Goal: Task Accomplishment & Management: Use online tool/utility

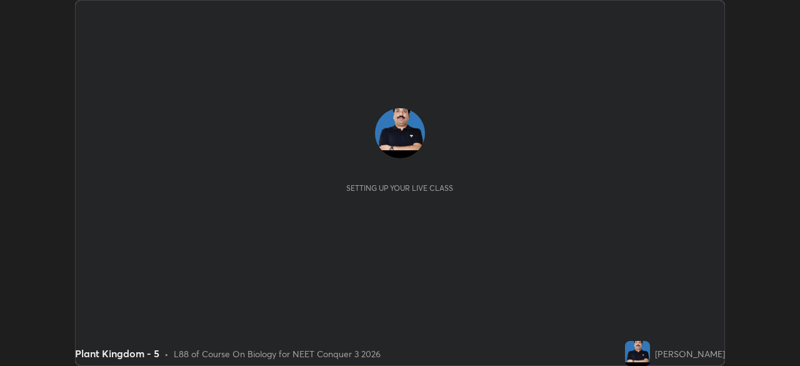
scroll to position [366, 800]
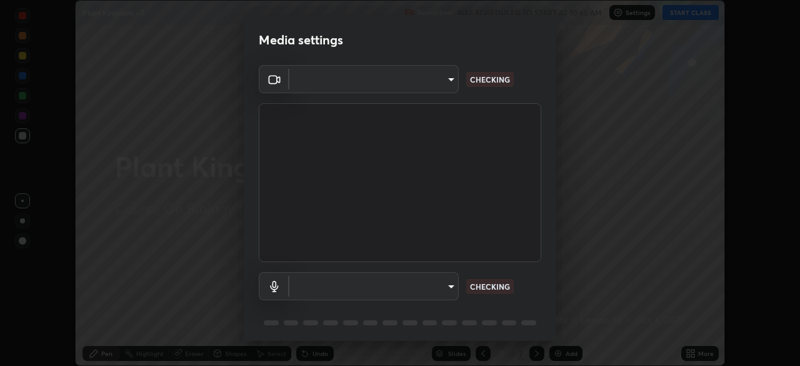
type input "e5f32b9a37d83756d2696e8423a1893a7de7eefef83412cf73fe4da3c4688103"
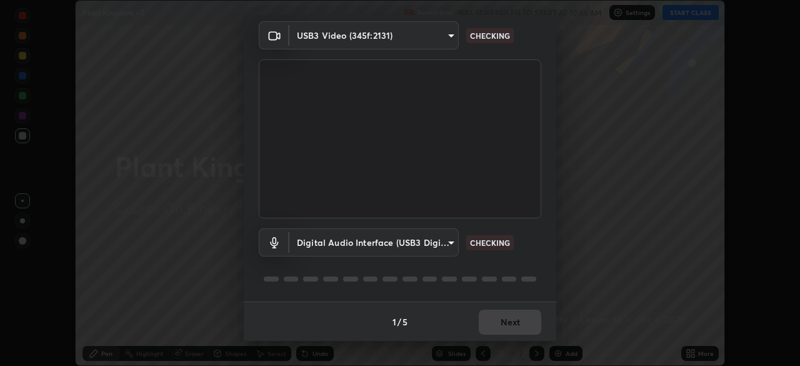
scroll to position [0, 0]
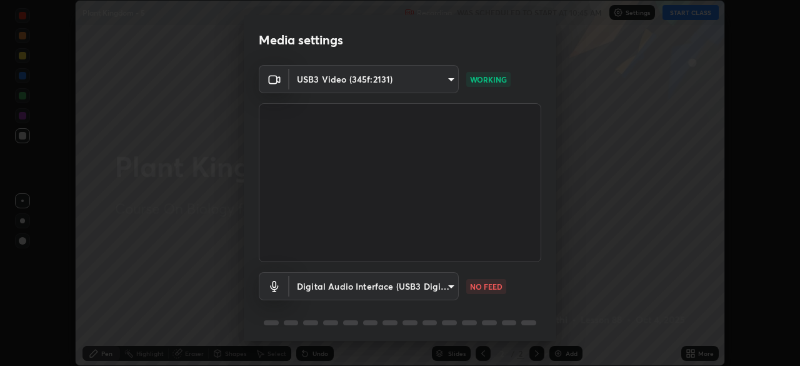
click at [386, 293] on body "Erase all Plant Kingdom - 5 Recording WAS SCHEDULED TO START AT 10:45 AM Settin…" at bounding box center [400, 183] width 800 height 366
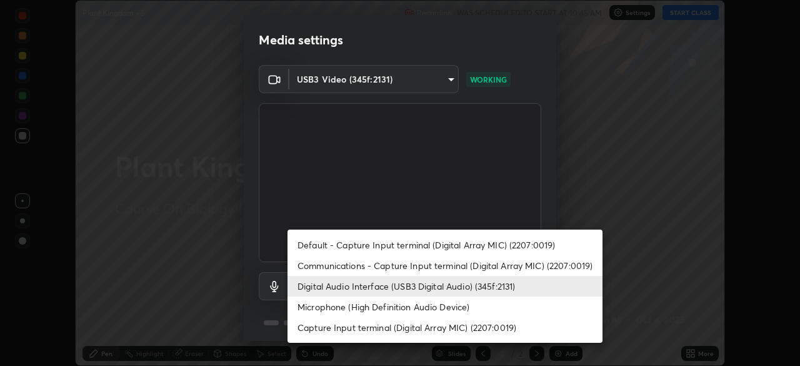
click at [353, 266] on li "Communications - Capture Input terminal (Digital Array MIC) (2207:0019)" at bounding box center [444, 265] width 315 height 21
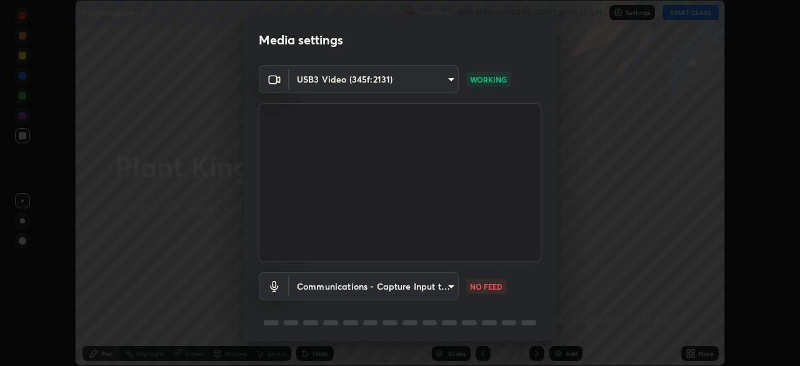
click at [354, 285] on li "Digital Audio Interface (USB3 Digital Audio) (345f:2131)" at bounding box center [405, 286] width 236 height 12
type input "f68c9ba91903ac9ba75504d23ca0c3c26111123a2a7878351e435c492be87537"
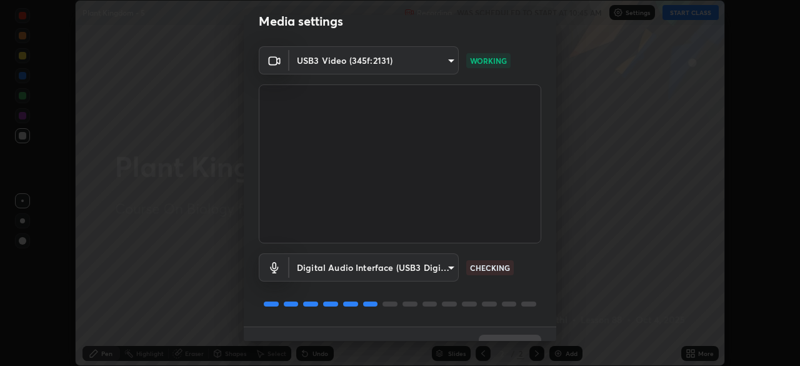
scroll to position [44, 0]
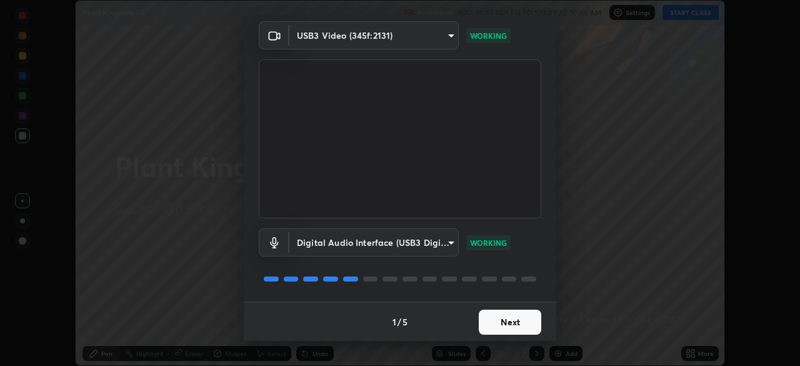
click at [516, 324] on button "Next" at bounding box center [510, 321] width 62 height 25
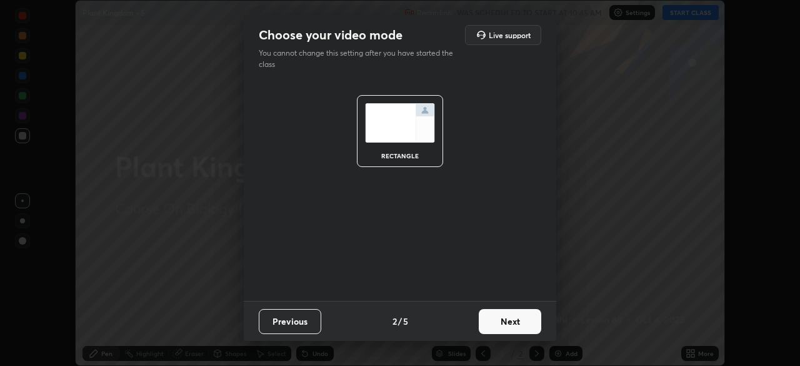
click at [521, 322] on button "Next" at bounding box center [510, 321] width 62 height 25
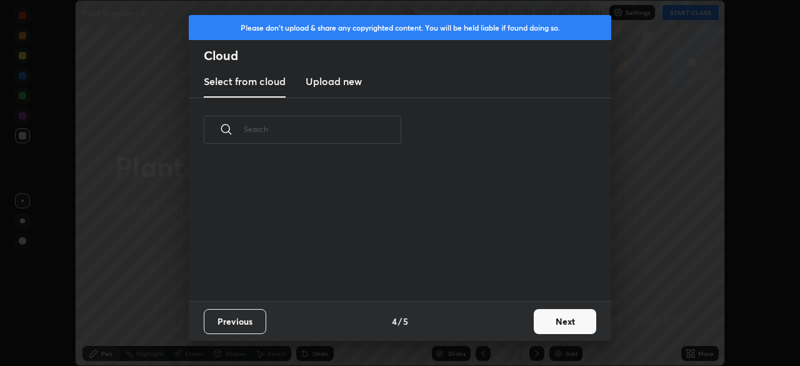
click at [568, 320] on button "Next" at bounding box center [565, 321] width 62 height 25
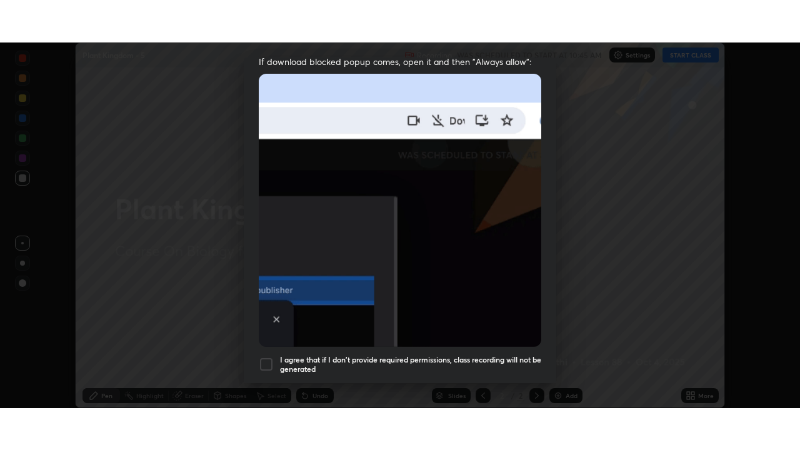
scroll to position [299, 0]
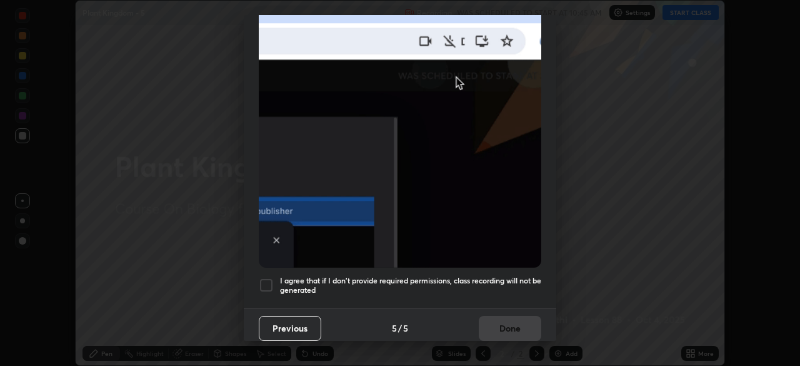
click at [503, 287] on h5 "I agree that if I don't provide required permissions, class recording will not …" at bounding box center [410, 285] width 261 height 19
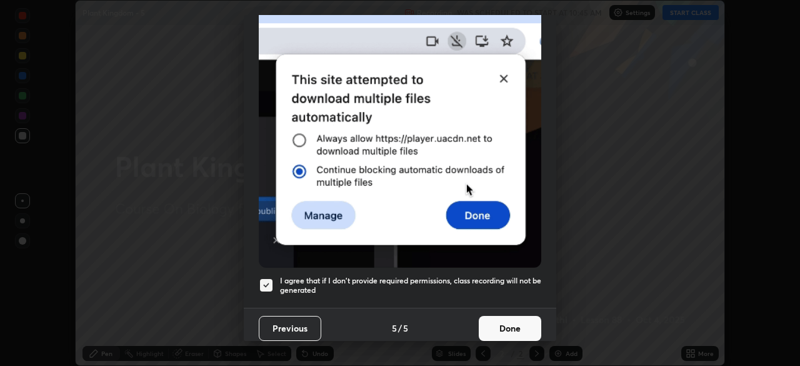
click at [510, 331] on button "Done" at bounding box center [510, 328] width 62 height 25
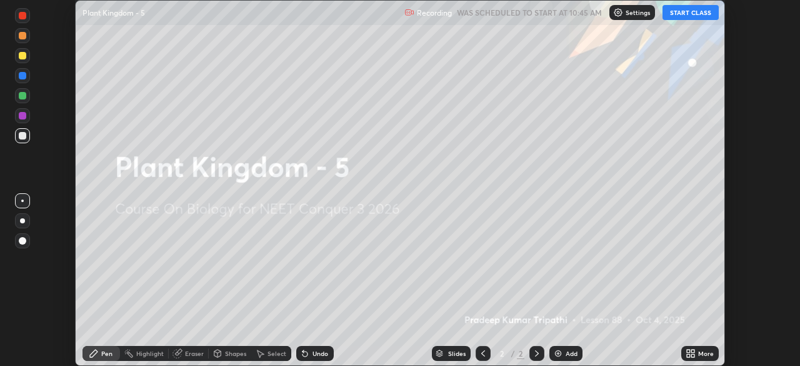
click at [691, 354] on icon at bounding box center [692, 355] width 3 height 3
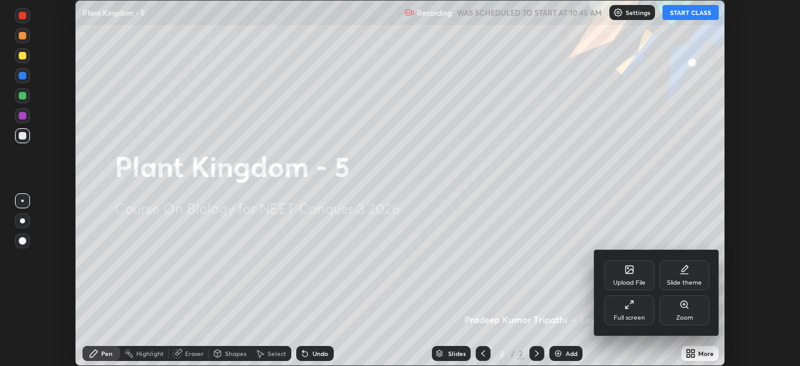
click at [638, 311] on div "Full screen" at bounding box center [629, 310] width 50 height 30
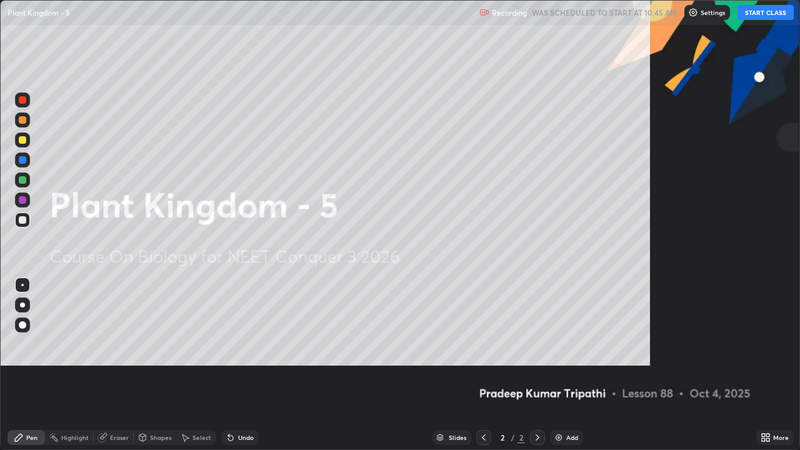
scroll to position [450, 800]
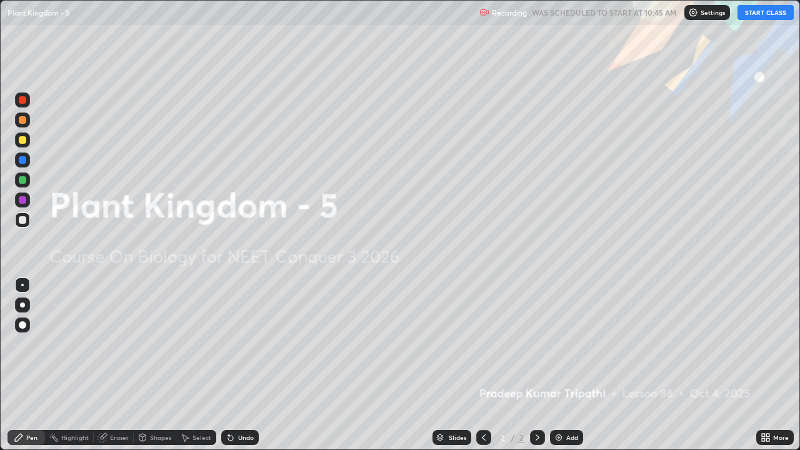
click at [762, 12] on button "START CLASS" at bounding box center [765, 12] width 56 height 15
click at [556, 365] on img at bounding box center [559, 437] width 10 height 10
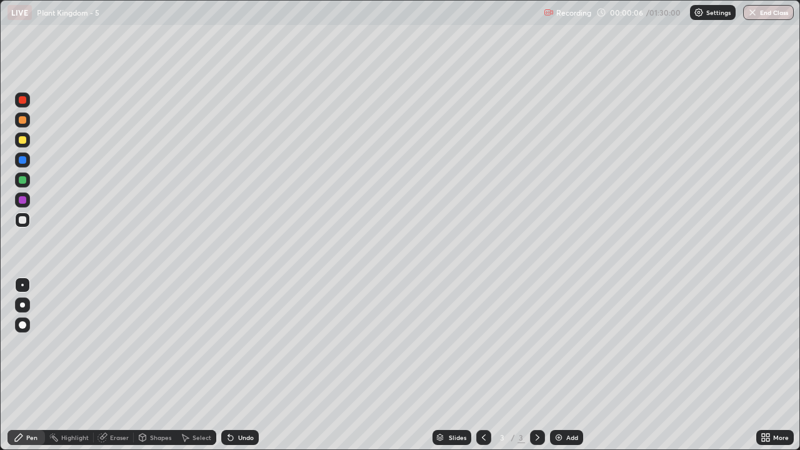
click at [22, 122] on div at bounding box center [22, 119] width 7 height 7
click at [21, 119] on div at bounding box center [22, 119] width 7 height 7
click at [23, 306] on div at bounding box center [22, 304] width 5 height 5
click at [25, 142] on div at bounding box center [22, 139] width 7 height 7
click at [152, 365] on div "Shapes" at bounding box center [160, 437] width 21 height 6
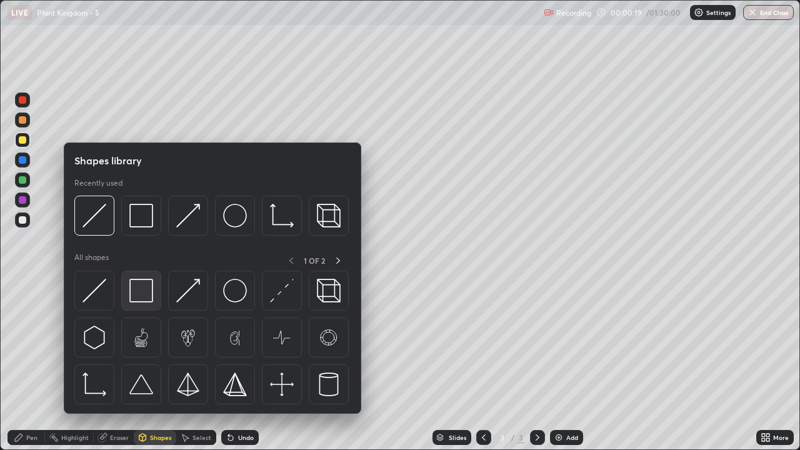
click at [141, 291] on img at bounding box center [141, 291] width 24 height 24
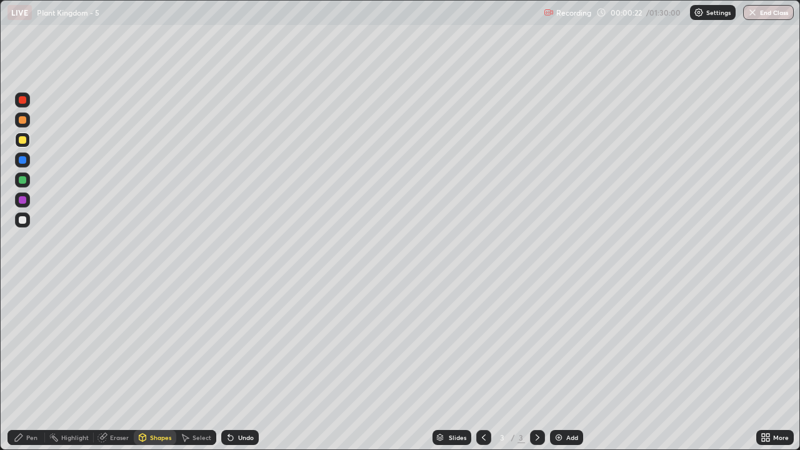
click at [26, 222] on div at bounding box center [22, 219] width 15 height 15
click at [155, 365] on div "Shapes" at bounding box center [155, 437] width 42 height 15
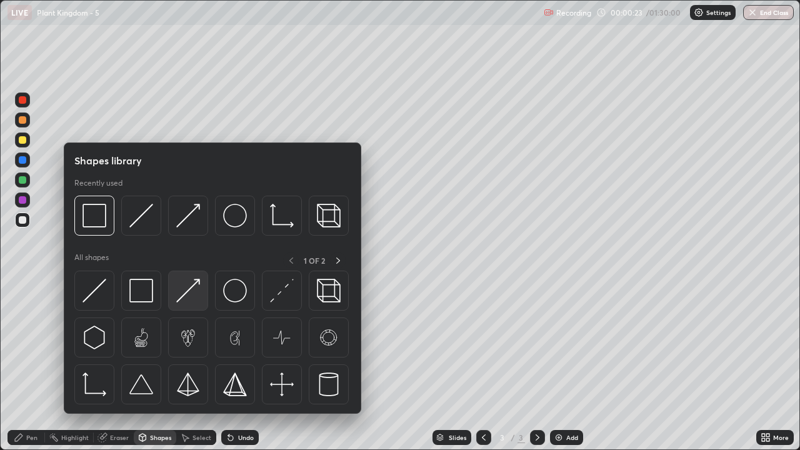
click at [190, 301] on img at bounding box center [188, 291] width 24 height 24
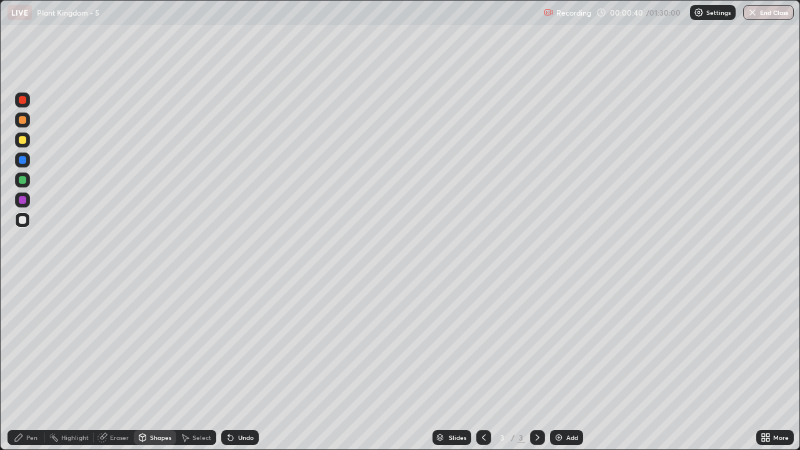
click at [32, 365] on div "Pen" at bounding box center [31, 437] width 11 height 6
click at [22, 221] on div at bounding box center [22, 219] width 7 height 7
click at [122, 365] on div "Eraser" at bounding box center [119, 437] width 19 height 6
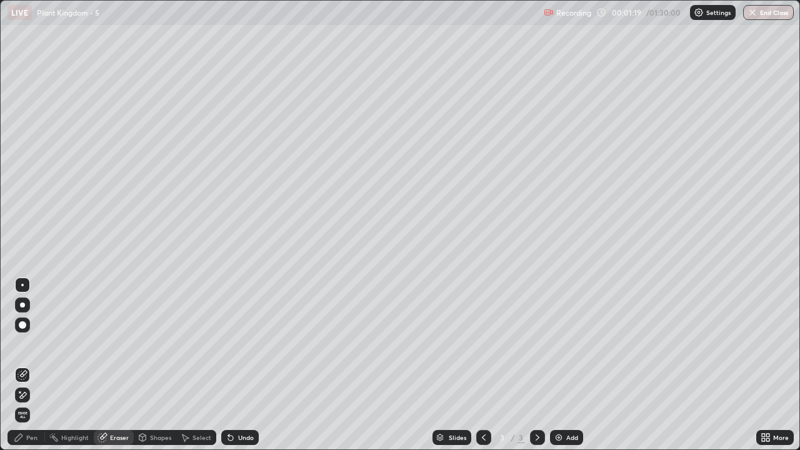
click at [31, 365] on div "Pen" at bounding box center [31, 437] width 11 height 6
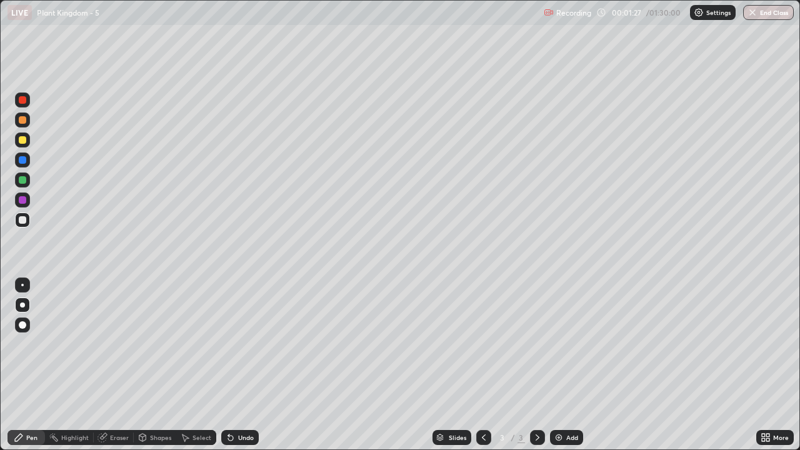
click at [22, 140] on div at bounding box center [22, 139] width 7 height 7
click at [150, 365] on div "Shapes" at bounding box center [160, 437] width 21 height 6
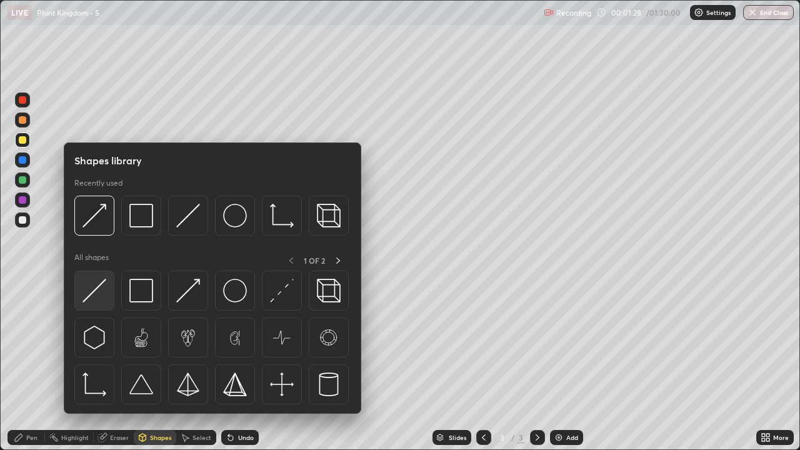
click at [97, 307] on div at bounding box center [94, 291] width 40 height 40
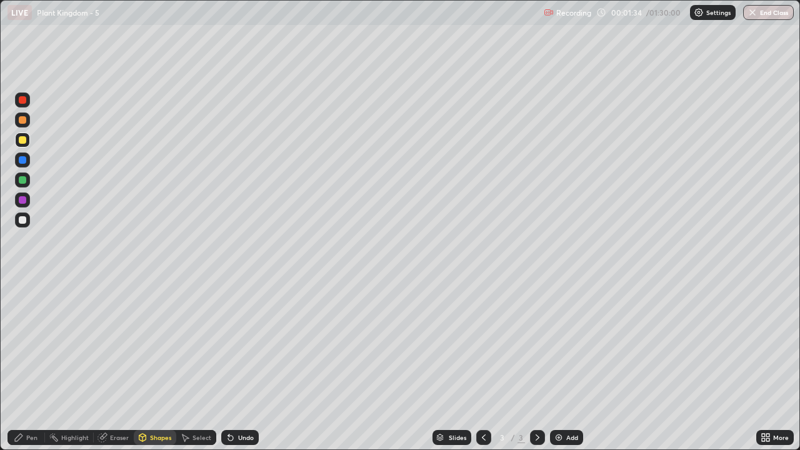
click at [25, 101] on div at bounding box center [22, 99] width 7 height 7
click at [32, 365] on div "Pen" at bounding box center [31, 437] width 11 height 6
click at [25, 220] on div at bounding box center [22, 219] width 7 height 7
click at [22, 141] on div at bounding box center [22, 139] width 7 height 7
click at [151, 365] on div "Shapes" at bounding box center [160, 437] width 21 height 6
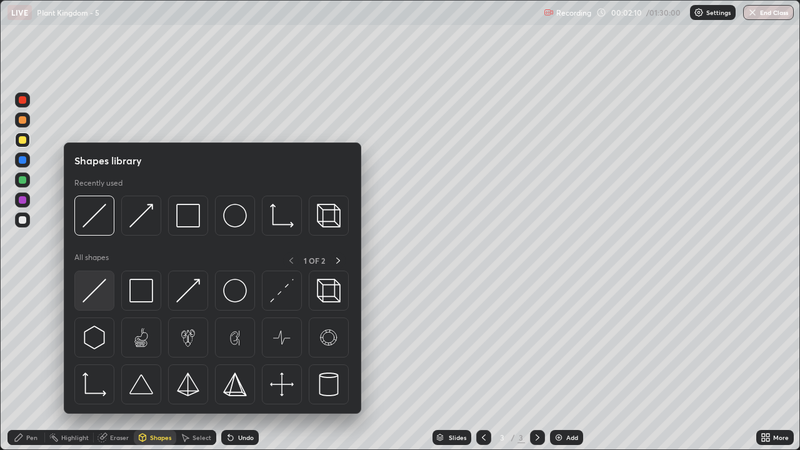
click at [99, 292] on img at bounding box center [94, 291] width 24 height 24
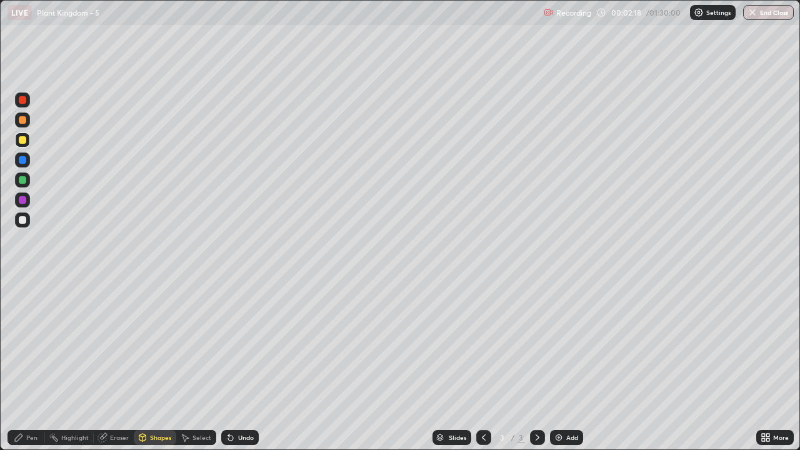
click at [24, 121] on div at bounding box center [22, 119] width 7 height 7
click at [116, 365] on div "Eraser" at bounding box center [119, 437] width 19 height 6
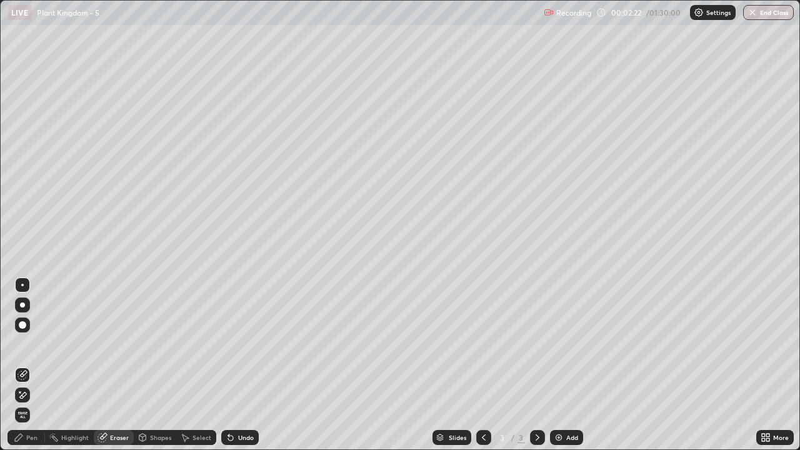
click at [30, 365] on div "Pen" at bounding box center [31, 437] width 11 height 6
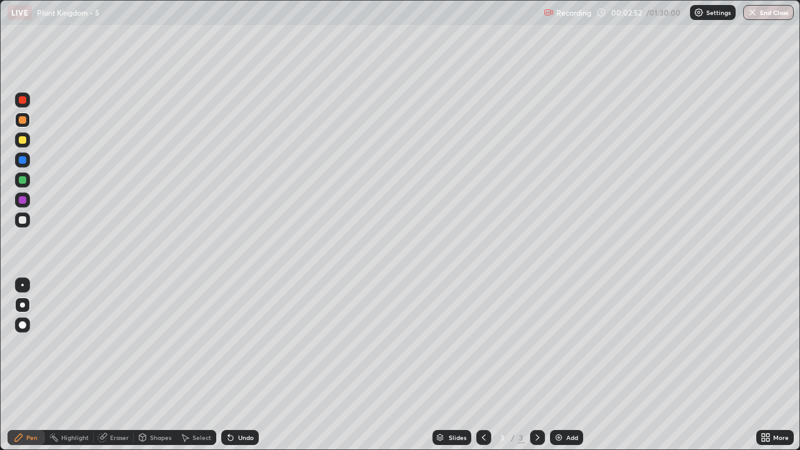
click at [159, 365] on div "Shapes" at bounding box center [160, 437] width 21 height 6
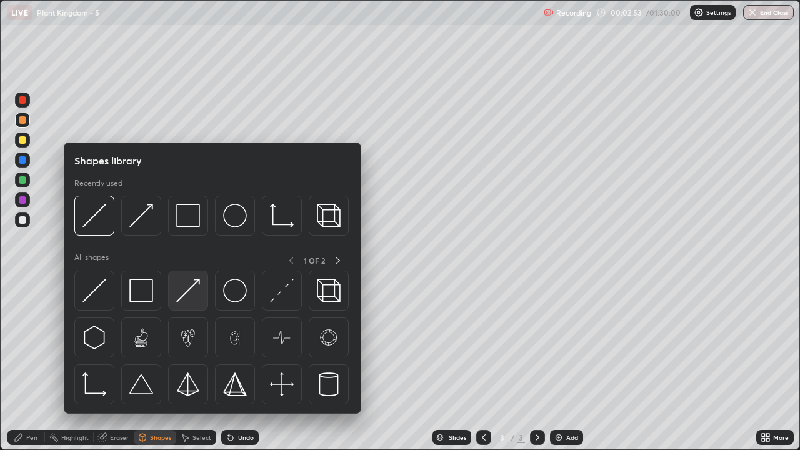
click at [189, 301] on img at bounding box center [188, 291] width 24 height 24
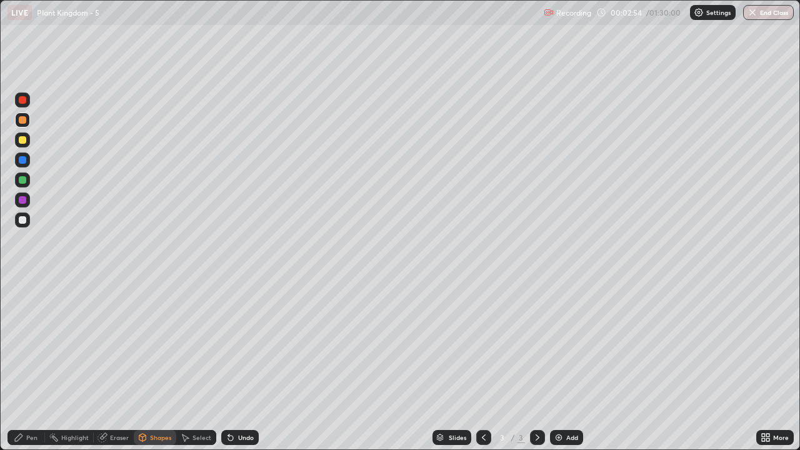
click at [22, 141] on div at bounding box center [22, 139] width 7 height 7
click at [31, 365] on div "Pen" at bounding box center [31, 437] width 11 height 6
click at [26, 201] on div at bounding box center [22, 199] width 7 height 7
click at [22, 140] on div at bounding box center [22, 139] width 7 height 7
click at [111, 365] on div "Eraser" at bounding box center [119, 437] width 19 height 6
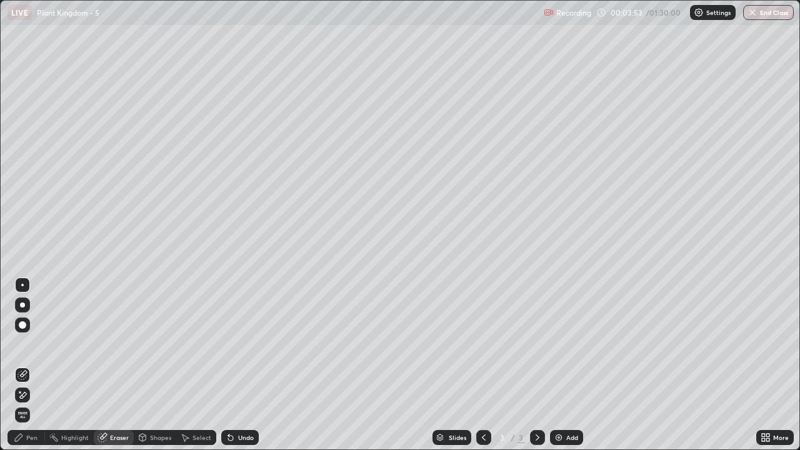
click at [26, 365] on div "Pen" at bounding box center [31, 437] width 11 height 6
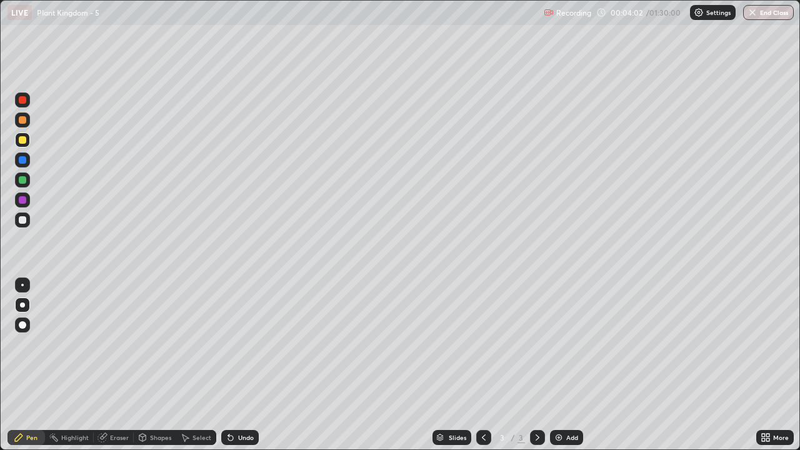
click at [25, 223] on div at bounding box center [22, 219] width 7 height 7
click at [25, 202] on div at bounding box center [22, 199] width 7 height 7
click at [22, 140] on div at bounding box center [22, 139] width 7 height 7
click at [154, 365] on div "Shapes" at bounding box center [160, 437] width 21 height 6
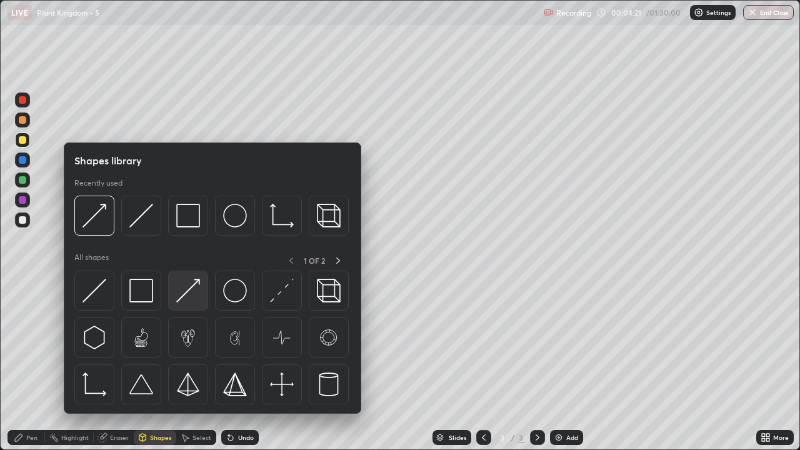
click at [184, 296] on img at bounding box center [188, 291] width 24 height 24
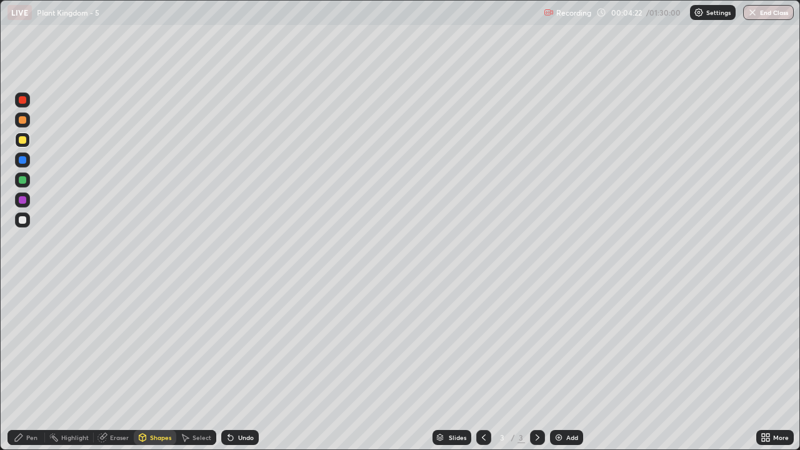
click at [32, 365] on div "Pen" at bounding box center [25, 437] width 37 height 15
click at [158, 365] on div "Shapes" at bounding box center [160, 437] width 21 height 6
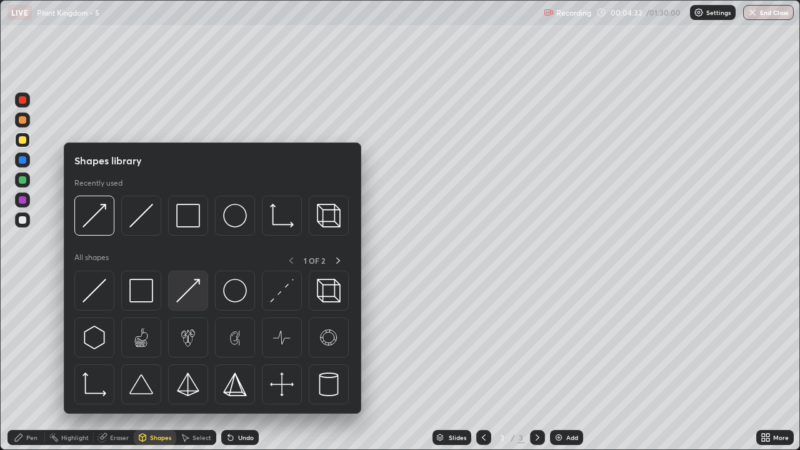
click at [194, 300] on img at bounding box center [188, 291] width 24 height 24
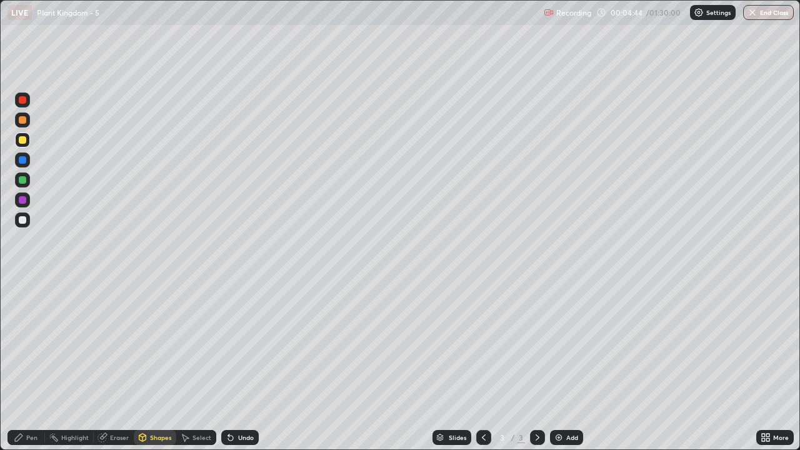
click at [24, 365] on div "Pen" at bounding box center [25, 437] width 37 height 15
click at [21, 221] on div at bounding box center [22, 219] width 7 height 7
click at [21, 142] on div at bounding box center [22, 139] width 7 height 7
click at [114, 365] on div "Eraser" at bounding box center [114, 437] width 40 height 15
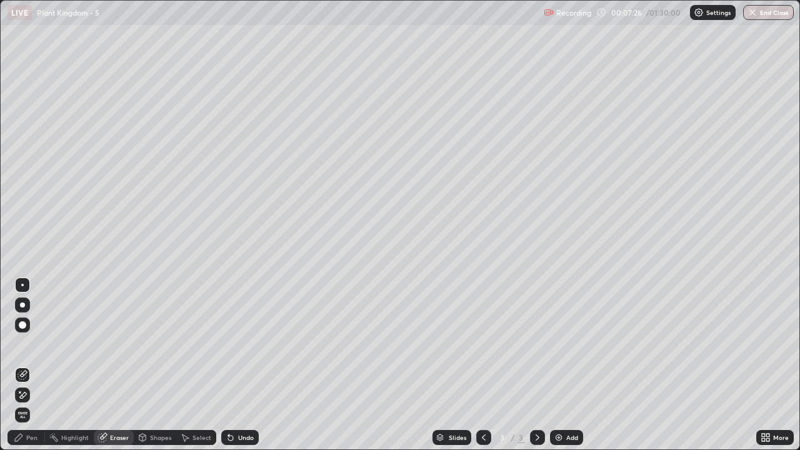
click at [33, 365] on div "Pen" at bounding box center [31, 437] width 11 height 6
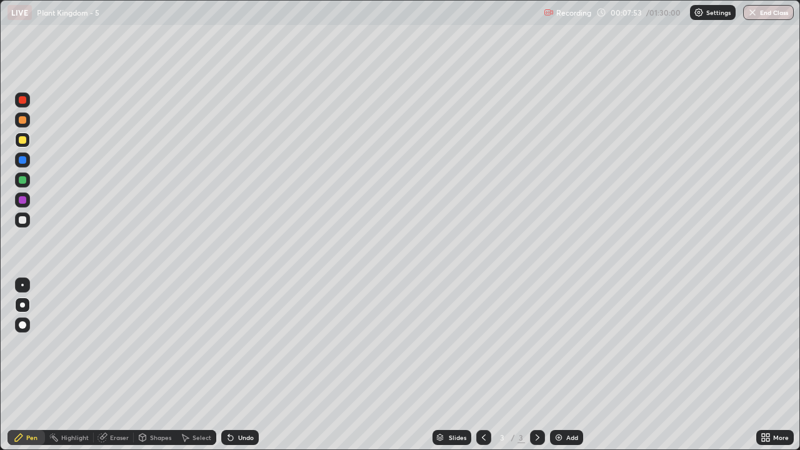
click at [29, 223] on div at bounding box center [22, 219] width 15 height 15
click at [152, 365] on div "Shapes" at bounding box center [160, 437] width 21 height 6
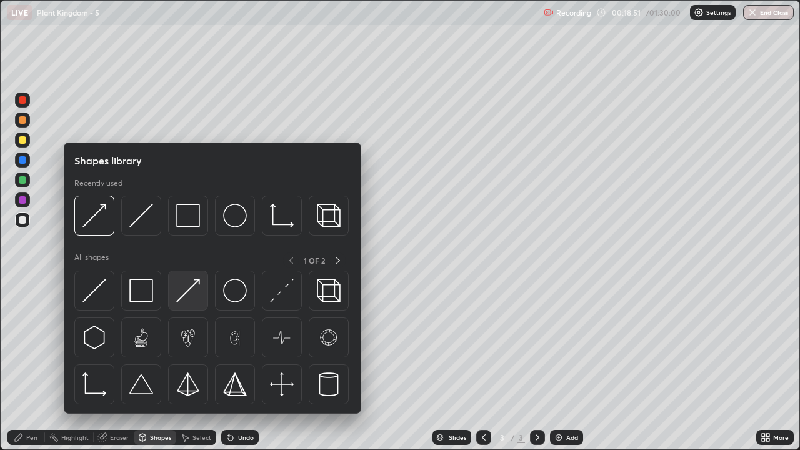
click at [191, 297] on img at bounding box center [188, 291] width 24 height 24
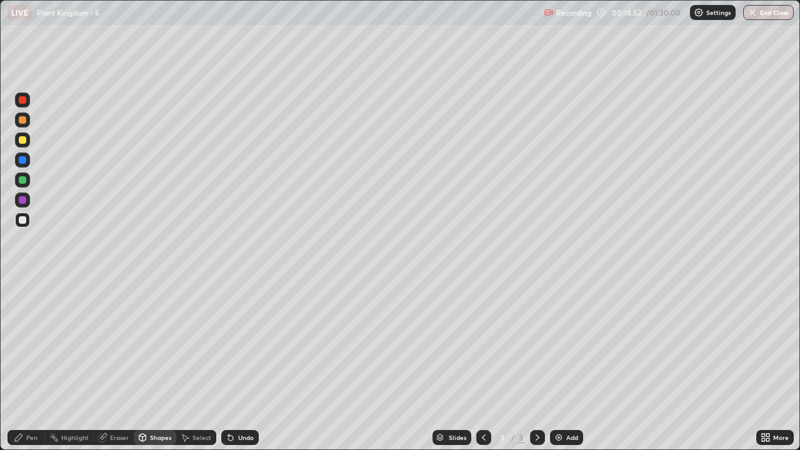
click at [24, 143] on div at bounding box center [22, 139] width 7 height 7
click at [31, 365] on div "Pen" at bounding box center [31, 437] width 11 height 6
click at [32, 365] on div "Pen" at bounding box center [31, 437] width 11 height 6
click at [23, 220] on div at bounding box center [22, 219] width 7 height 7
click at [156, 365] on div "Shapes" at bounding box center [160, 437] width 21 height 6
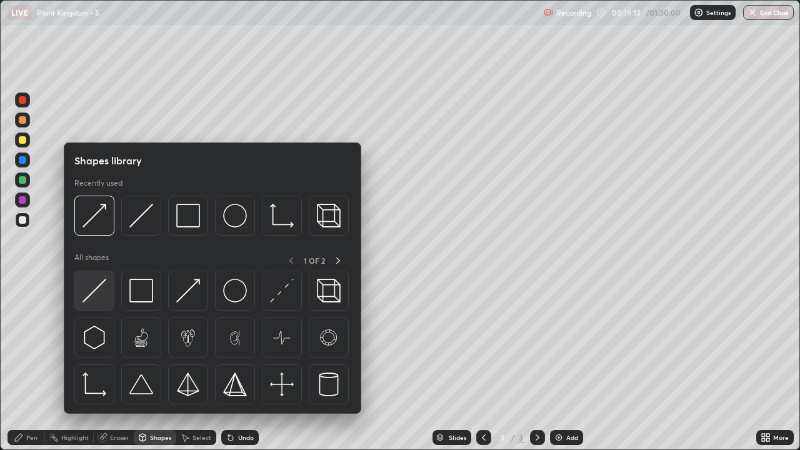
click at [104, 296] on img at bounding box center [94, 291] width 24 height 24
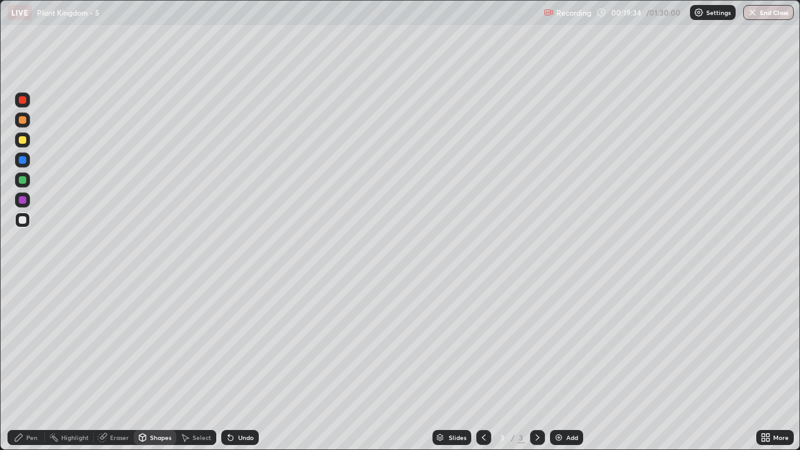
click at [154, 365] on div "Shapes" at bounding box center [160, 437] width 21 height 6
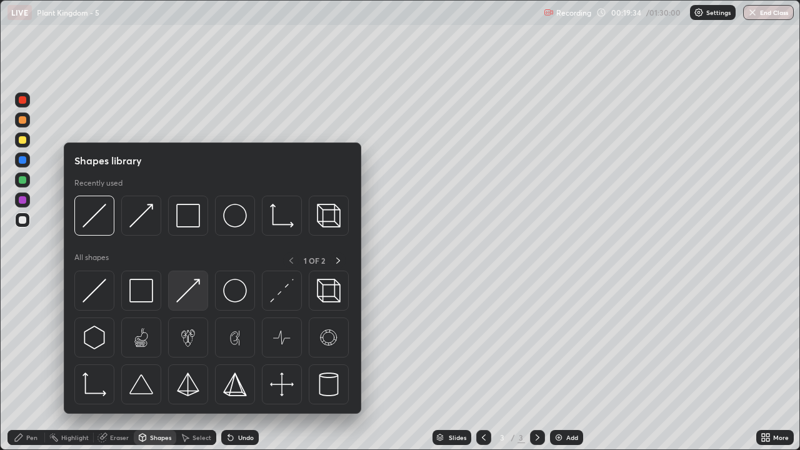
click at [192, 296] on img at bounding box center [188, 291] width 24 height 24
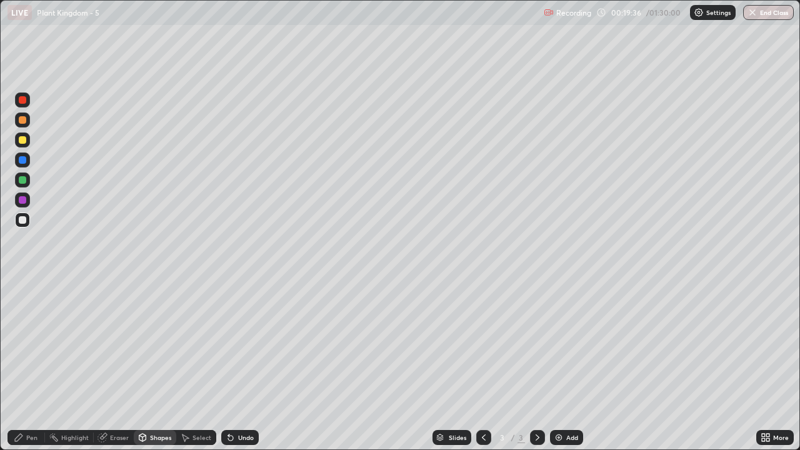
click at [24, 142] on div at bounding box center [22, 139] width 7 height 7
click at [34, 365] on div "Pen" at bounding box center [31, 437] width 11 height 6
click at [35, 365] on div "Pen" at bounding box center [31, 437] width 11 height 6
click at [27, 221] on div at bounding box center [22, 219] width 15 height 15
click at [156, 365] on div "Shapes" at bounding box center [160, 437] width 21 height 6
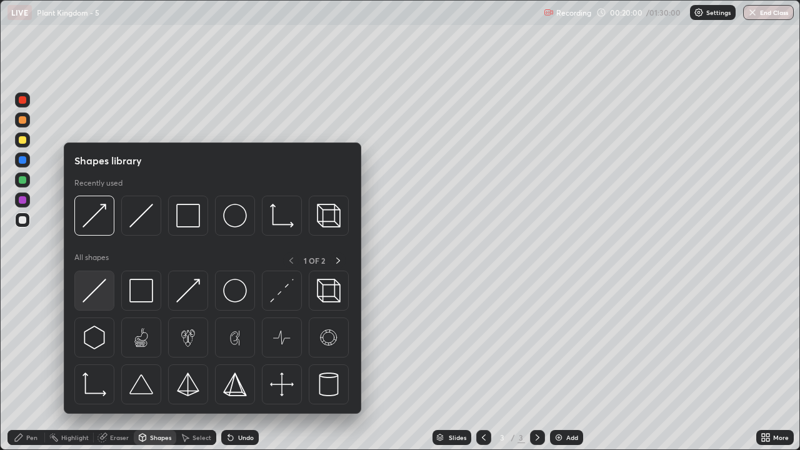
click at [107, 296] on div at bounding box center [94, 291] width 40 height 40
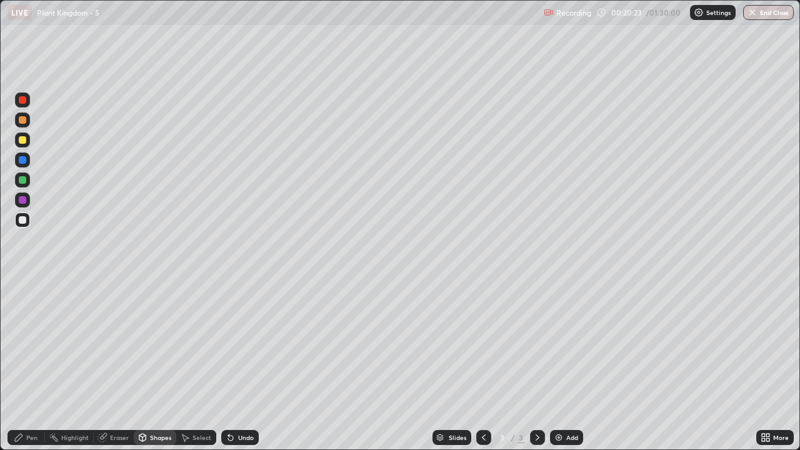
click at [22, 121] on div at bounding box center [22, 119] width 7 height 7
click at [36, 365] on div "Pen" at bounding box center [31, 437] width 11 height 6
click at [21, 221] on div at bounding box center [22, 219] width 7 height 7
click at [155, 365] on div "Shapes" at bounding box center [160, 437] width 21 height 6
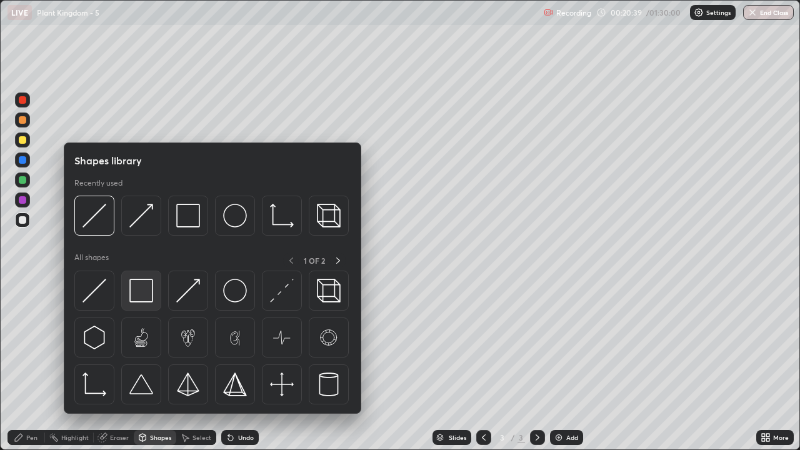
click at [136, 292] on img at bounding box center [141, 291] width 24 height 24
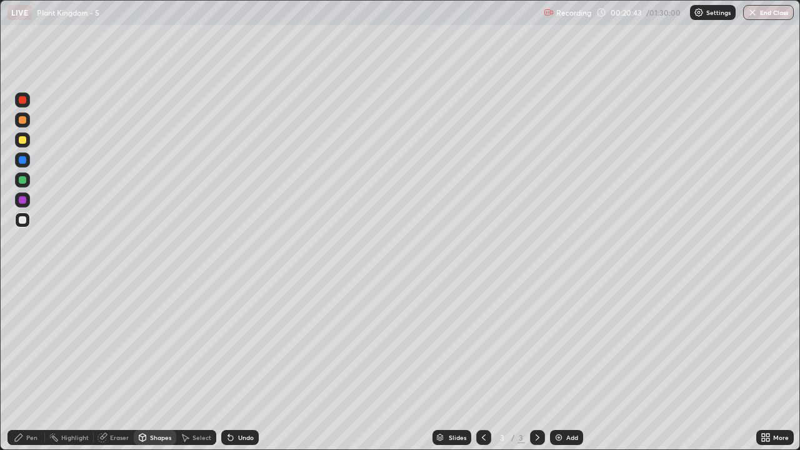
click at [157, 365] on div "Shapes" at bounding box center [160, 437] width 21 height 6
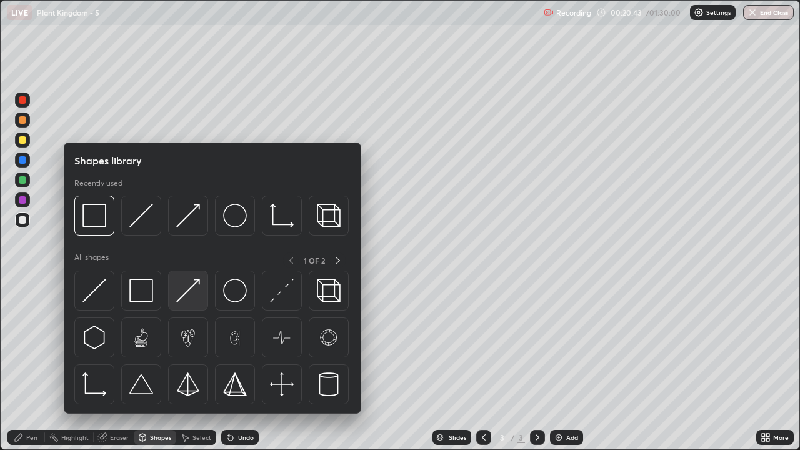
click at [187, 289] on img at bounding box center [188, 291] width 24 height 24
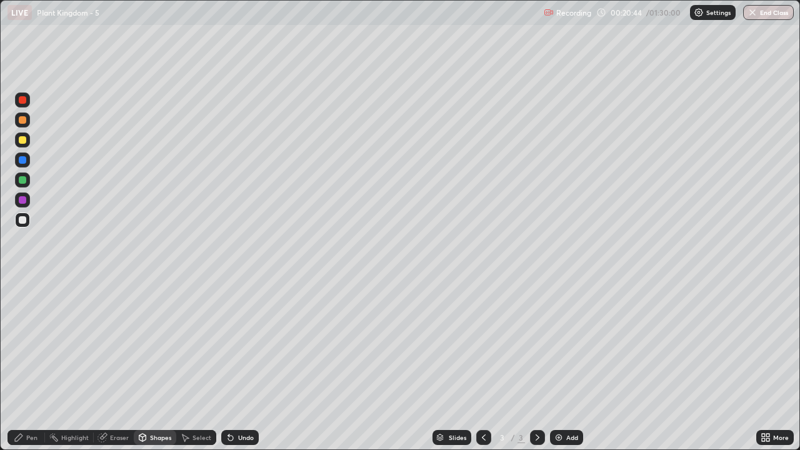
click at [22, 141] on div at bounding box center [22, 139] width 7 height 7
click at [29, 365] on div "Pen" at bounding box center [31, 437] width 11 height 6
click at [21, 141] on div at bounding box center [22, 139] width 7 height 7
click at [114, 365] on div "Eraser" at bounding box center [119, 437] width 19 height 6
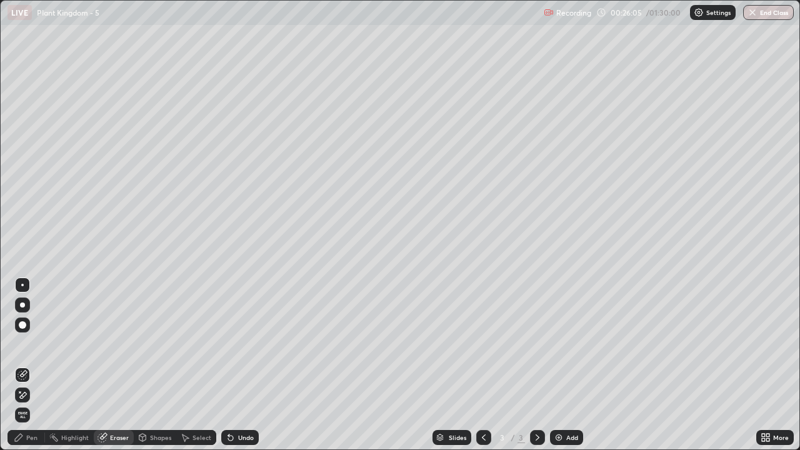
click at [27, 365] on div "Pen" at bounding box center [25, 437] width 37 height 15
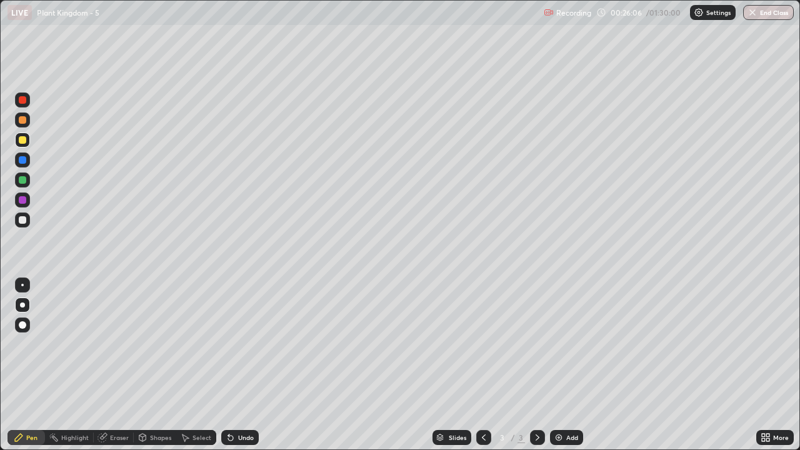
click at [22, 145] on div at bounding box center [22, 139] width 15 height 15
click at [22, 141] on div at bounding box center [22, 139] width 7 height 7
click at [22, 200] on div at bounding box center [22, 199] width 7 height 7
click at [164, 365] on div "Shapes" at bounding box center [160, 437] width 21 height 6
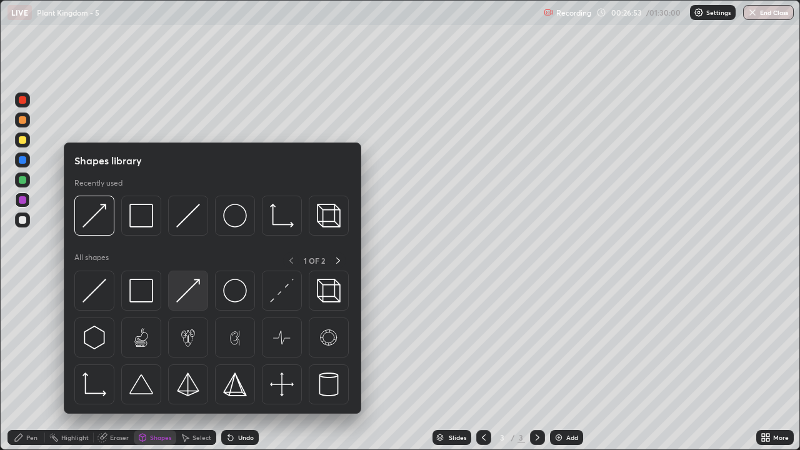
click at [189, 299] on img at bounding box center [188, 291] width 24 height 24
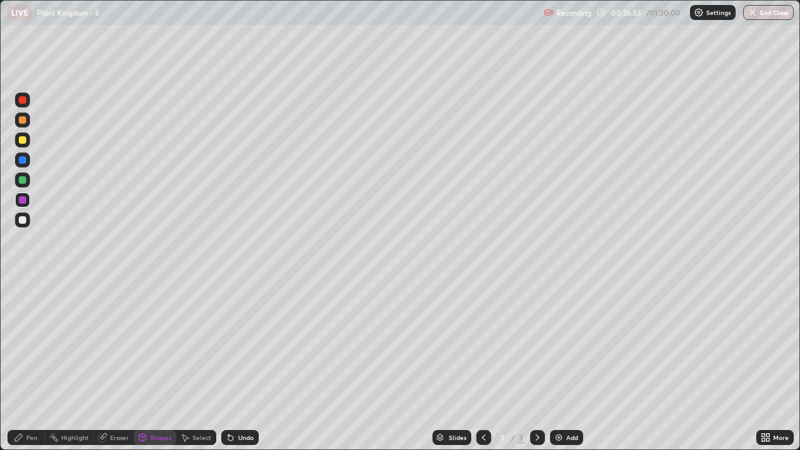
click at [29, 365] on div "Pen" at bounding box center [31, 437] width 11 height 6
click at [536, 365] on icon at bounding box center [537, 437] width 10 height 10
click at [554, 365] on img at bounding box center [559, 437] width 10 height 10
click at [150, 365] on div "Shapes" at bounding box center [160, 437] width 21 height 6
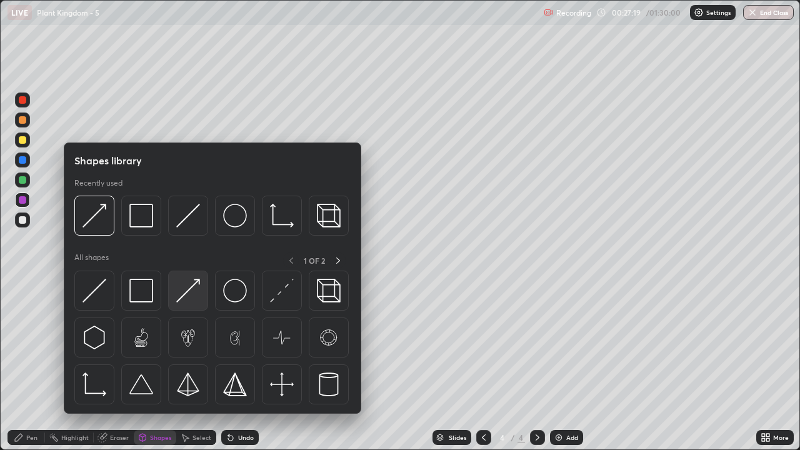
click at [188, 299] on img at bounding box center [188, 291] width 24 height 24
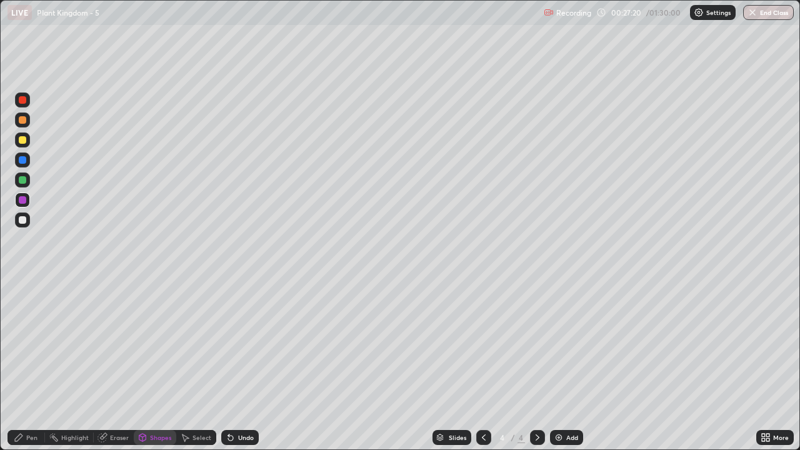
click at [22, 141] on div at bounding box center [22, 139] width 7 height 7
click at [30, 365] on div "Pen" at bounding box center [31, 437] width 11 height 6
click at [26, 222] on div at bounding box center [22, 219] width 7 height 7
click at [156, 365] on div "Shapes" at bounding box center [160, 437] width 21 height 6
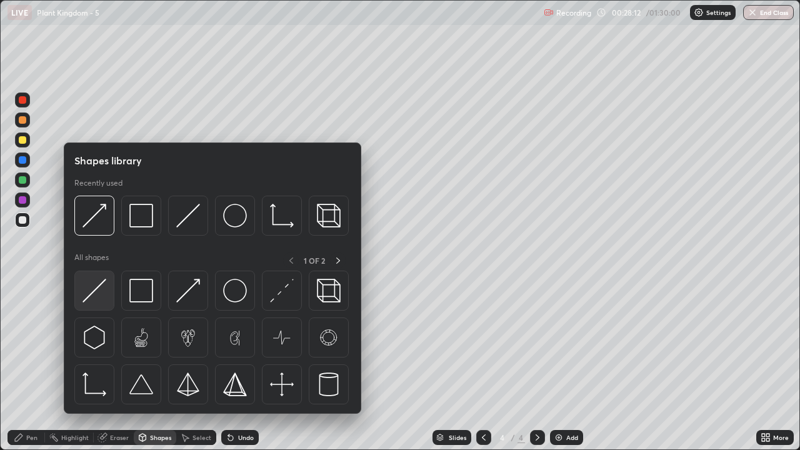
click at [102, 297] on img at bounding box center [94, 291] width 24 height 24
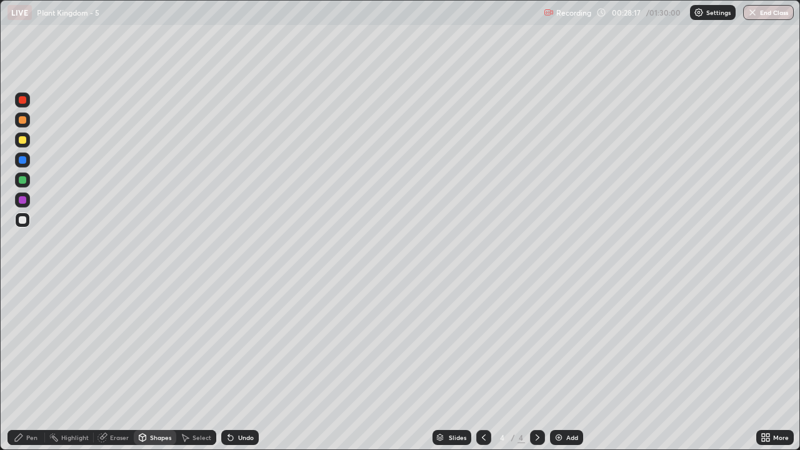
click at [24, 126] on div at bounding box center [22, 119] width 15 height 15
click at [23, 140] on div at bounding box center [22, 139] width 7 height 7
click at [21, 365] on icon at bounding box center [19, 437] width 10 height 10
click at [25, 126] on div at bounding box center [22, 119] width 15 height 15
click at [151, 365] on div "Shapes" at bounding box center [155, 437] width 42 height 15
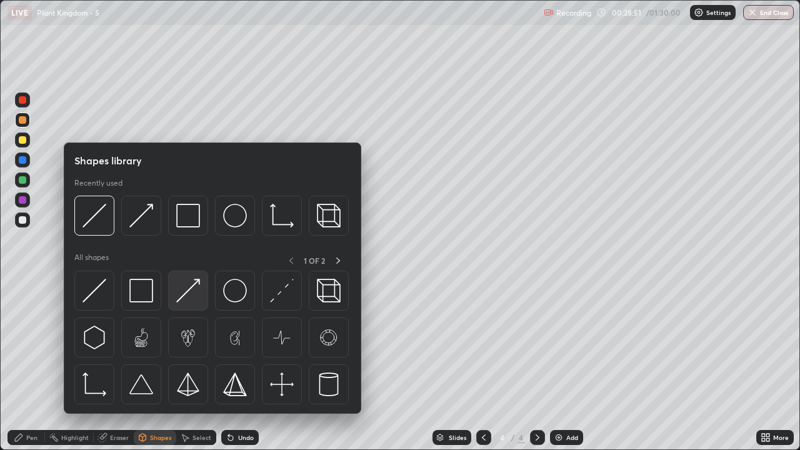
click at [187, 301] on img at bounding box center [188, 291] width 24 height 24
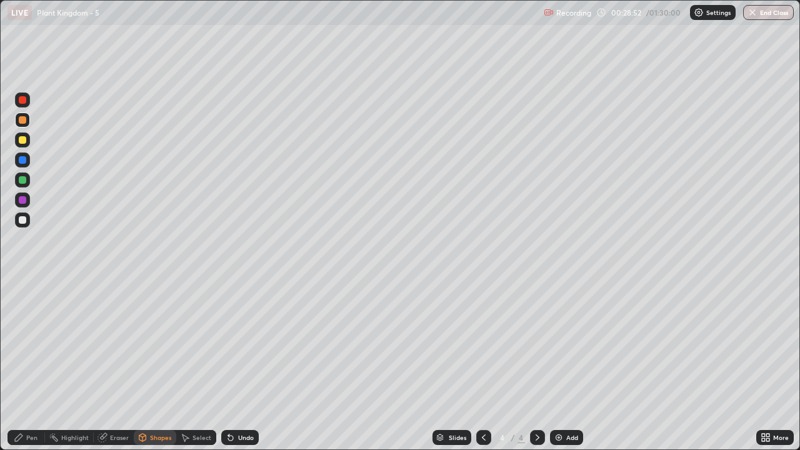
click at [24, 140] on div at bounding box center [22, 139] width 7 height 7
click at [31, 365] on div "Pen" at bounding box center [25, 437] width 37 height 15
click at [31, 365] on div "Pen" at bounding box center [31, 437] width 11 height 6
click at [20, 120] on div at bounding box center [22, 119] width 7 height 7
click at [24, 199] on div at bounding box center [22, 199] width 7 height 7
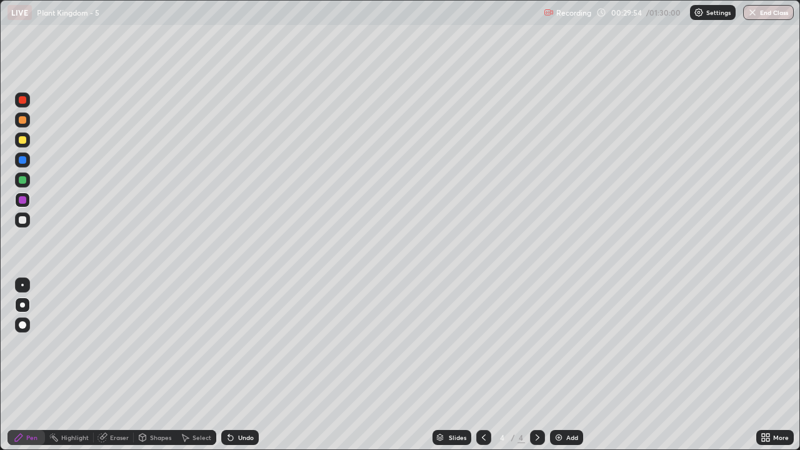
click at [27, 365] on div "Pen" at bounding box center [31, 437] width 11 height 6
click at [24, 221] on div at bounding box center [22, 219] width 7 height 7
click at [24, 122] on div at bounding box center [22, 119] width 7 height 7
click at [24, 141] on div at bounding box center [22, 139] width 7 height 7
click at [151, 365] on div "Shapes" at bounding box center [160, 437] width 21 height 6
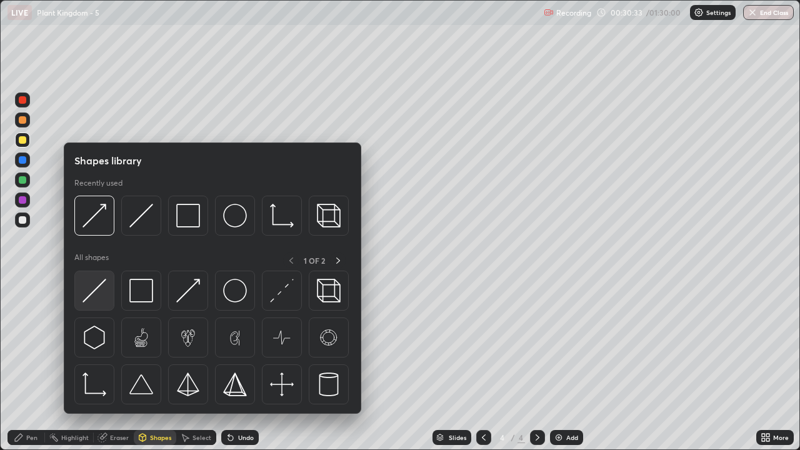
click at [101, 295] on img at bounding box center [94, 291] width 24 height 24
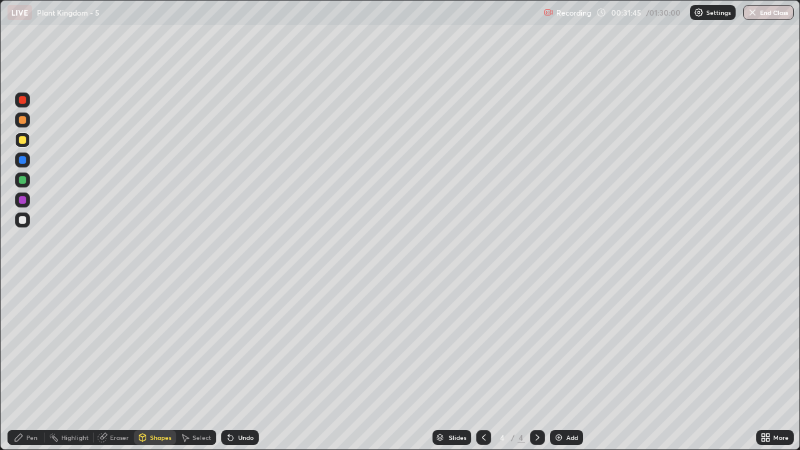
click at [154, 365] on div "Shapes" at bounding box center [160, 437] width 21 height 6
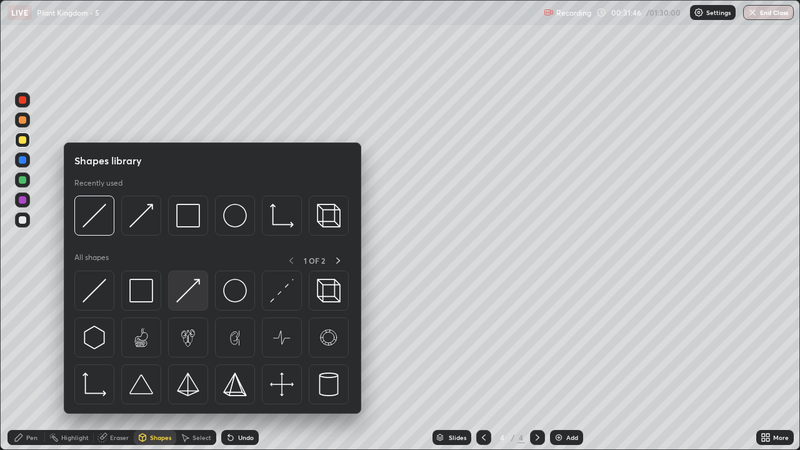
click at [185, 292] on img at bounding box center [188, 291] width 24 height 24
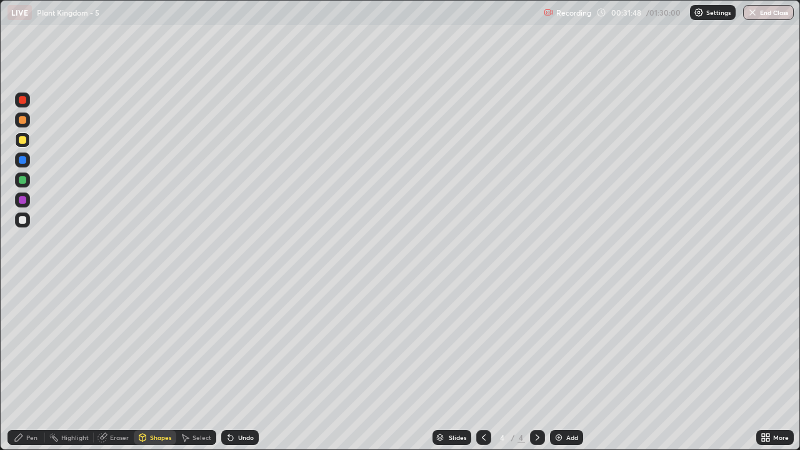
click at [31, 365] on div "Pen" at bounding box center [31, 437] width 11 height 6
click at [23, 197] on div at bounding box center [22, 199] width 7 height 7
click at [22, 144] on div at bounding box center [22, 139] width 15 height 15
click at [24, 220] on div at bounding box center [22, 219] width 7 height 7
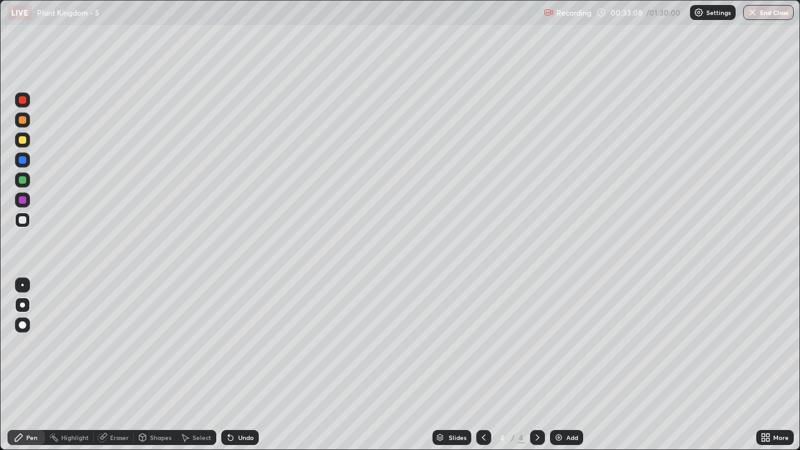
click at [121, 365] on div "Eraser" at bounding box center [119, 437] width 19 height 6
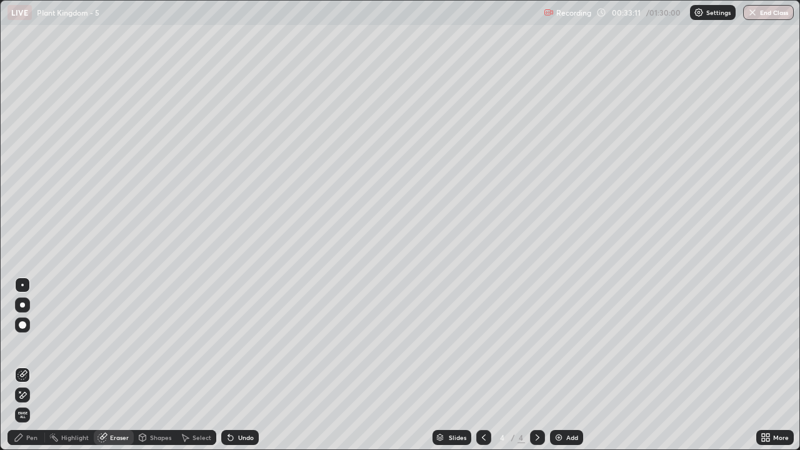
click at [29, 365] on div "Pen" at bounding box center [31, 437] width 11 height 6
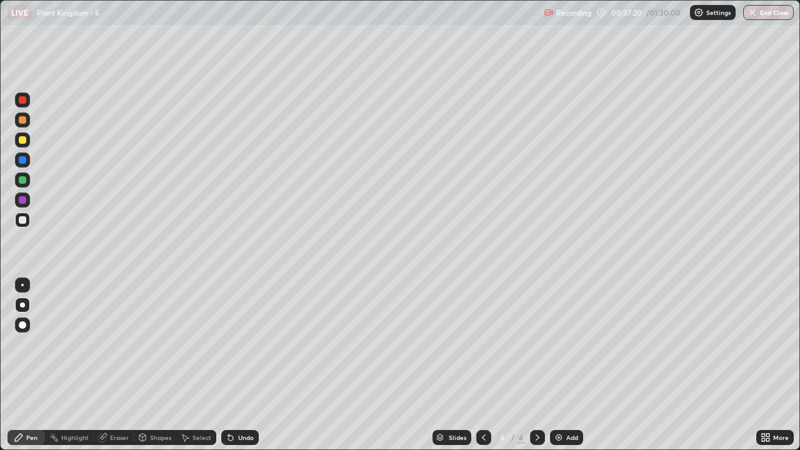
click at [25, 142] on div at bounding box center [22, 139] width 7 height 7
click at [116, 365] on div "Eraser" at bounding box center [114, 437] width 40 height 15
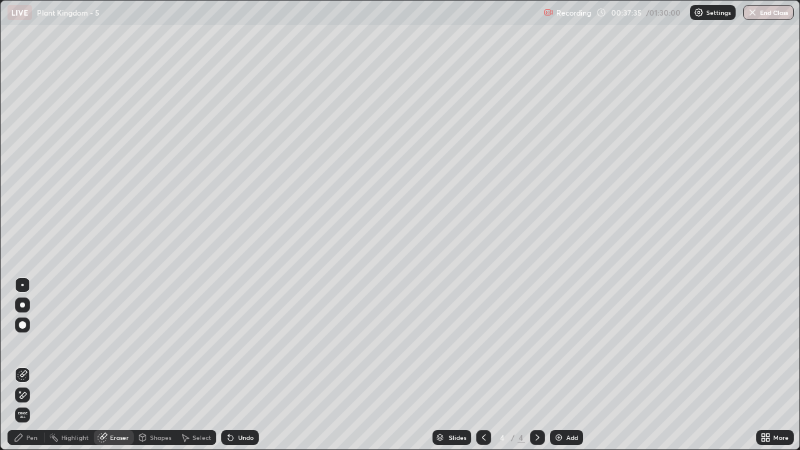
click at [31, 365] on div "Pen" at bounding box center [31, 437] width 11 height 6
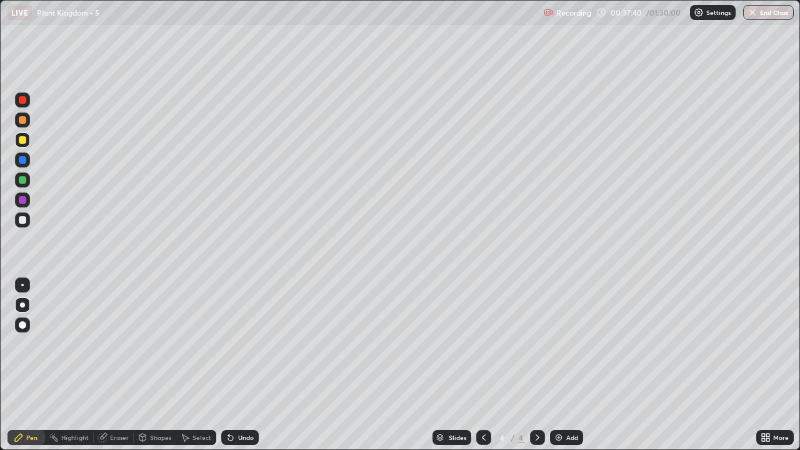
click at [118, 365] on div "Eraser" at bounding box center [119, 437] width 19 height 6
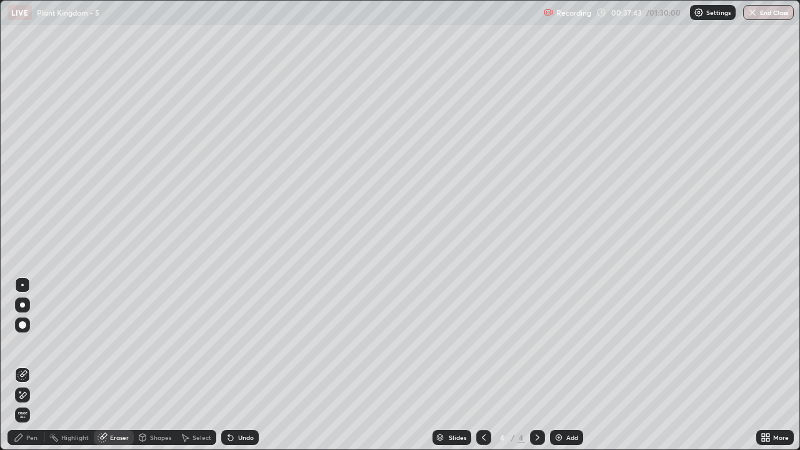
click at [32, 365] on div "Pen" at bounding box center [31, 437] width 11 height 6
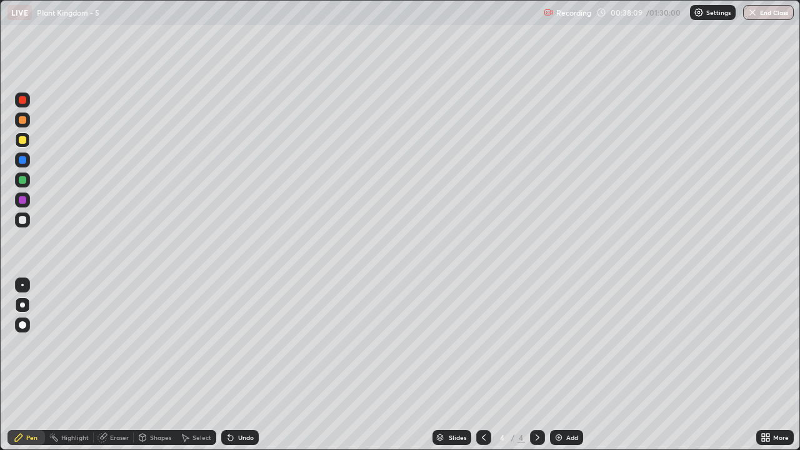
click at [21, 126] on div at bounding box center [22, 119] width 15 height 15
click at [25, 181] on div at bounding box center [22, 179] width 7 height 7
click at [25, 223] on div at bounding box center [22, 219] width 15 height 15
click at [24, 123] on div at bounding box center [22, 119] width 7 height 7
click at [117, 365] on div "Eraser" at bounding box center [119, 437] width 19 height 6
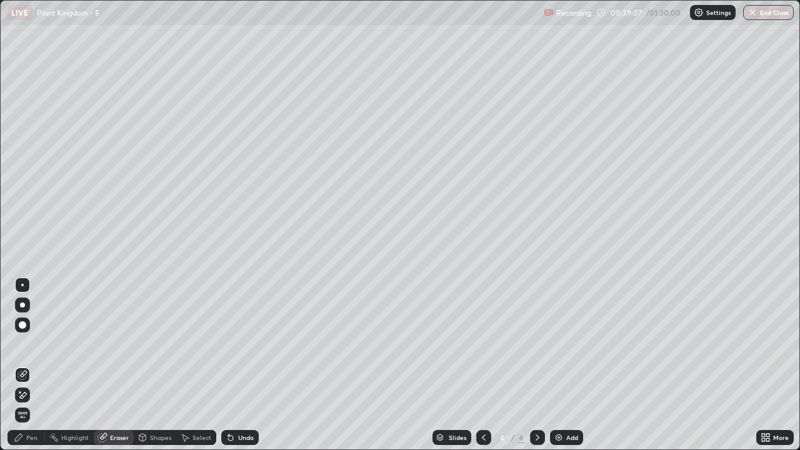
click at [35, 365] on div "Pen" at bounding box center [25, 437] width 37 height 15
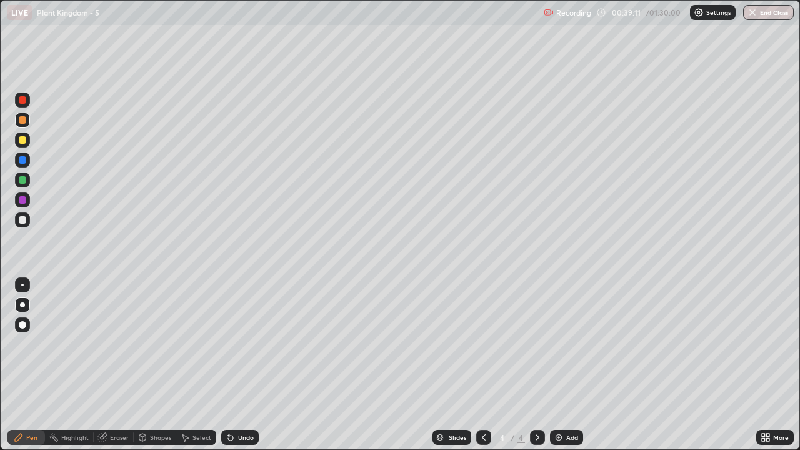
click at [152, 365] on div "Shapes" at bounding box center [160, 437] width 21 height 6
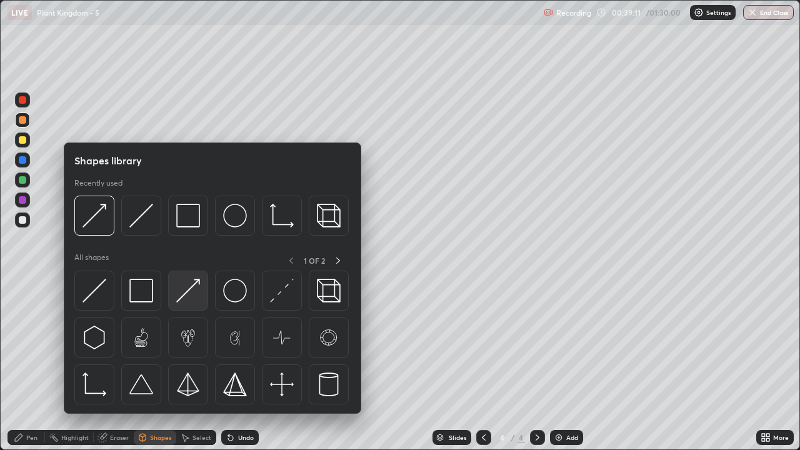
click at [185, 300] on img at bounding box center [188, 291] width 24 height 24
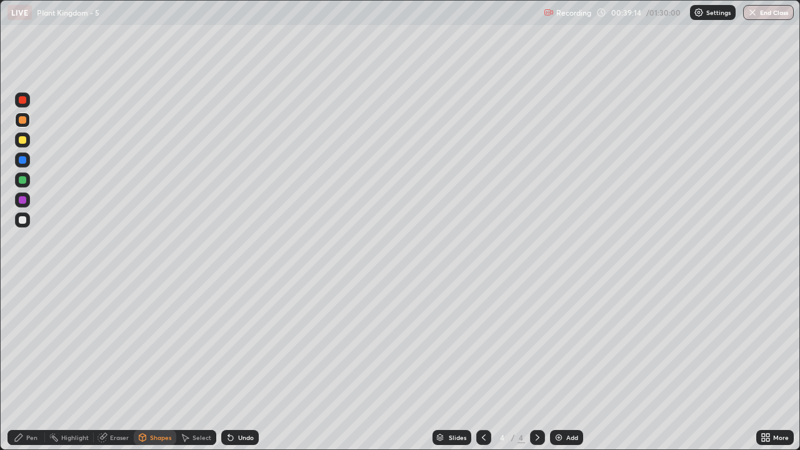
click at [34, 365] on div "Pen" at bounding box center [31, 437] width 11 height 6
click at [24, 105] on div at bounding box center [22, 99] width 15 height 15
click at [117, 365] on div "Eraser" at bounding box center [119, 437] width 19 height 6
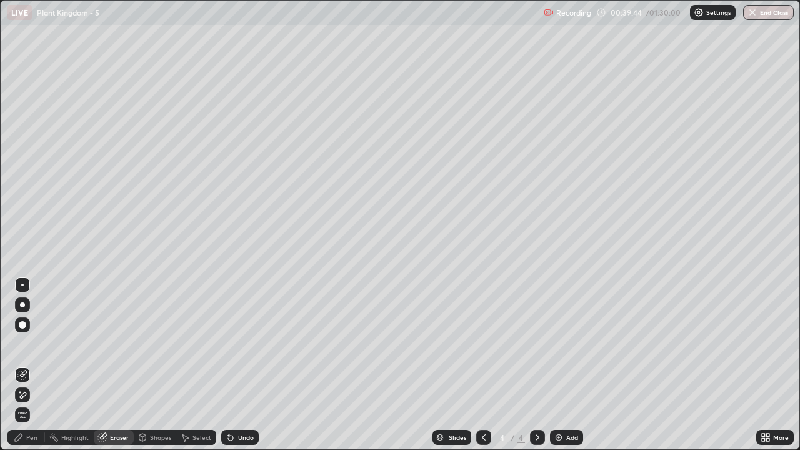
click at [26, 365] on div "Pen" at bounding box center [31, 437] width 11 height 6
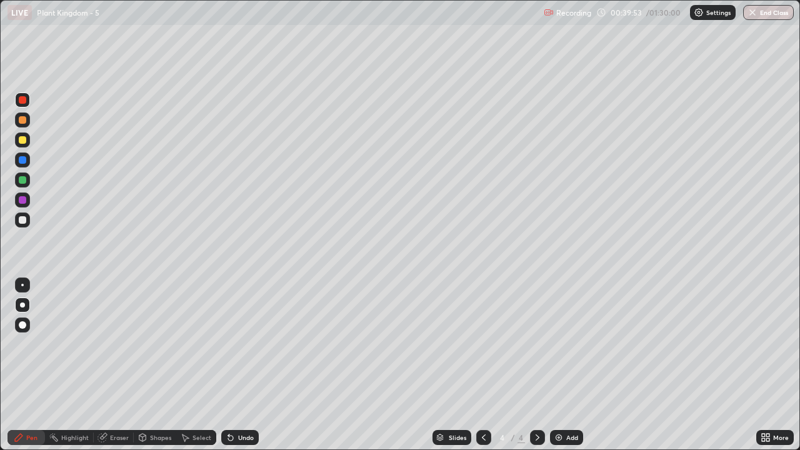
click at [22, 221] on div at bounding box center [22, 219] width 7 height 7
click at [24, 145] on div at bounding box center [22, 139] width 15 height 15
click at [153, 365] on div "Shapes" at bounding box center [160, 437] width 21 height 6
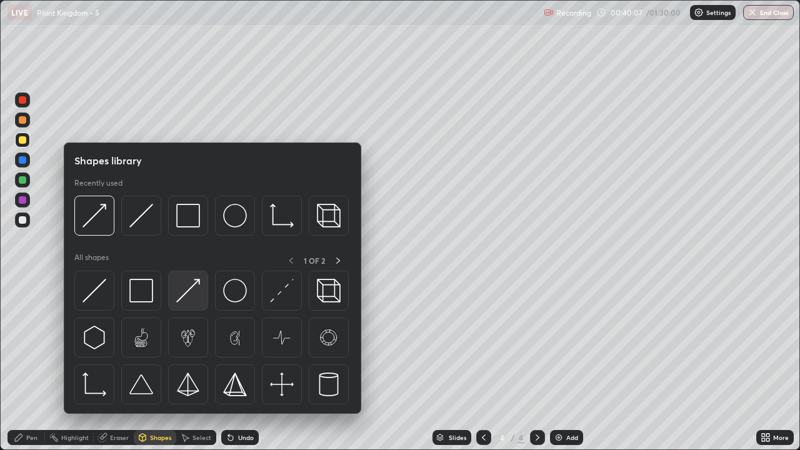
click at [188, 297] on img at bounding box center [188, 291] width 24 height 24
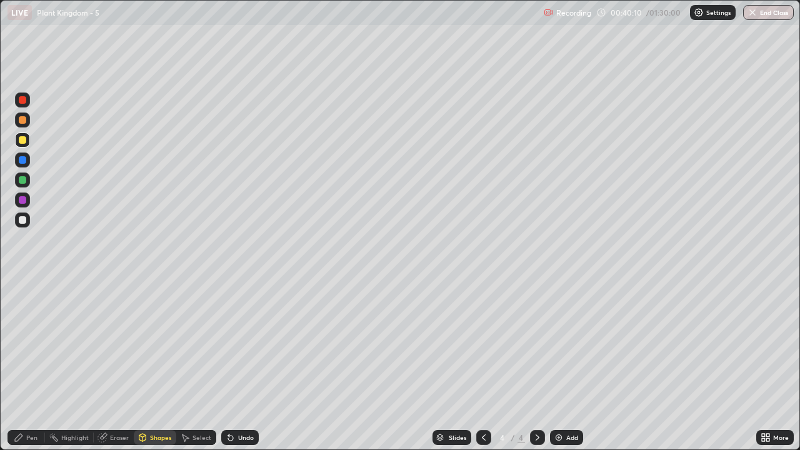
click at [155, 365] on div "Shapes" at bounding box center [160, 437] width 21 height 6
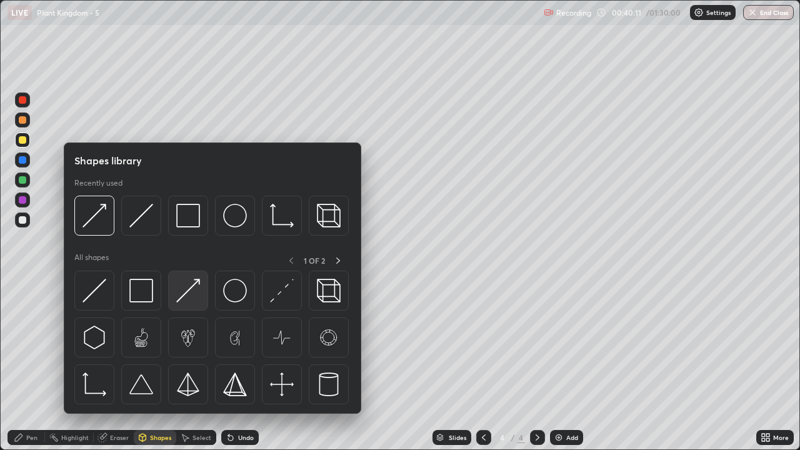
click at [186, 297] on img at bounding box center [188, 291] width 24 height 24
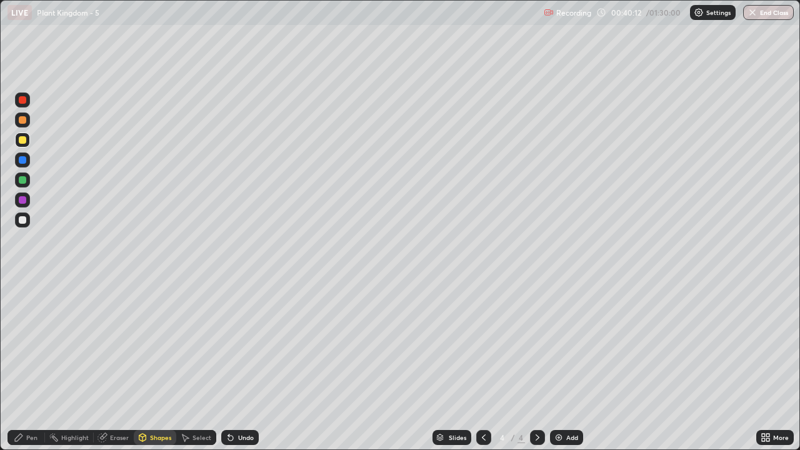
click at [36, 365] on div "Pen" at bounding box center [31, 437] width 11 height 6
click at [35, 365] on div "Pen" at bounding box center [31, 437] width 11 height 6
click at [22, 219] on div at bounding box center [22, 219] width 7 height 7
click at [26, 145] on div at bounding box center [22, 139] width 15 height 15
click at [154, 365] on div "Shapes" at bounding box center [160, 437] width 21 height 6
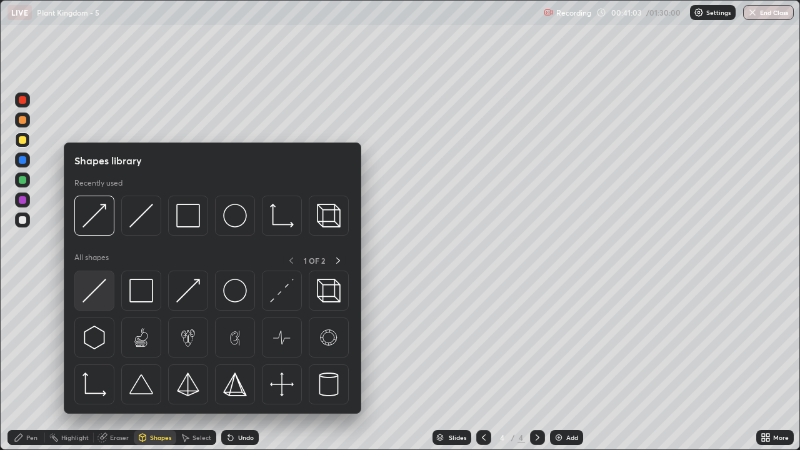
click at [101, 302] on img at bounding box center [94, 291] width 24 height 24
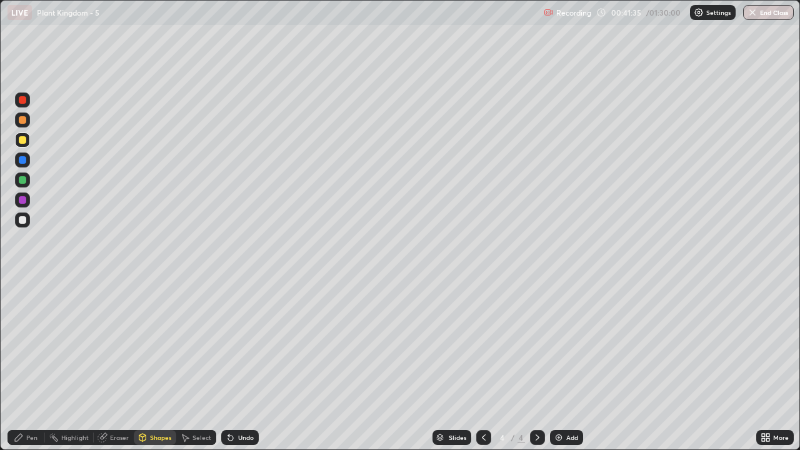
click at [23, 102] on div at bounding box center [22, 99] width 7 height 7
click at [36, 365] on div "Pen" at bounding box center [31, 437] width 11 height 6
click at [538, 365] on icon at bounding box center [537, 437] width 10 height 10
click at [564, 365] on div "Slides 4 / 4 Add" at bounding box center [507, 437] width 497 height 25
click at [556, 365] on img at bounding box center [559, 437] width 10 height 10
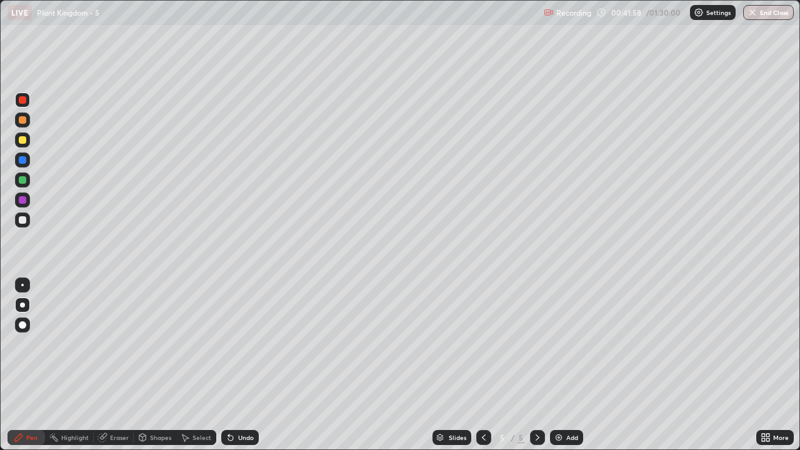
click at [480, 365] on icon at bounding box center [484, 437] width 10 height 10
click at [536, 365] on icon at bounding box center [537, 437] width 10 height 10
click at [26, 365] on div "Pen" at bounding box center [25, 437] width 37 height 15
click at [22, 121] on div at bounding box center [22, 119] width 7 height 7
click at [24, 140] on div at bounding box center [22, 139] width 7 height 7
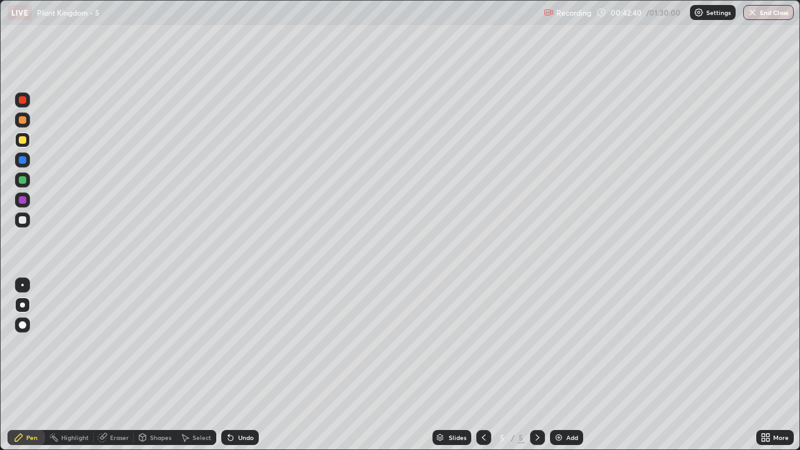
click at [25, 100] on div at bounding box center [22, 99] width 7 height 7
click at [24, 141] on div at bounding box center [22, 139] width 7 height 7
click at [22, 221] on div at bounding box center [22, 219] width 7 height 7
click at [28, 143] on div at bounding box center [22, 139] width 15 height 15
click at [24, 122] on div at bounding box center [22, 119] width 7 height 7
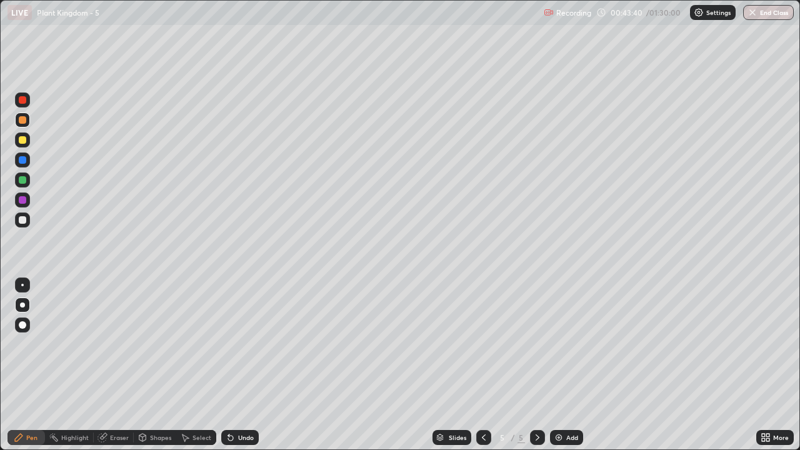
click at [22, 122] on div at bounding box center [22, 119] width 7 height 7
click at [22, 143] on div at bounding box center [22, 139] width 7 height 7
click at [159, 365] on div "Shapes" at bounding box center [160, 437] width 21 height 6
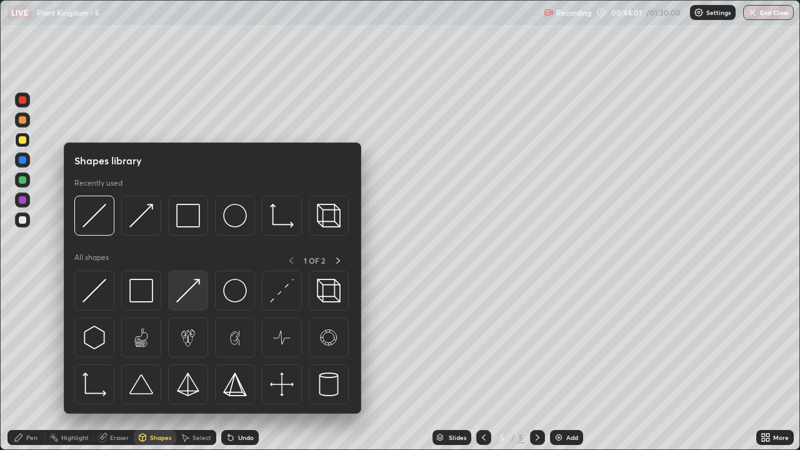
click at [197, 297] on img at bounding box center [188, 291] width 24 height 24
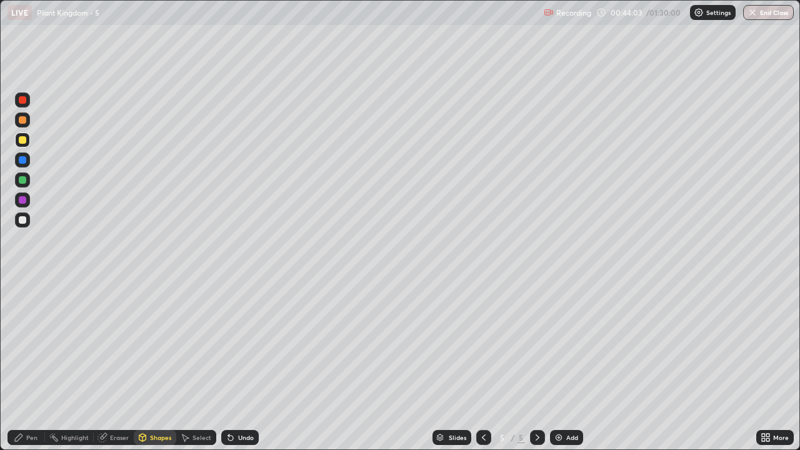
click at [32, 365] on div "Pen" at bounding box center [31, 437] width 11 height 6
click at [25, 221] on div at bounding box center [22, 219] width 7 height 7
click at [22, 140] on div at bounding box center [22, 139] width 7 height 7
click at [24, 141] on div at bounding box center [22, 139] width 7 height 7
click at [23, 179] on div at bounding box center [22, 179] width 7 height 7
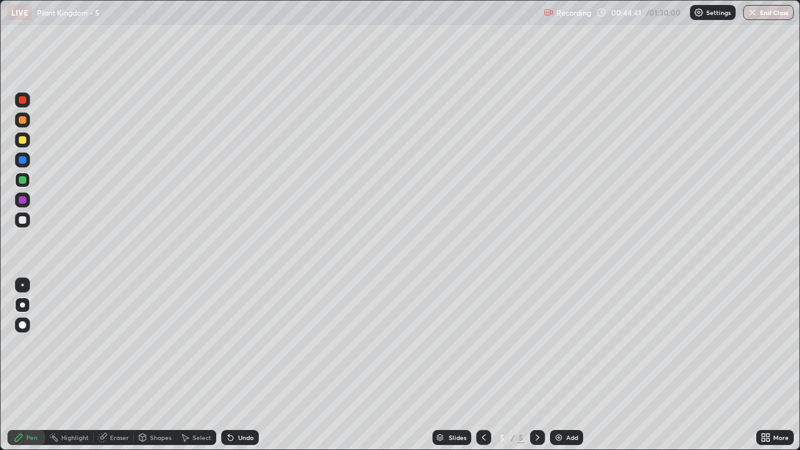
click at [117, 365] on div "Eraser" at bounding box center [114, 437] width 40 height 15
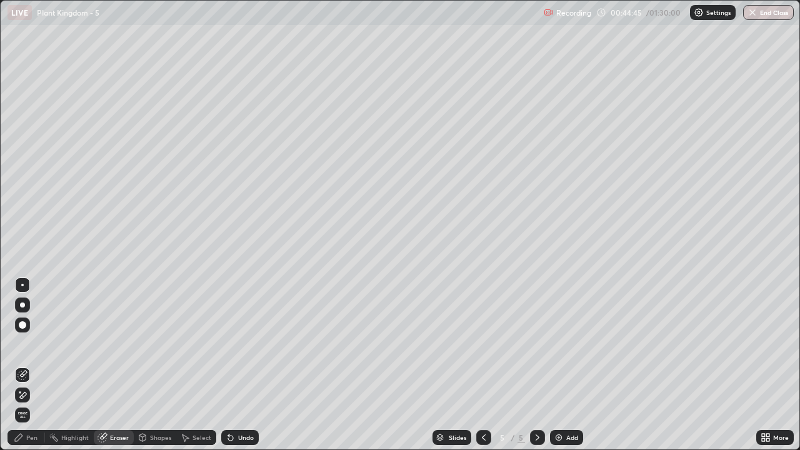
click at [31, 365] on div "Pen" at bounding box center [31, 437] width 11 height 6
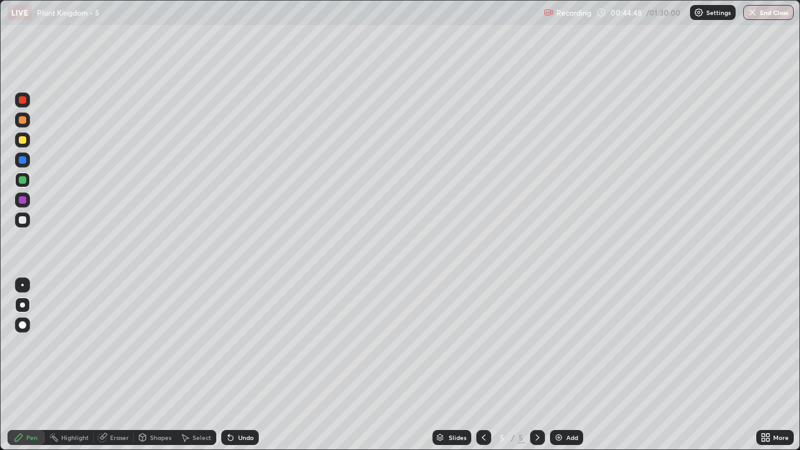
click at [22, 140] on div at bounding box center [22, 139] width 7 height 7
click at [154, 365] on div "Shapes" at bounding box center [160, 437] width 21 height 6
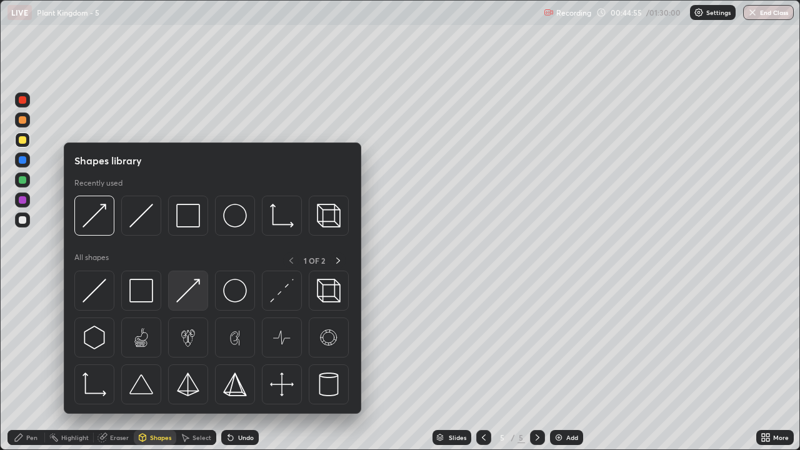
click at [184, 297] on img at bounding box center [188, 291] width 24 height 24
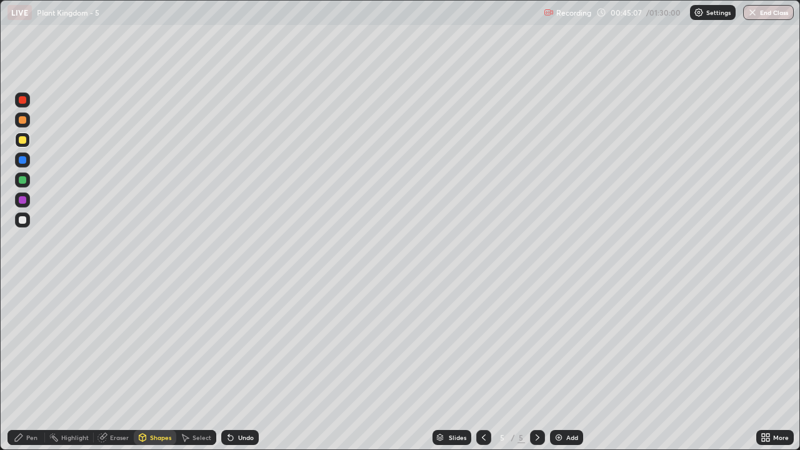
click at [114, 365] on div "Eraser" at bounding box center [119, 437] width 19 height 6
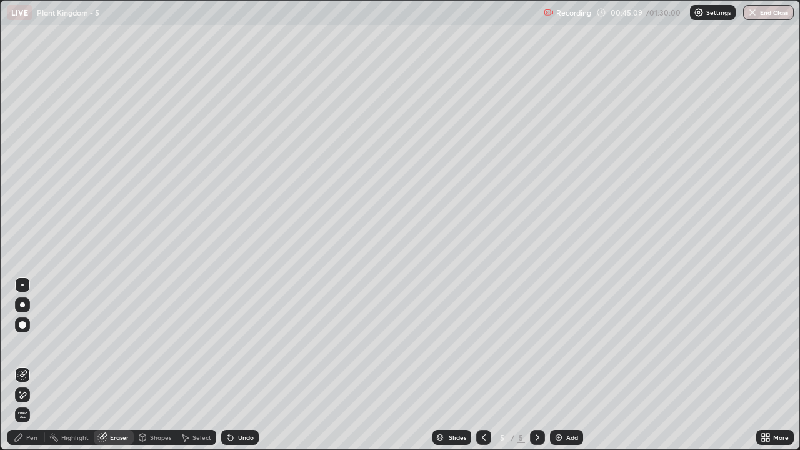
click at [34, 365] on div "Pen" at bounding box center [31, 437] width 11 height 6
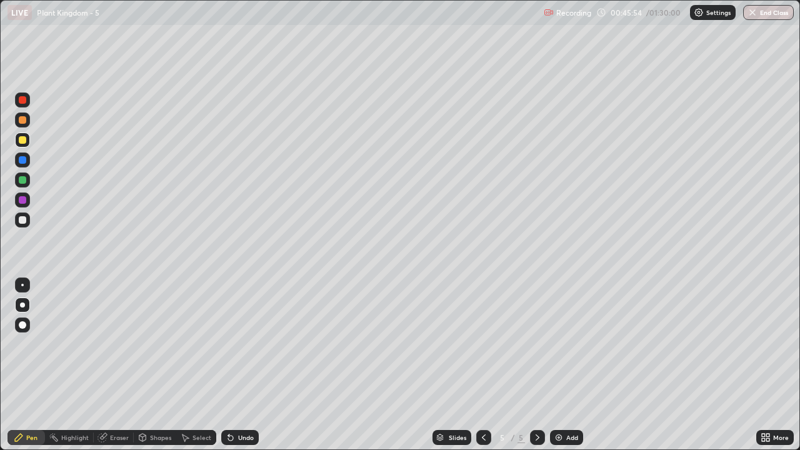
click at [22, 221] on div at bounding box center [22, 219] width 7 height 7
click at [156, 365] on div "Shapes" at bounding box center [160, 437] width 21 height 6
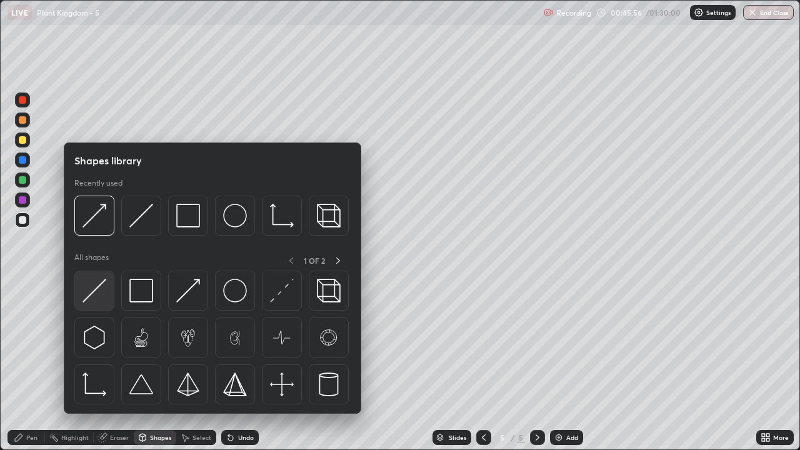
click at [103, 297] on img at bounding box center [94, 291] width 24 height 24
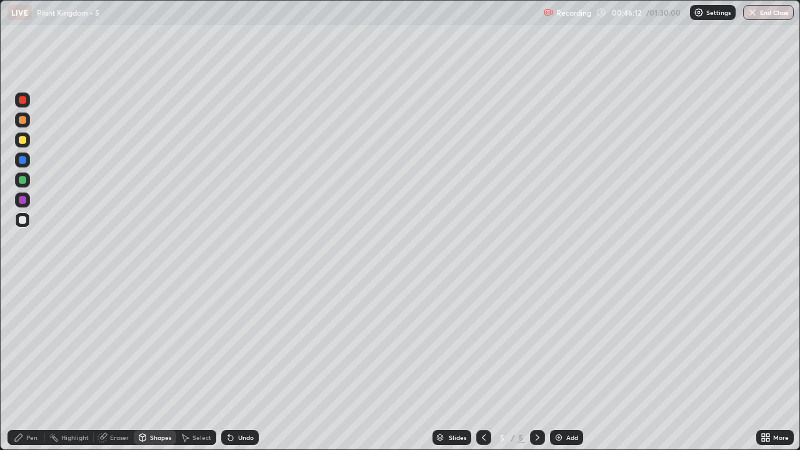
click at [25, 122] on div at bounding box center [22, 119] width 7 height 7
click at [35, 365] on div "Pen" at bounding box center [31, 437] width 11 height 6
click at [22, 141] on div at bounding box center [22, 139] width 7 height 7
click at [156, 365] on div "Shapes" at bounding box center [160, 437] width 21 height 6
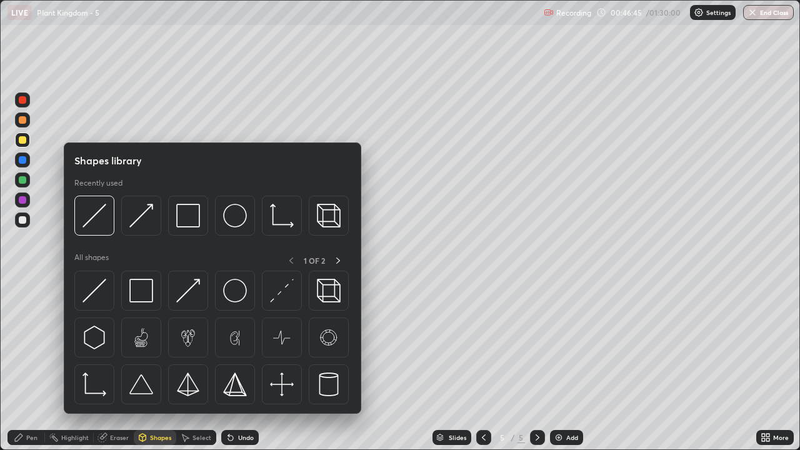
click at [32, 365] on div "Pen" at bounding box center [31, 437] width 11 height 6
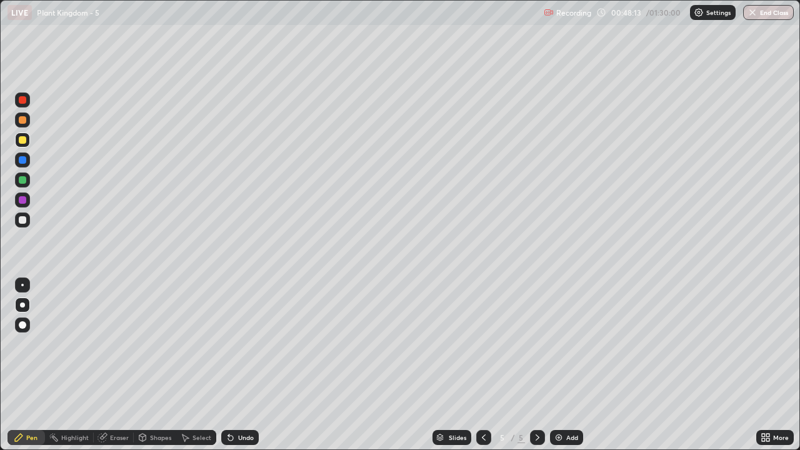
click at [555, 365] on img at bounding box center [559, 437] width 10 height 10
click at [22, 120] on div at bounding box center [22, 119] width 7 height 7
click at [36, 365] on div "Pen" at bounding box center [31, 437] width 11 height 6
click at [23, 140] on div at bounding box center [22, 139] width 7 height 7
click at [161, 365] on div "Shapes" at bounding box center [160, 437] width 21 height 6
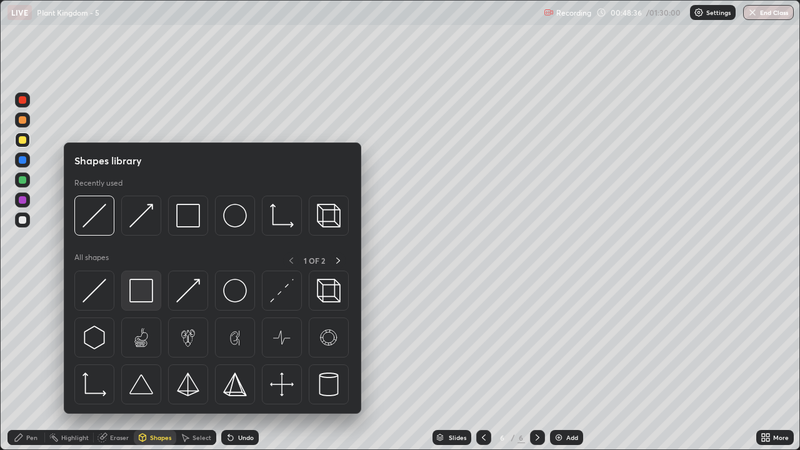
click at [145, 293] on img at bounding box center [141, 291] width 24 height 24
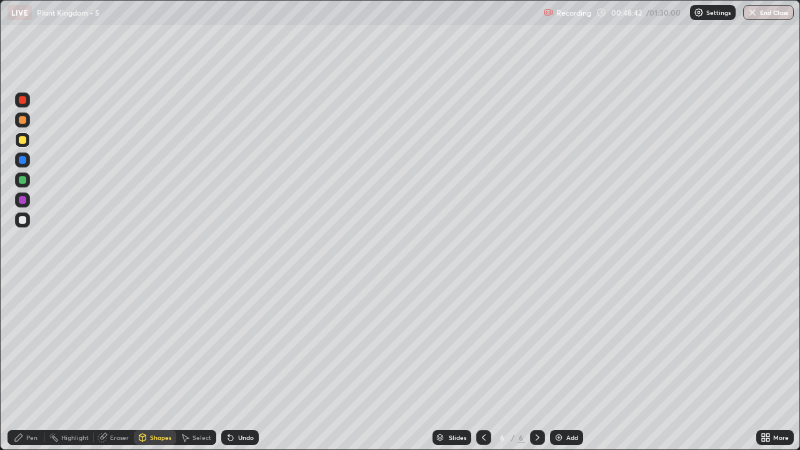
click at [27, 365] on div "Pen" at bounding box center [31, 437] width 11 height 6
click at [25, 220] on div at bounding box center [22, 219] width 7 height 7
click at [161, 365] on div "Shapes" at bounding box center [155, 437] width 42 height 15
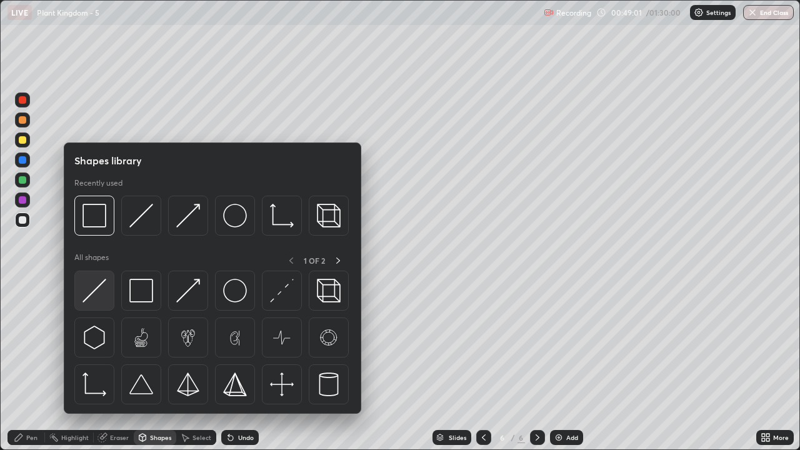
click at [104, 297] on img at bounding box center [94, 291] width 24 height 24
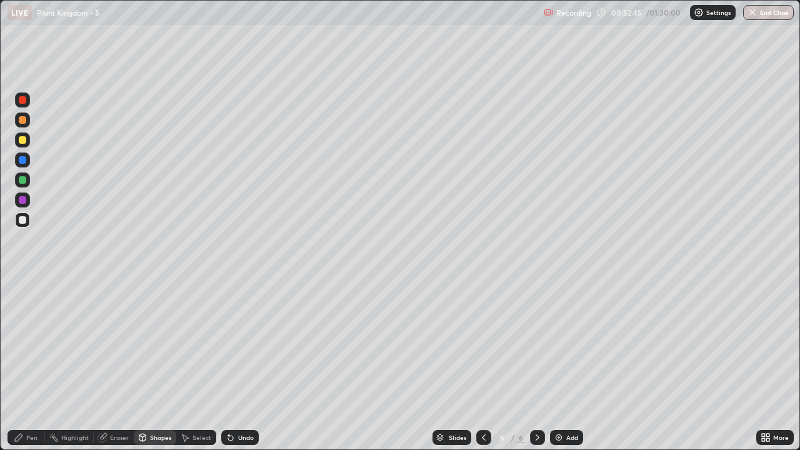
click at [152, 365] on div "Shapes" at bounding box center [160, 437] width 21 height 6
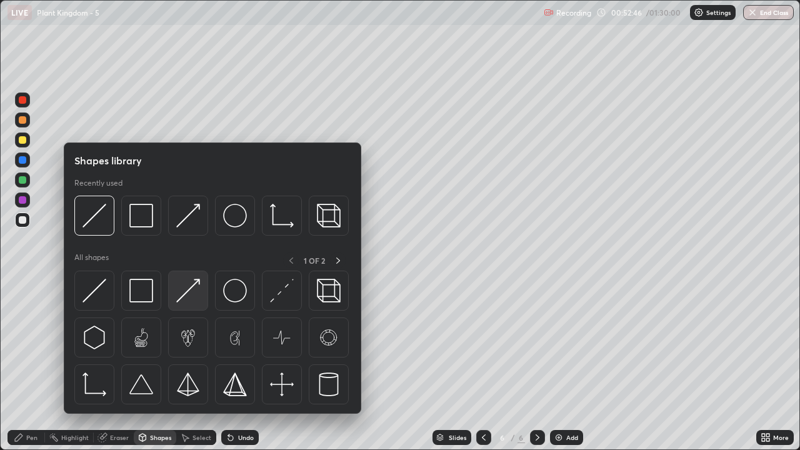
click at [191, 298] on img at bounding box center [188, 291] width 24 height 24
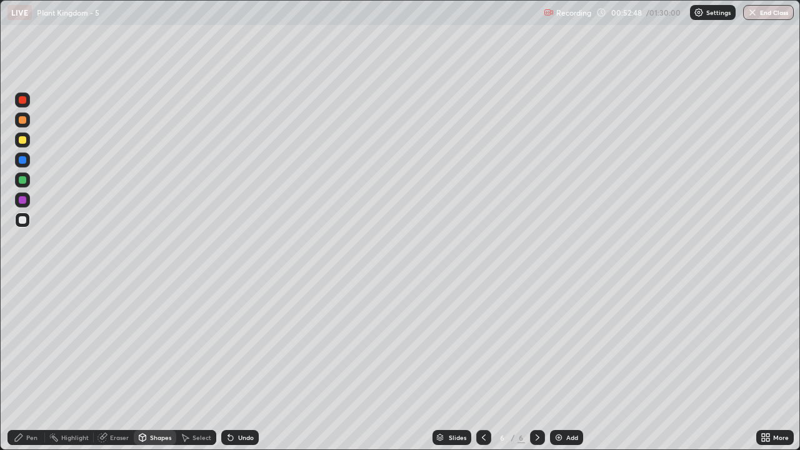
click at [23, 140] on div at bounding box center [22, 139] width 7 height 7
click at [36, 365] on div "Pen" at bounding box center [31, 437] width 11 height 6
click at [118, 365] on div "Eraser" at bounding box center [119, 437] width 19 height 6
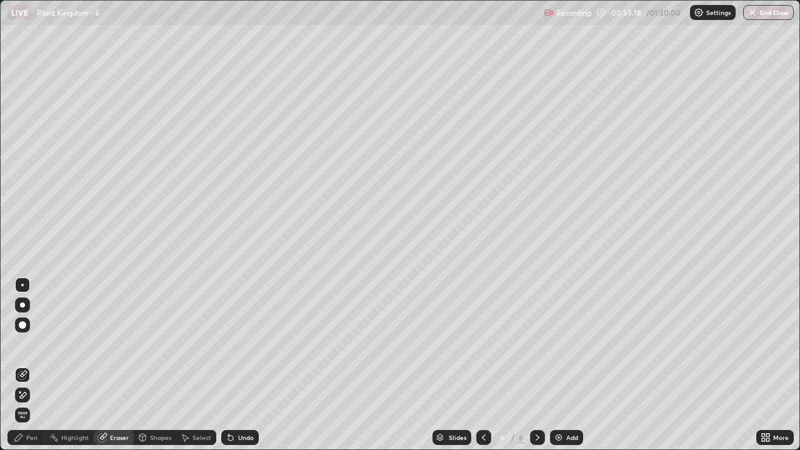
click at [35, 365] on div "Pen" at bounding box center [31, 437] width 11 height 6
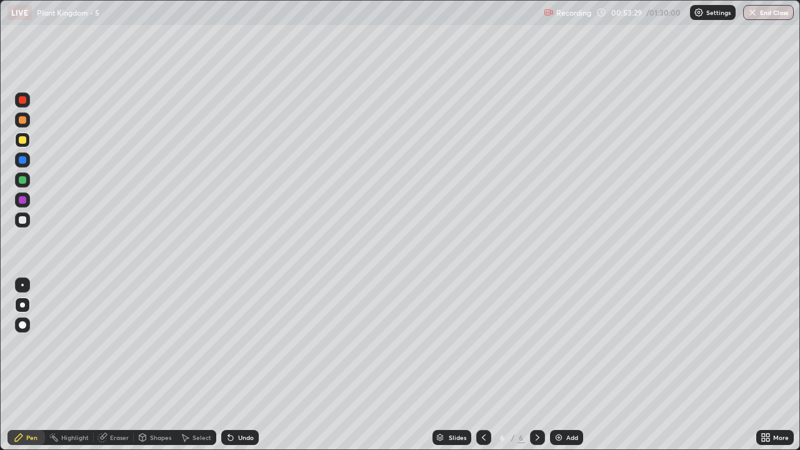
click at [116, 365] on div "Eraser" at bounding box center [119, 437] width 19 height 6
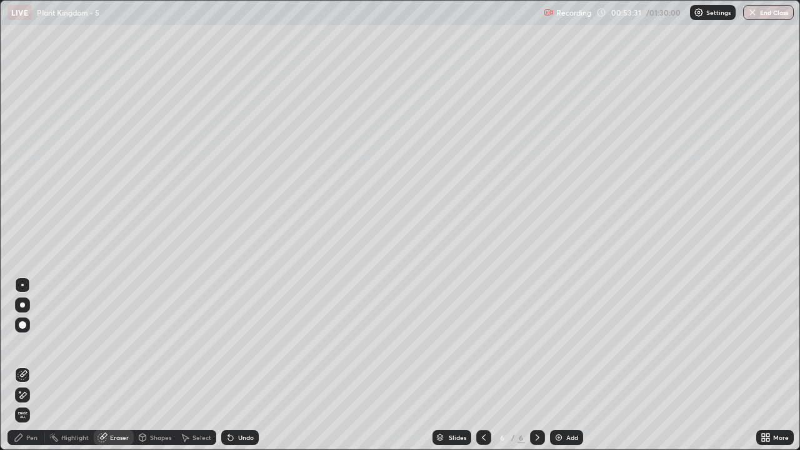
click at [32, 365] on div "Pen" at bounding box center [31, 437] width 11 height 6
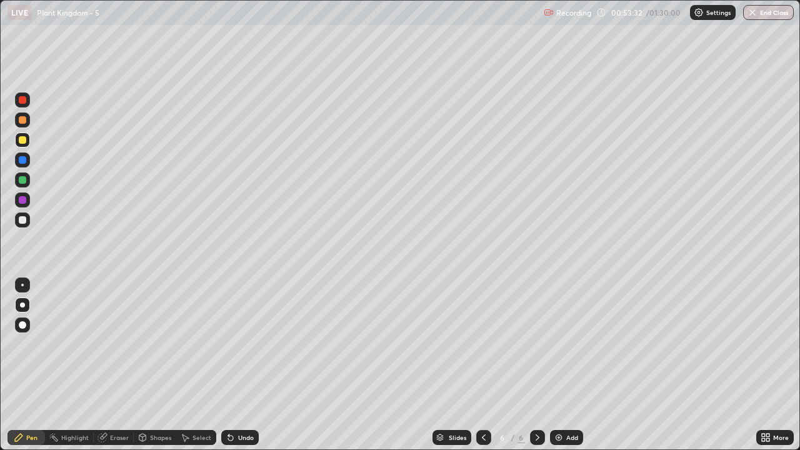
click at [22, 219] on div at bounding box center [22, 219] width 7 height 7
click at [153, 365] on div "Shapes" at bounding box center [160, 437] width 21 height 6
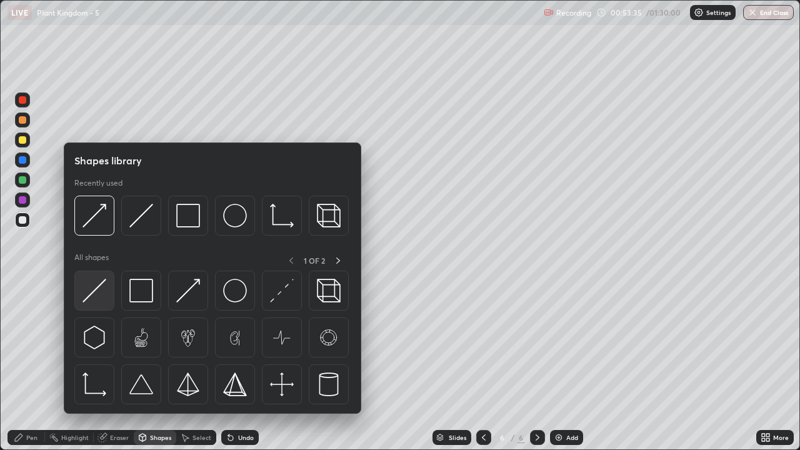
click at [105, 296] on img at bounding box center [94, 291] width 24 height 24
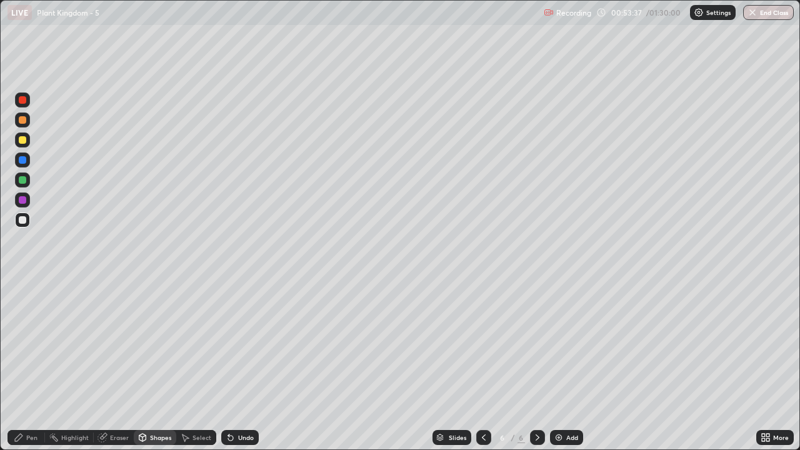
click at [24, 222] on div at bounding box center [22, 219] width 7 height 7
click at [34, 365] on div "Pen" at bounding box center [31, 437] width 11 height 6
click at [119, 365] on div "Eraser" at bounding box center [119, 437] width 19 height 6
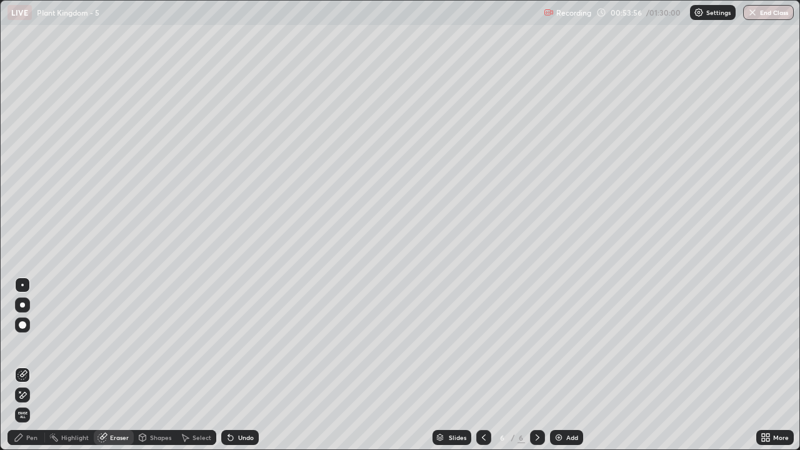
click at [31, 365] on div "Pen" at bounding box center [31, 437] width 11 height 6
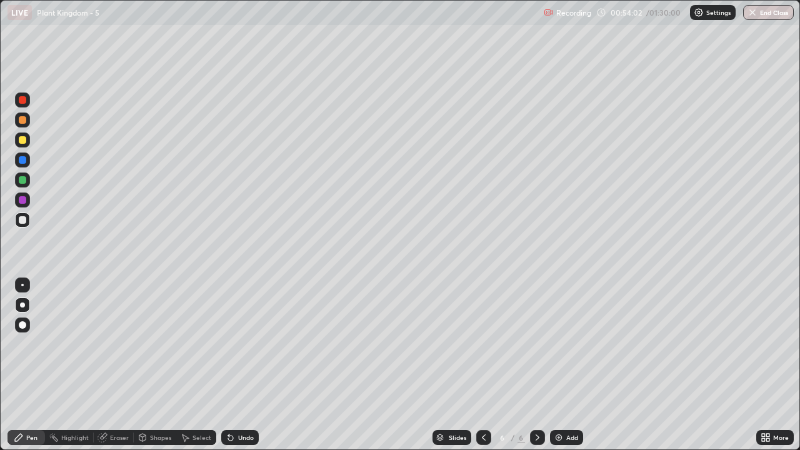
click at [156, 365] on div "Shapes" at bounding box center [160, 437] width 21 height 6
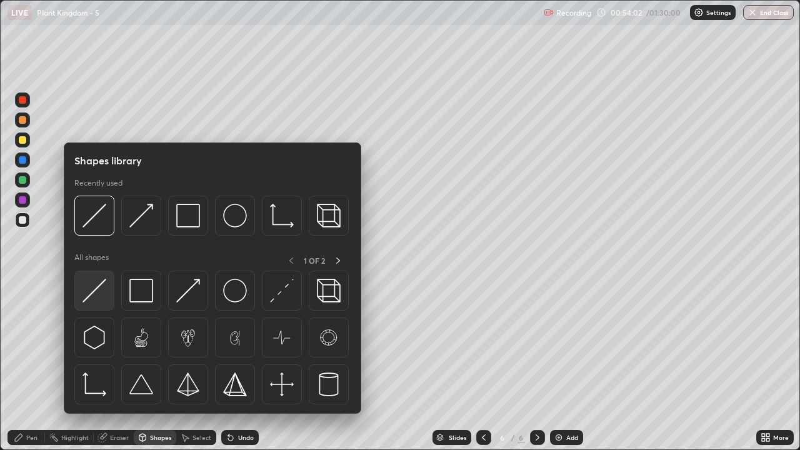
click at [96, 295] on img at bounding box center [94, 291] width 24 height 24
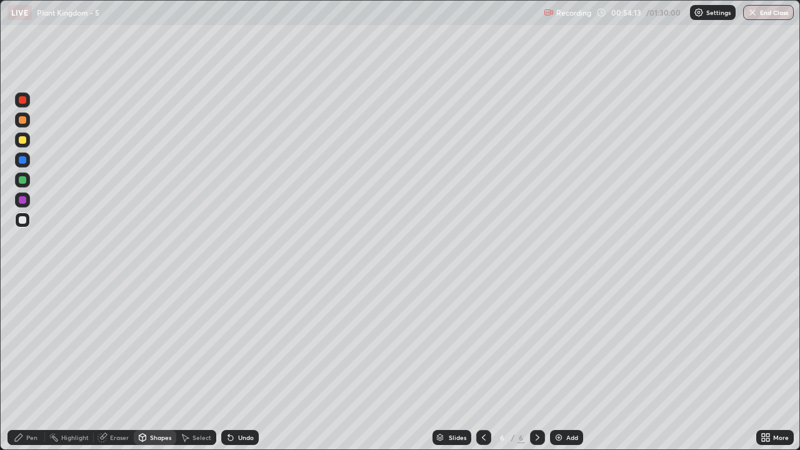
click at [22, 141] on div at bounding box center [22, 139] width 7 height 7
click at [32, 365] on div "Pen" at bounding box center [31, 437] width 11 height 6
click at [23, 200] on div at bounding box center [22, 199] width 7 height 7
click at [22, 140] on div at bounding box center [22, 139] width 7 height 7
click at [159, 365] on div "Shapes" at bounding box center [160, 437] width 21 height 6
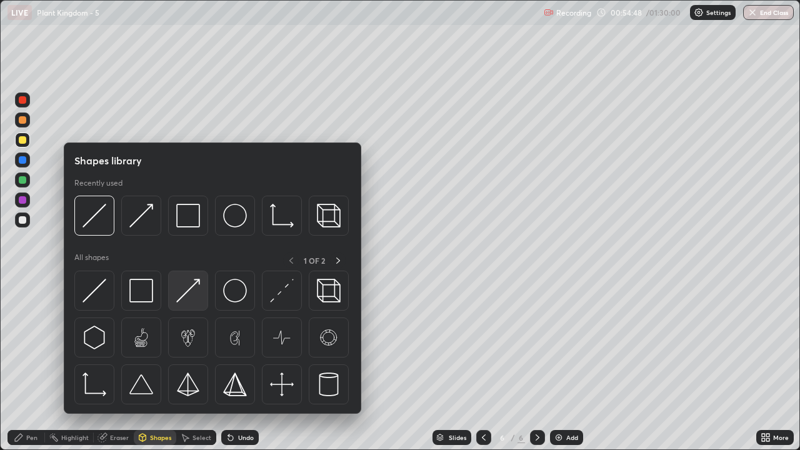
click at [189, 296] on img at bounding box center [188, 291] width 24 height 24
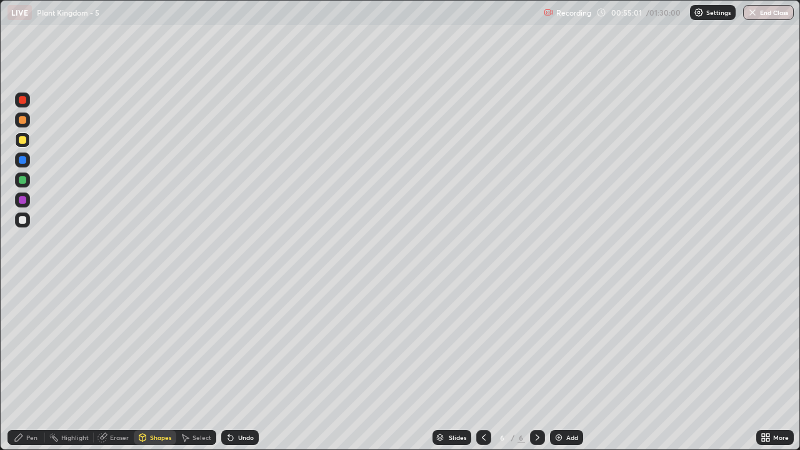
click at [28, 365] on div "Pen" at bounding box center [31, 437] width 11 height 6
click at [22, 225] on div at bounding box center [22, 219] width 15 height 15
click at [27, 142] on div at bounding box center [22, 139] width 15 height 15
click at [22, 221] on div at bounding box center [22, 219] width 7 height 7
click at [22, 140] on div at bounding box center [22, 139] width 7 height 7
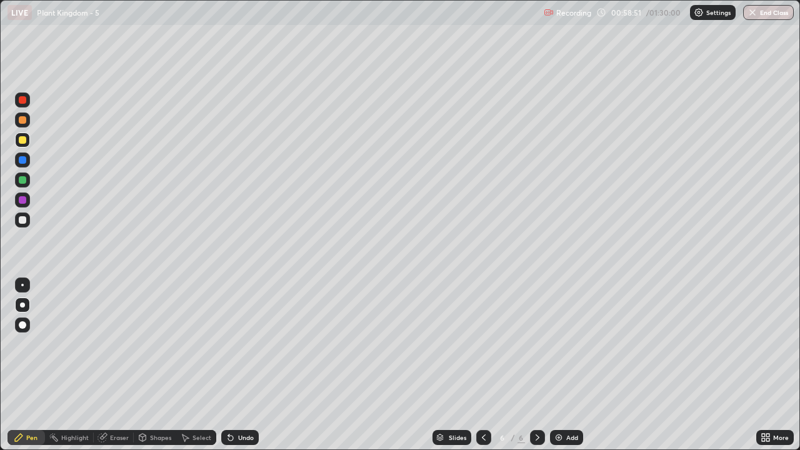
click at [30, 365] on div "Pen" at bounding box center [31, 437] width 11 height 6
click at [22, 181] on div at bounding box center [22, 179] width 7 height 7
click at [12, 334] on div at bounding box center [22, 325] width 20 height 20
click at [24, 177] on div at bounding box center [22, 179] width 7 height 7
click at [22, 221] on div at bounding box center [22, 219] width 7 height 7
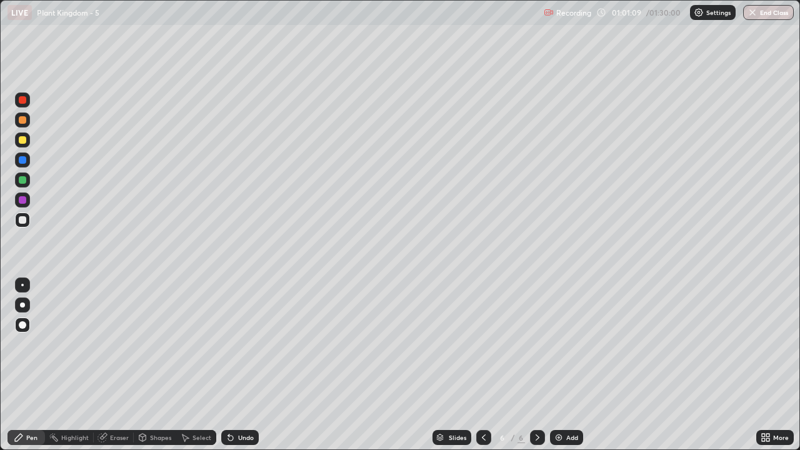
click at [22, 304] on div at bounding box center [22, 304] width 5 height 5
click at [112, 365] on div "Eraser" at bounding box center [119, 437] width 19 height 6
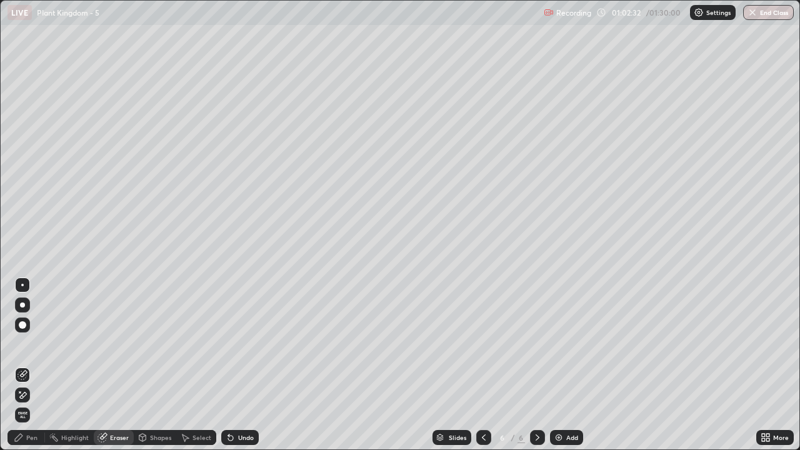
click at [28, 365] on div "Pen" at bounding box center [31, 437] width 11 height 6
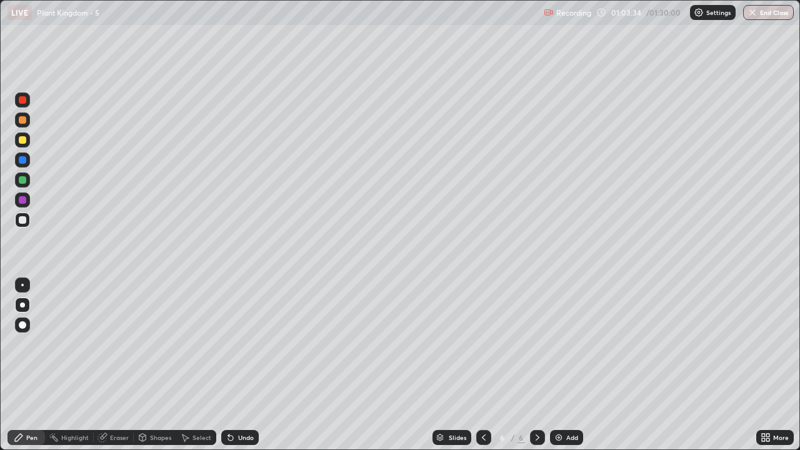
click at [117, 365] on div "Eraser" at bounding box center [119, 437] width 19 height 6
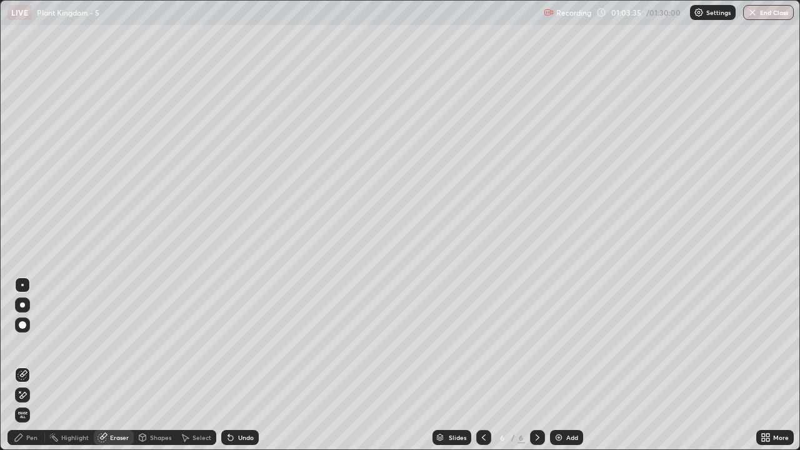
click at [22, 365] on icon at bounding box center [22, 395] width 10 height 11
click at [152, 365] on div "Shapes" at bounding box center [160, 437] width 21 height 6
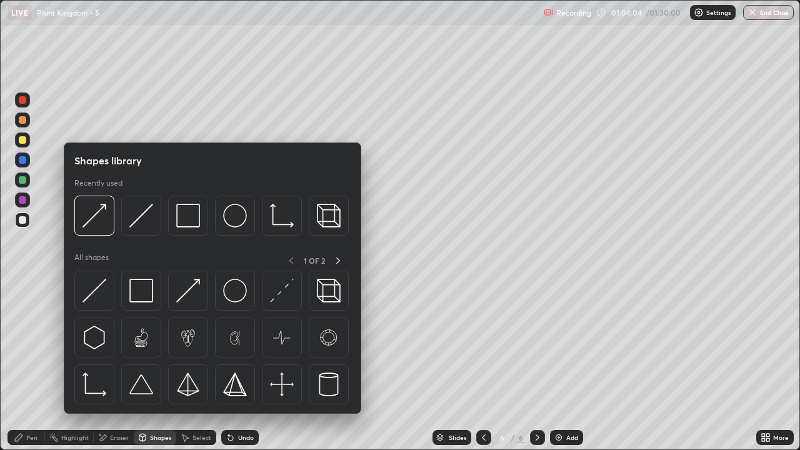
click at [119, 365] on div "Eraser" at bounding box center [119, 437] width 19 height 6
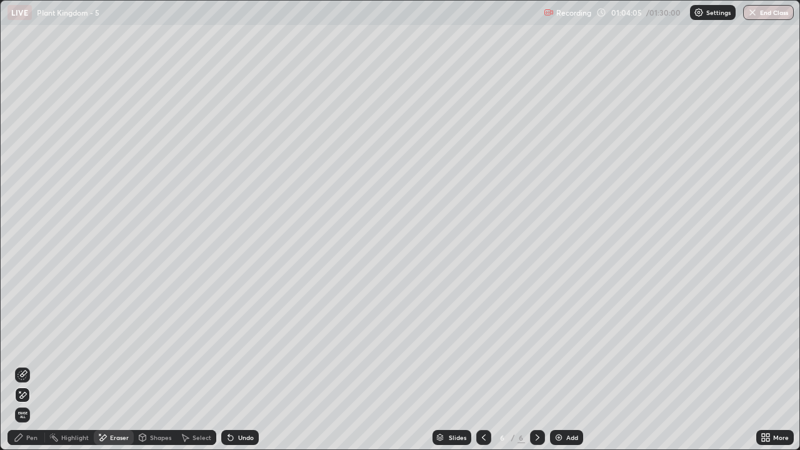
click at [34, 365] on div "Pen" at bounding box center [31, 437] width 11 height 6
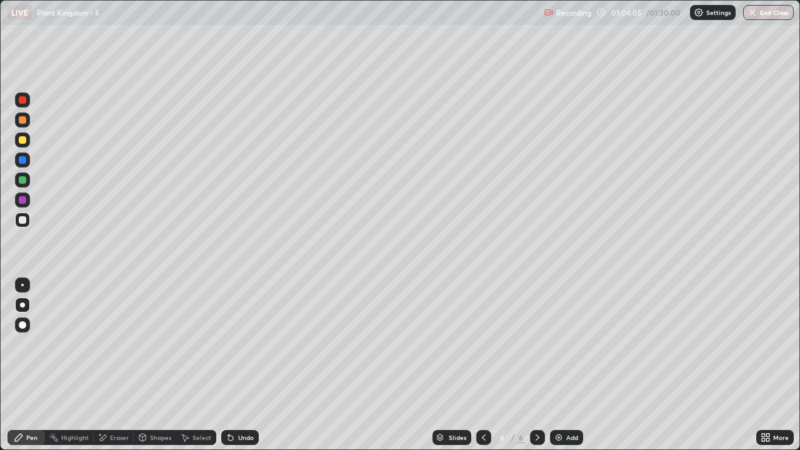
click at [29, 365] on div "Pen" at bounding box center [31, 437] width 11 height 6
click at [25, 140] on div at bounding box center [22, 139] width 7 height 7
click at [22, 220] on div at bounding box center [22, 219] width 7 height 7
click at [24, 139] on div at bounding box center [22, 139] width 7 height 7
click at [154, 365] on div "Shapes" at bounding box center [160, 437] width 21 height 6
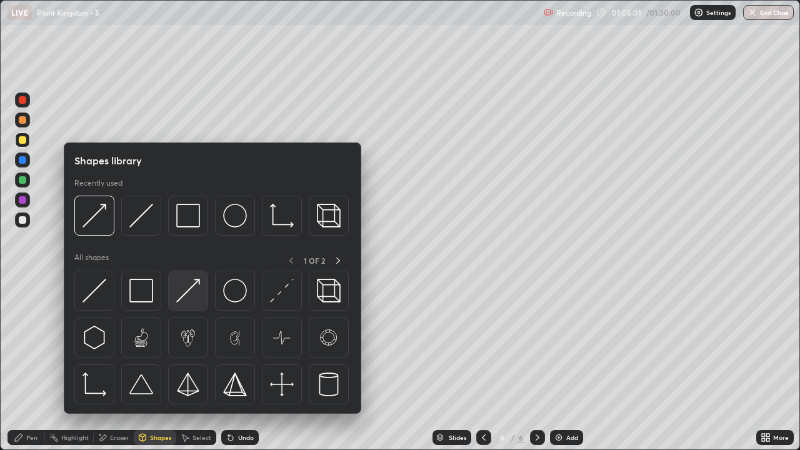
click at [190, 297] on img at bounding box center [188, 291] width 24 height 24
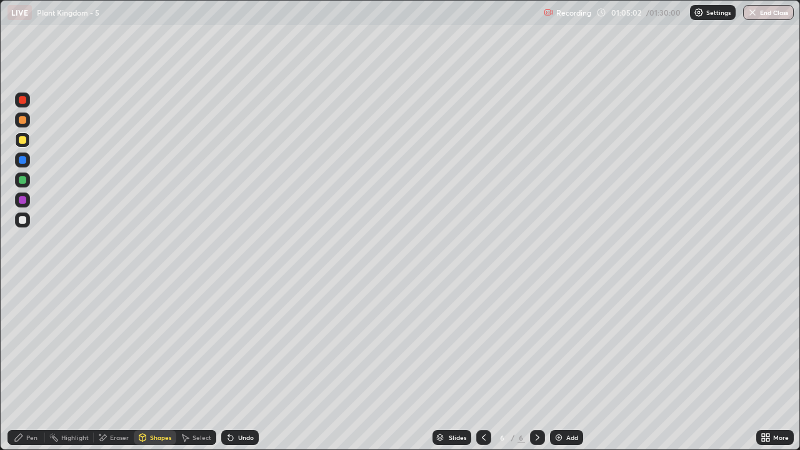
click at [24, 141] on div at bounding box center [22, 139] width 7 height 7
click at [35, 365] on div "Pen" at bounding box center [31, 437] width 11 height 6
click at [36, 365] on div "Pen" at bounding box center [31, 437] width 11 height 6
click at [24, 125] on div at bounding box center [22, 119] width 15 height 15
click at [161, 365] on div "Shapes" at bounding box center [160, 437] width 21 height 6
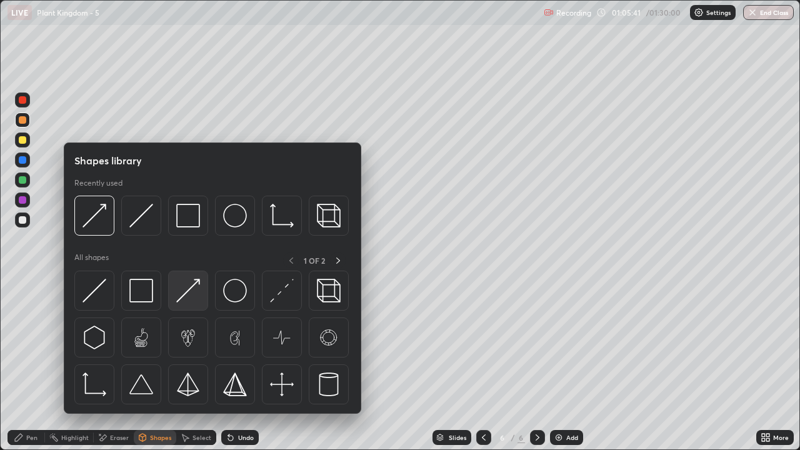
click at [190, 295] on img at bounding box center [188, 291] width 24 height 24
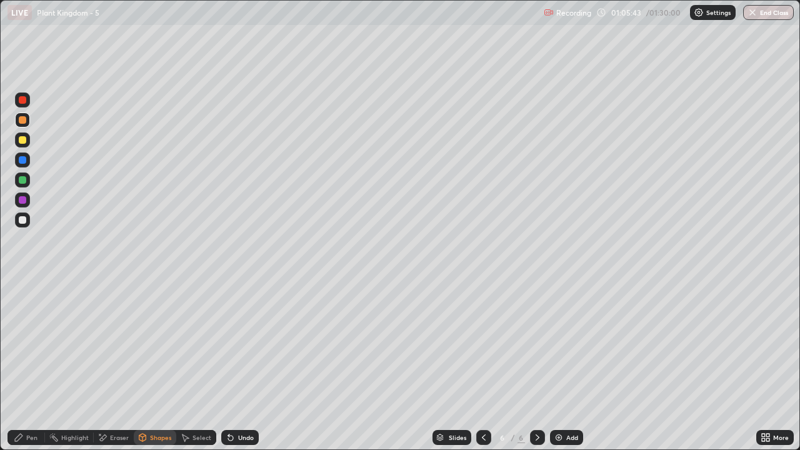
click at [29, 365] on div "Pen" at bounding box center [31, 437] width 11 height 6
click at [24, 221] on div at bounding box center [22, 219] width 7 height 7
click at [34, 365] on div "Pen" at bounding box center [25, 437] width 37 height 15
click at [23, 140] on div at bounding box center [22, 139] width 7 height 7
click at [153, 365] on div "Shapes" at bounding box center [160, 437] width 21 height 6
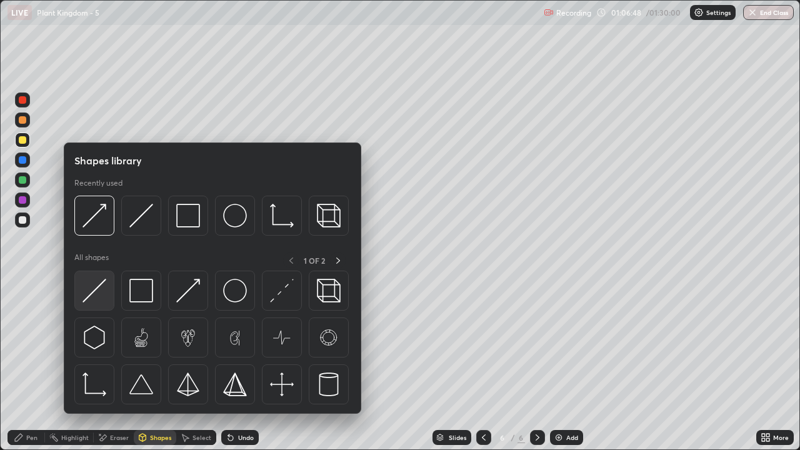
click at [104, 297] on img at bounding box center [94, 291] width 24 height 24
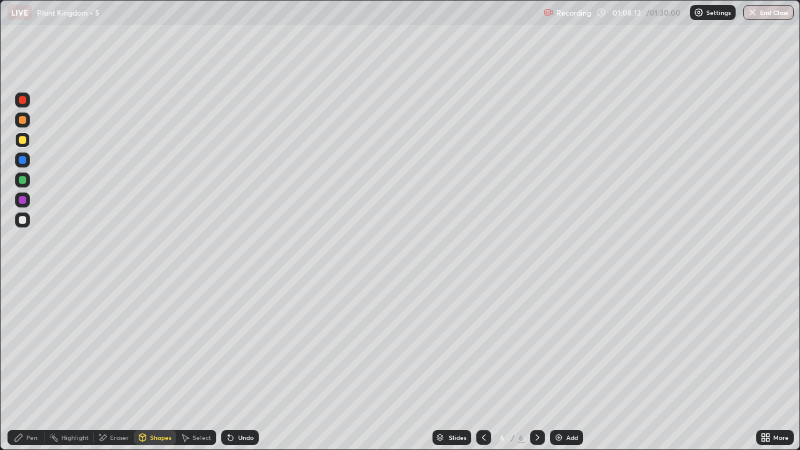
click at [536, 365] on icon at bounding box center [537, 437] width 10 height 10
click at [557, 365] on img at bounding box center [559, 437] width 10 height 10
click at [152, 365] on div "Shapes" at bounding box center [160, 437] width 21 height 6
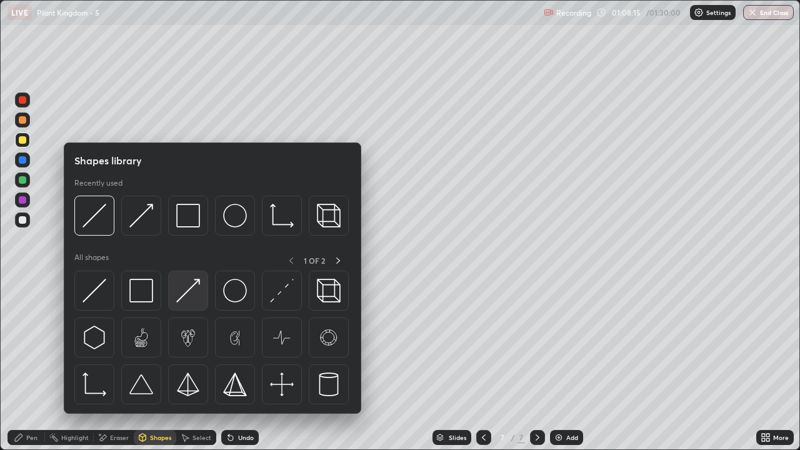
click at [194, 296] on img at bounding box center [188, 291] width 24 height 24
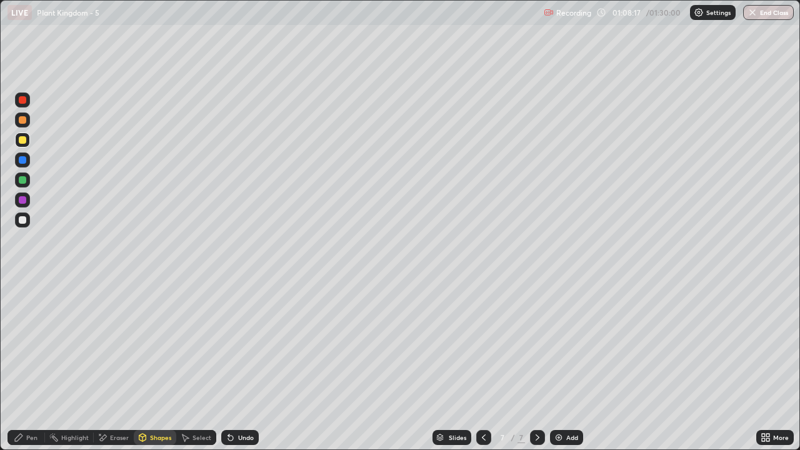
click at [34, 365] on div "Pen" at bounding box center [31, 437] width 11 height 6
click at [35, 365] on div "Pen" at bounding box center [31, 437] width 11 height 6
click at [29, 140] on div at bounding box center [22, 139] width 15 height 15
click at [22, 199] on div at bounding box center [22, 199] width 7 height 7
click at [26, 221] on div at bounding box center [22, 219] width 7 height 7
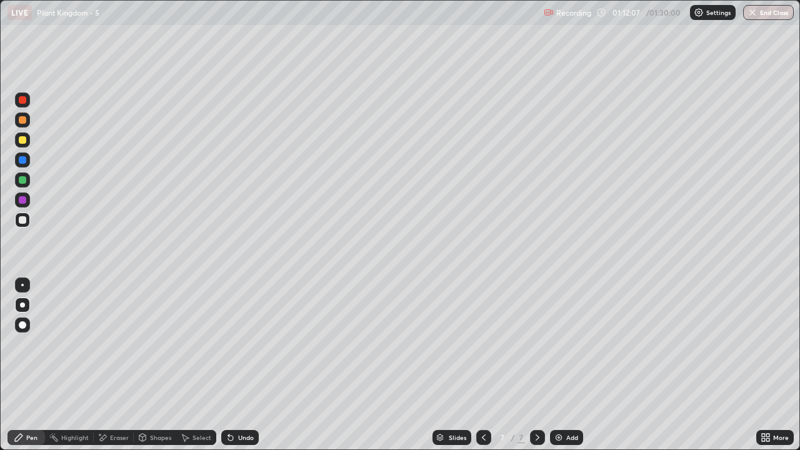
click at [118, 365] on div "Eraser" at bounding box center [119, 437] width 19 height 6
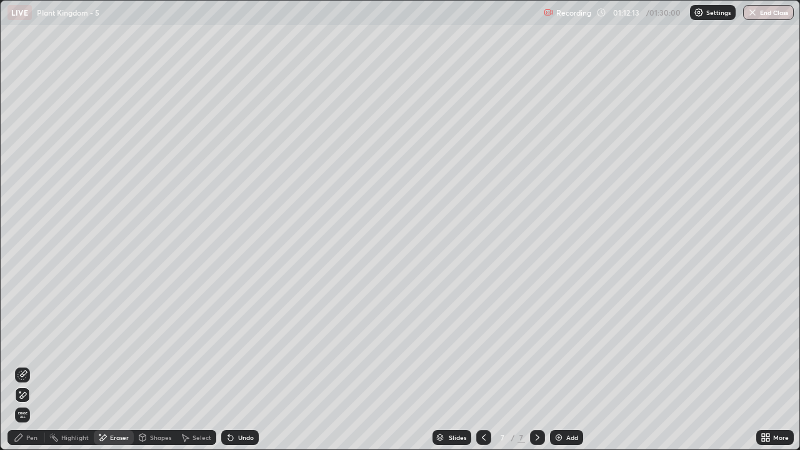
click at [29, 365] on div "Pen" at bounding box center [31, 437] width 11 height 6
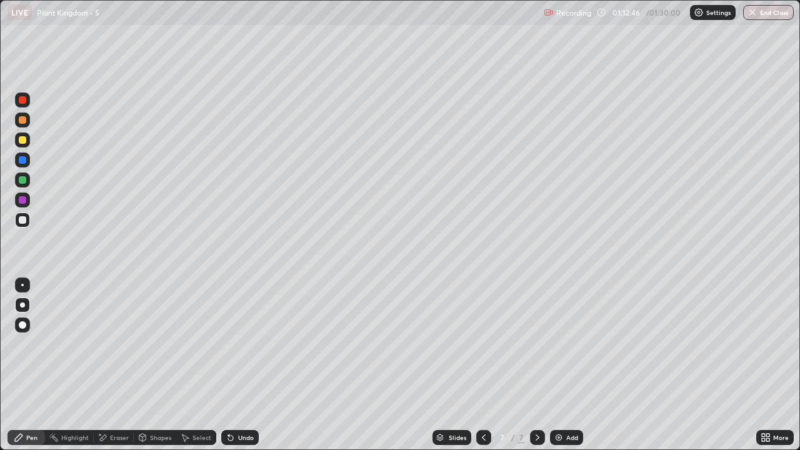
click at [22, 140] on div at bounding box center [22, 139] width 7 height 7
click at [152, 365] on div "Shapes" at bounding box center [160, 437] width 21 height 6
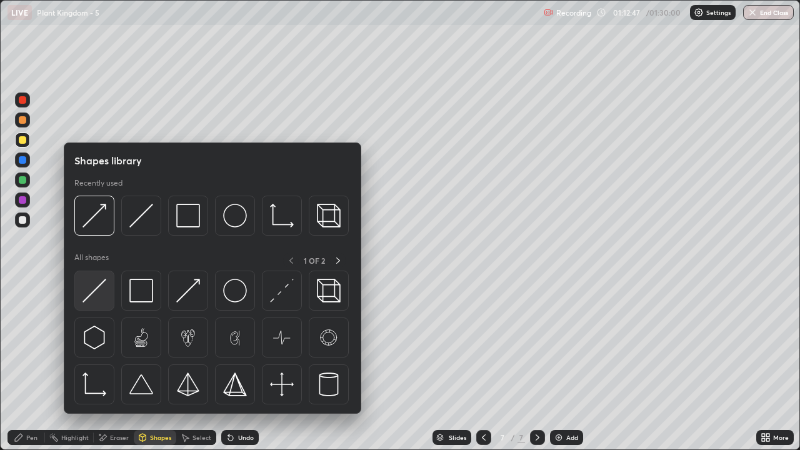
click at [102, 297] on img at bounding box center [94, 291] width 24 height 24
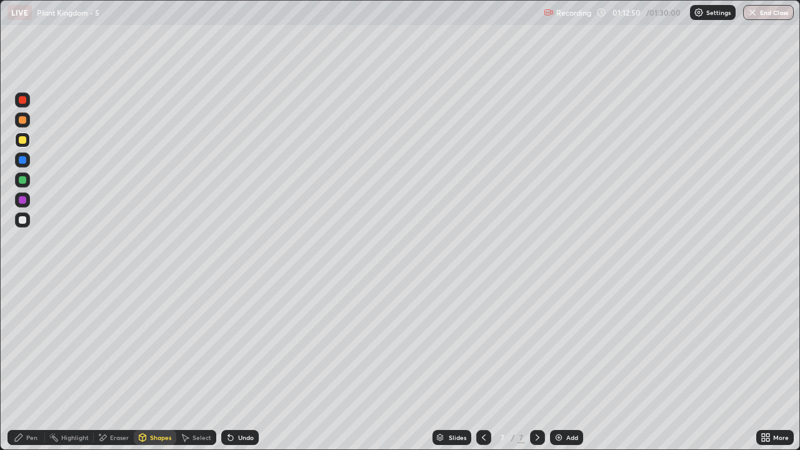
click at [24, 121] on div at bounding box center [22, 119] width 7 height 7
click at [33, 365] on div "Pen" at bounding box center [31, 437] width 11 height 6
click at [154, 365] on div "Shapes" at bounding box center [160, 437] width 21 height 6
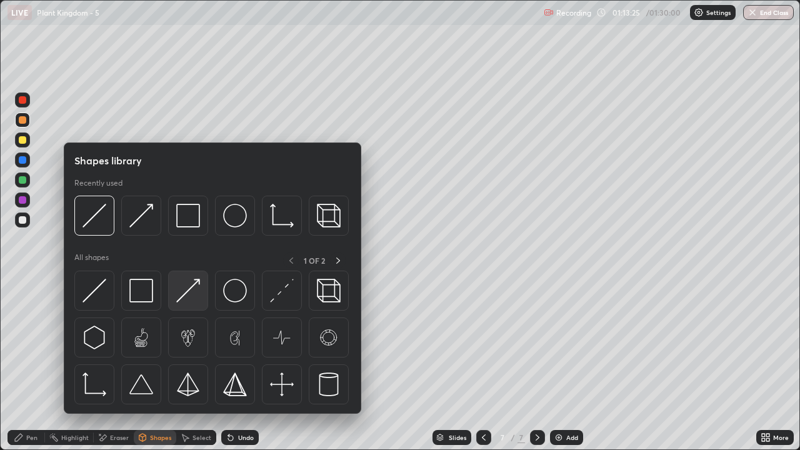
click at [190, 294] on img at bounding box center [188, 291] width 24 height 24
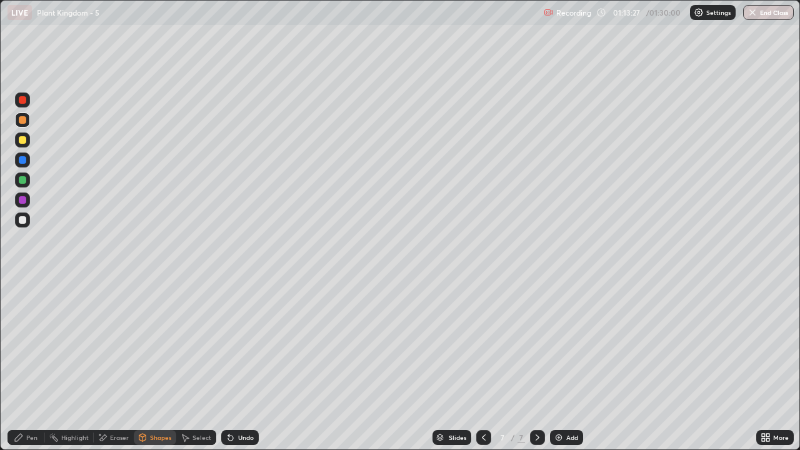
click at [22, 140] on div at bounding box center [22, 139] width 7 height 7
click at [33, 365] on div "Pen" at bounding box center [31, 437] width 11 height 6
click at [117, 365] on div "Eraser" at bounding box center [119, 437] width 19 height 6
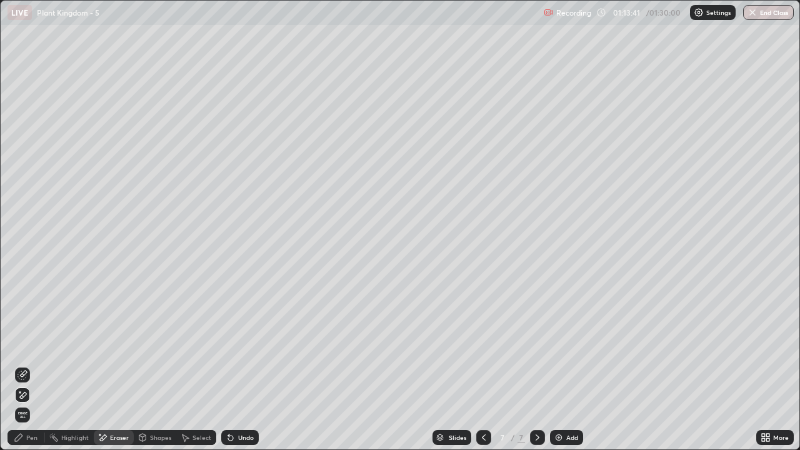
click at [34, 365] on div "Pen" at bounding box center [31, 437] width 11 height 6
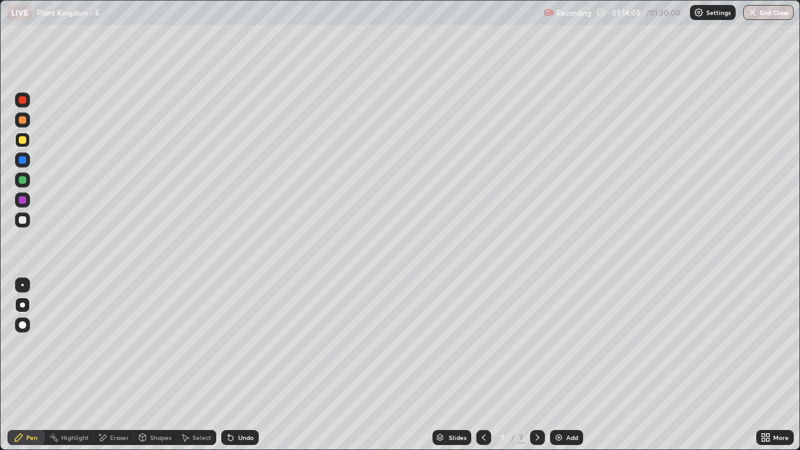
click at [119, 365] on div "Eraser" at bounding box center [119, 437] width 19 height 6
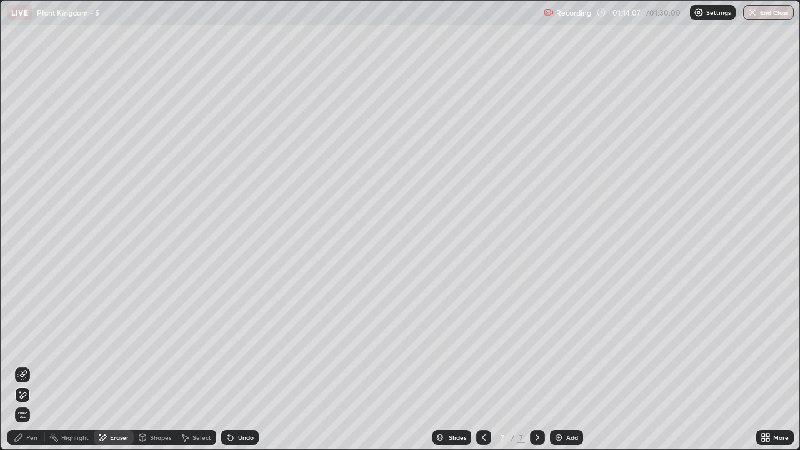
click at [32, 365] on div "Pen" at bounding box center [31, 437] width 11 height 6
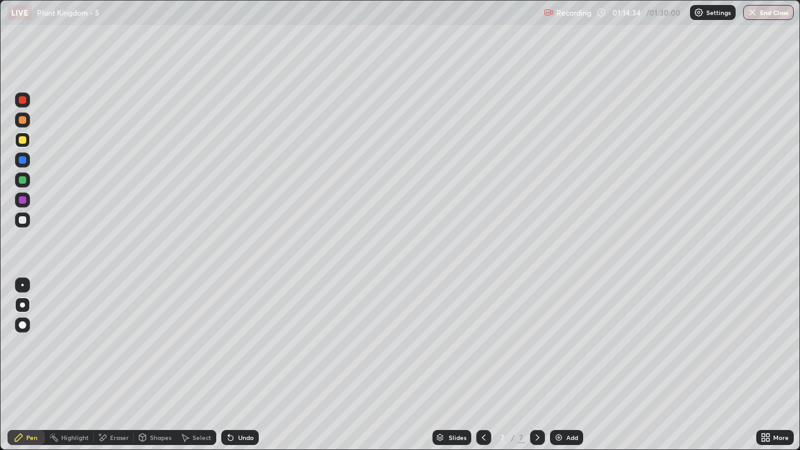
click at [121, 365] on div "Eraser" at bounding box center [119, 437] width 19 height 6
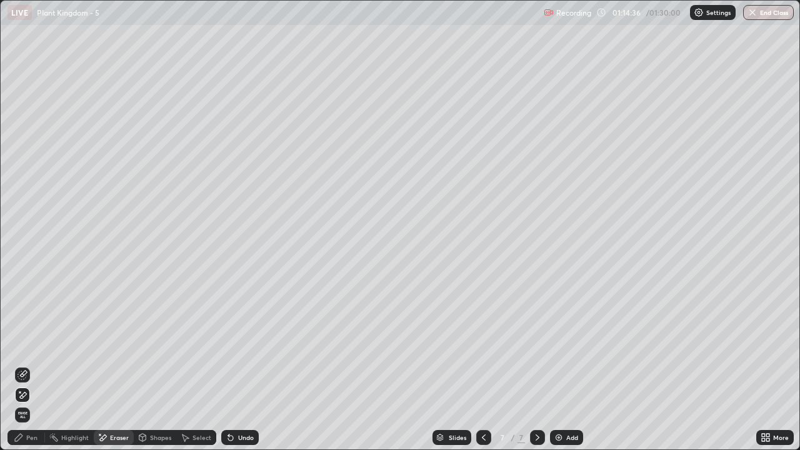
click at [29, 365] on div "Pen" at bounding box center [31, 437] width 11 height 6
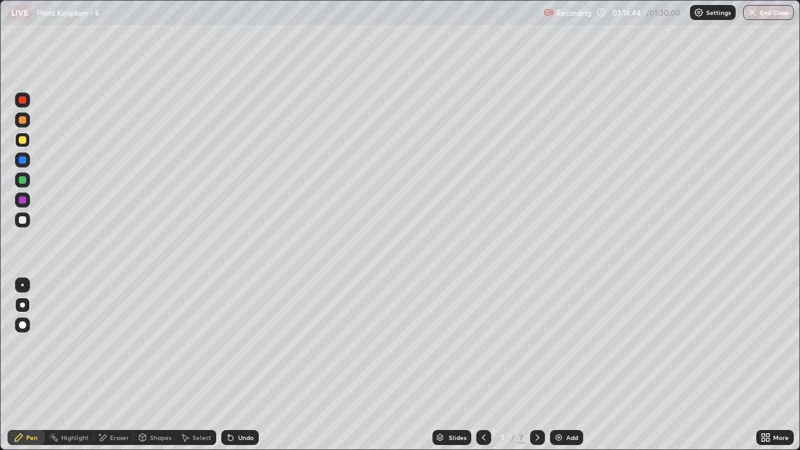
click at [25, 202] on div at bounding box center [22, 199] width 7 height 7
click at [21, 144] on div at bounding box center [22, 139] width 15 height 15
click at [151, 365] on div "Shapes" at bounding box center [160, 437] width 21 height 6
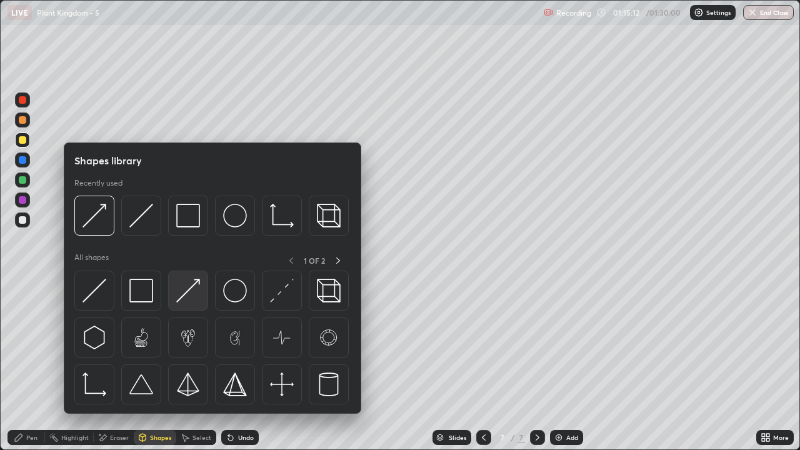
click at [186, 293] on img at bounding box center [188, 291] width 24 height 24
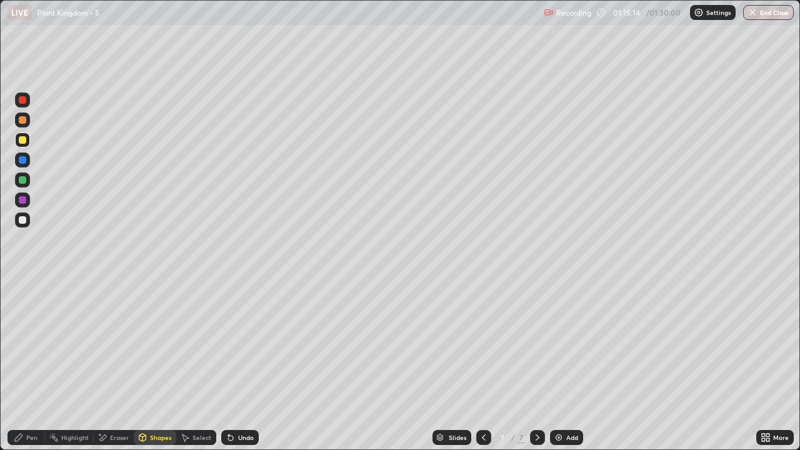
click at [32, 365] on div "Pen" at bounding box center [31, 437] width 11 height 6
click at [34, 365] on div "Pen" at bounding box center [31, 437] width 11 height 6
click at [21, 219] on div at bounding box center [22, 219] width 7 height 7
click at [156, 365] on div "Shapes" at bounding box center [160, 437] width 21 height 6
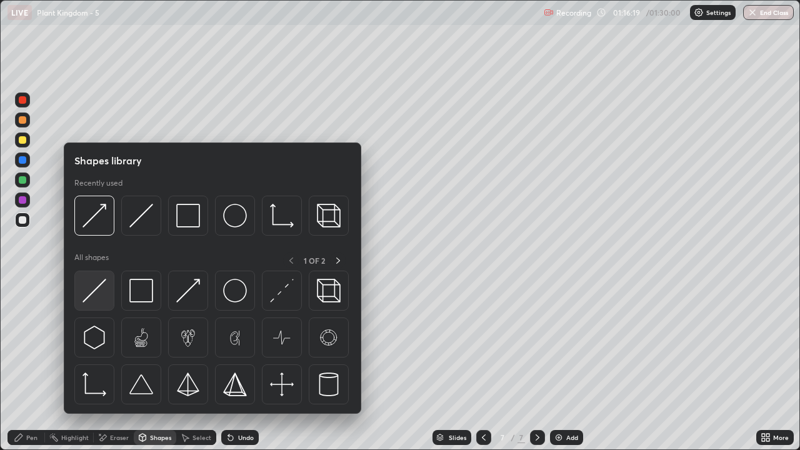
click at [96, 297] on img at bounding box center [94, 291] width 24 height 24
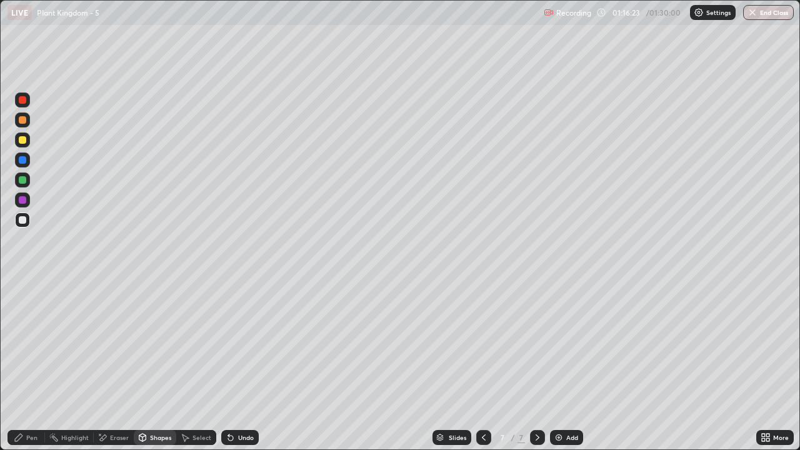
click at [26, 144] on div at bounding box center [22, 139] width 15 height 15
click at [32, 365] on div "Pen" at bounding box center [31, 437] width 11 height 6
click at [25, 222] on div at bounding box center [22, 219] width 7 height 7
click at [150, 365] on div "Shapes" at bounding box center [160, 437] width 21 height 6
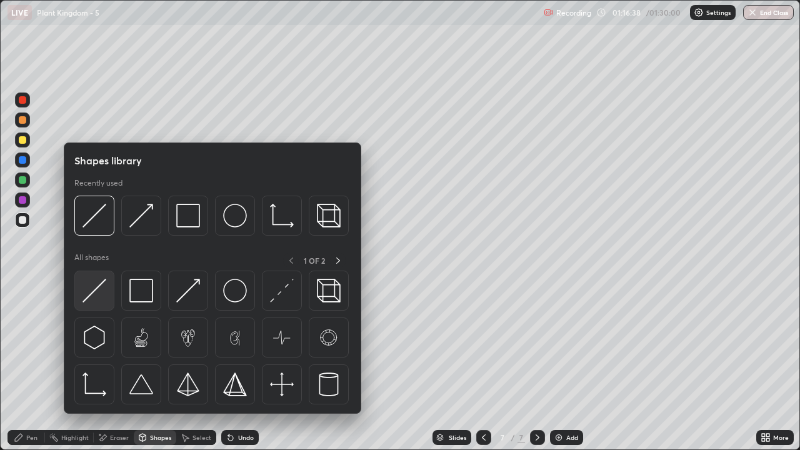
click at [106, 296] on img at bounding box center [94, 291] width 24 height 24
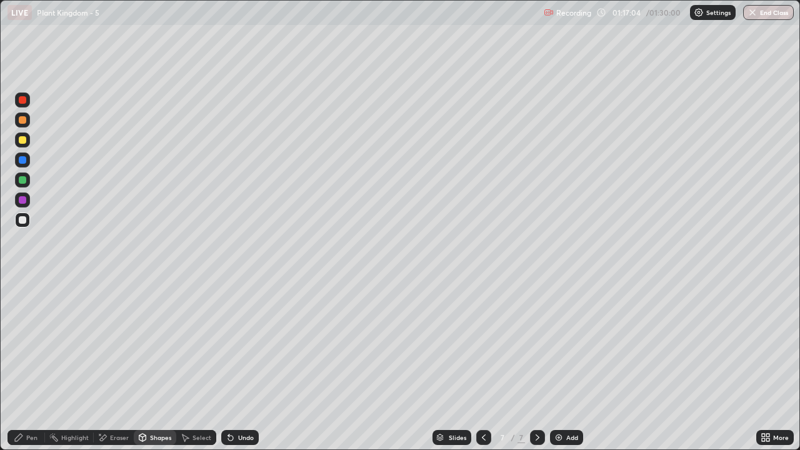
click at [22, 122] on div at bounding box center [22, 119] width 7 height 7
click at [32, 365] on div "Pen" at bounding box center [31, 437] width 11 height 6
click at [22, 140] on div at bounding box center [22, 139] width 7 height 7
click at [157, 365] on div "Shapes" at bounding box center [160, 437] width 21 height 6
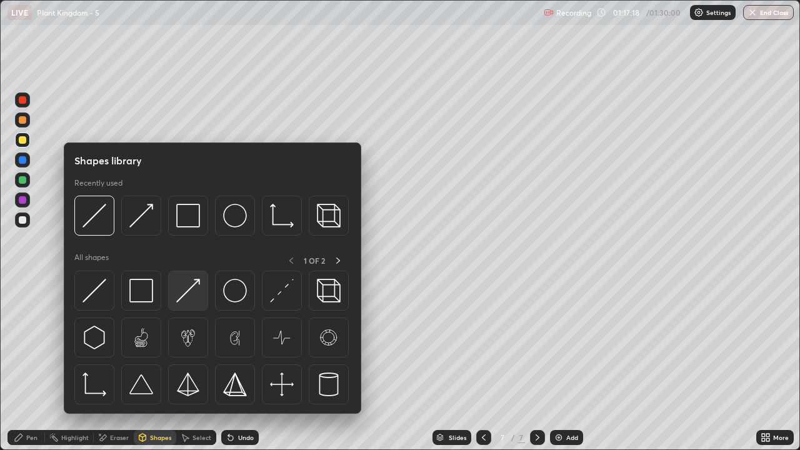
click at [187, 299] on img at bounding box center [188, 291] width 24 height 24
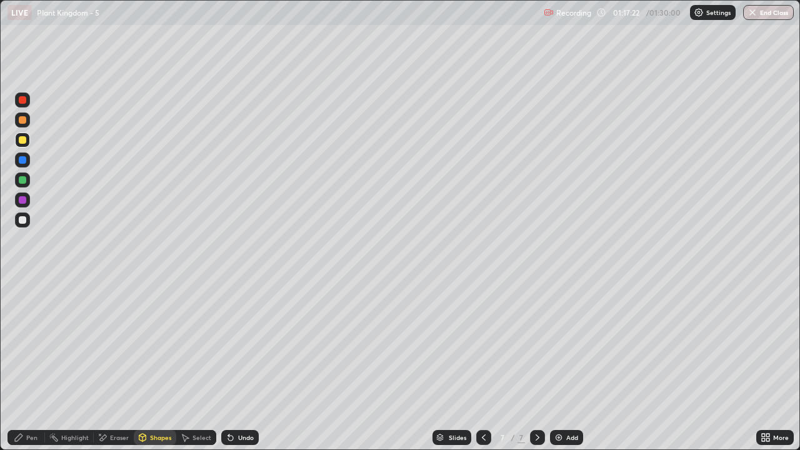
click at [23, 123] on div at bounding box center [22, 119] width 7 height 7
click at [114, 365] on div "Eraser" at bounding box center [119, 437] width 19 height 6
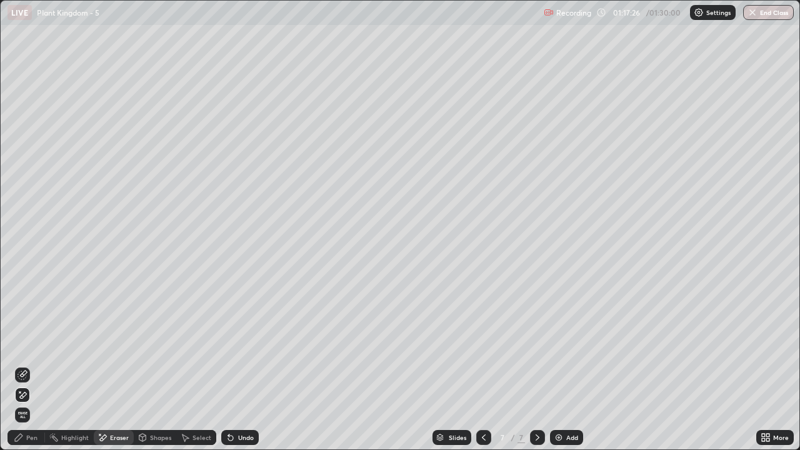
click at [27, 365] on div "Pen" at bounding box center [25, 437] width 37 height 15
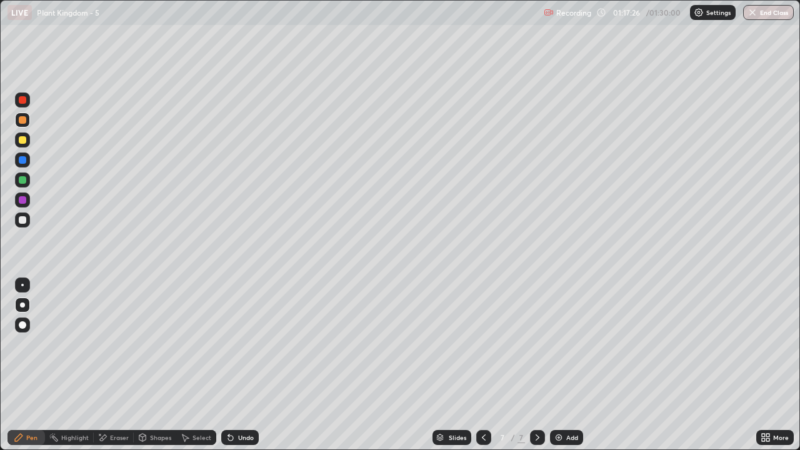
click at [29, 365] on div "Pen" at bounding box center [31, 437] width 11 height 6
click at [22, 121] on div at bounding box center [22, 119] width 7 height 7
click at [24, 220] on div at bounding box center [22, 219] width 7 height 7
click at [152, 365] on div "Shapes" at bounding box center [160, 437] width 21 height 6
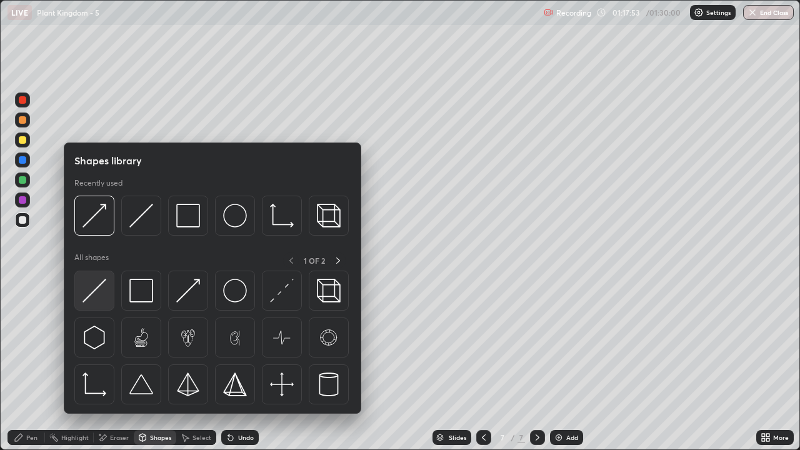
click at [99, 300] on img at bounding box center [94, 291] width 24 height 24
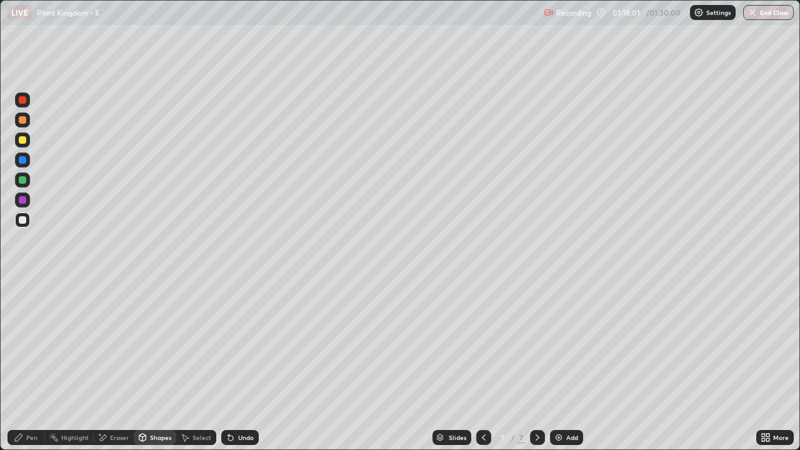
click at [114, 365] on div "Eraser" at bounding box center [119, 437] width 19 height 6
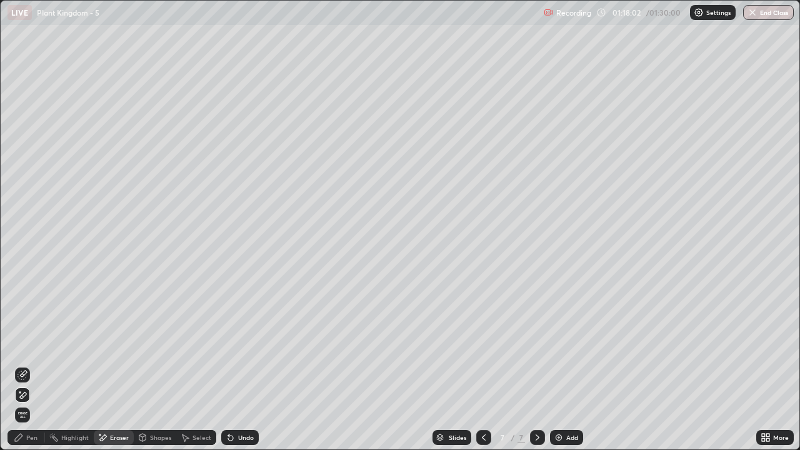
click at [151, 365] on div "Shapes" at bounding box center [160, 437] width 21 height 6
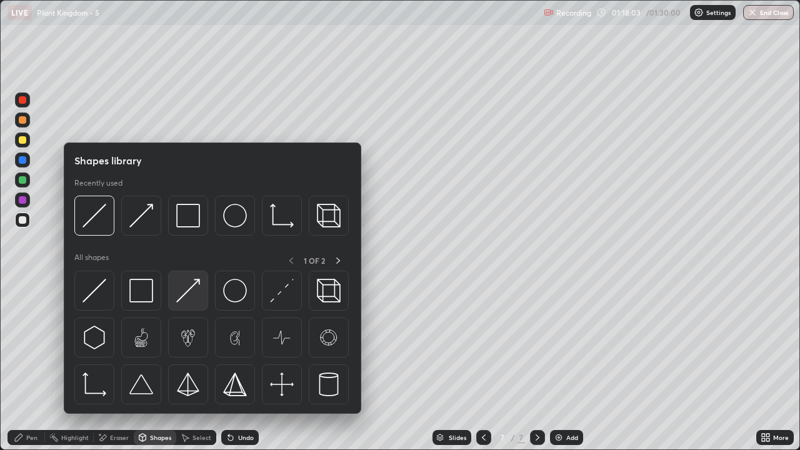
click at [192, 296] on img at bounding box center [188, 291] width 24 height 24
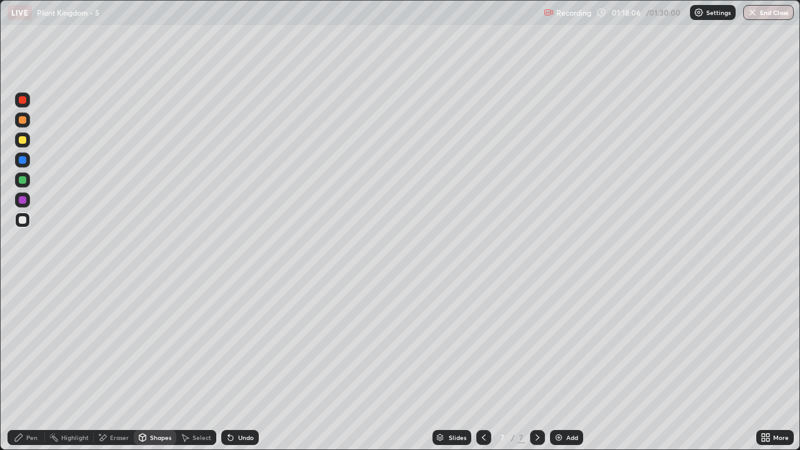
click at [27, 365] on div "Pen" at bounding box center [31, 437] width 11 height 6
click at [115, 365] on div "Eraser" at bounding box center [119, 437] width 19 height 6
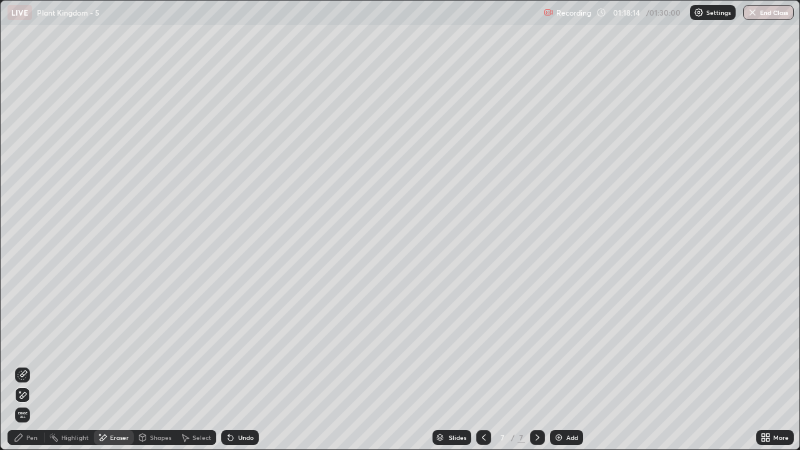
click at [27, 365] on div "Pen" at bounding box center [31, 437] width 11 height 6
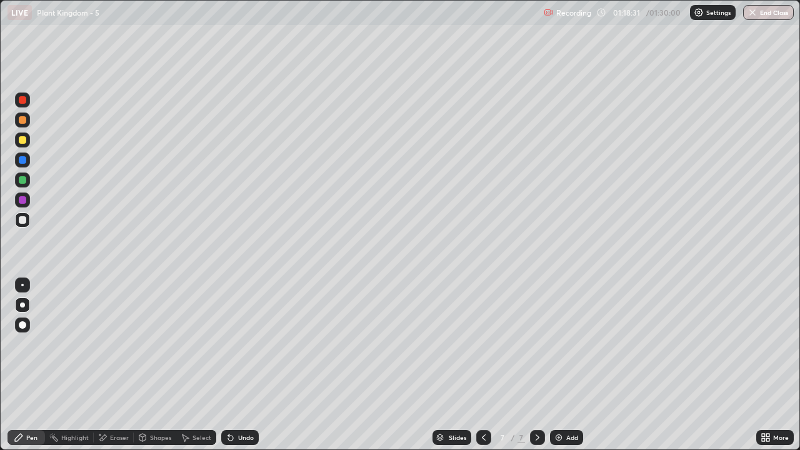
click at [482, 365] on icon at bounding box center [484, 437] width 4 height 6
click at [536, 365] on icon at bounding box center [537, 437] width 10 height 10
click at [24, 140] on div at bounding box center [22, 139] width 7 height 7
click at [156, 365] on div "Shapes" at bounding box center [160, 437] width 21 height 6
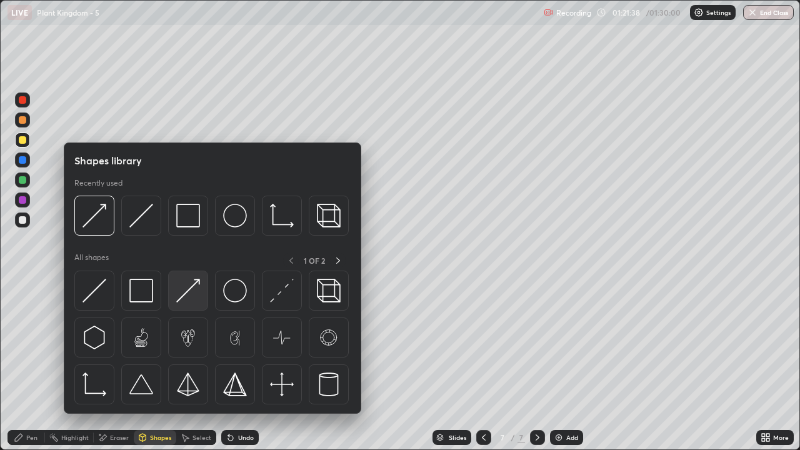
click at [183, 295] on img at bounding box center [188, 291] width 24 height 24
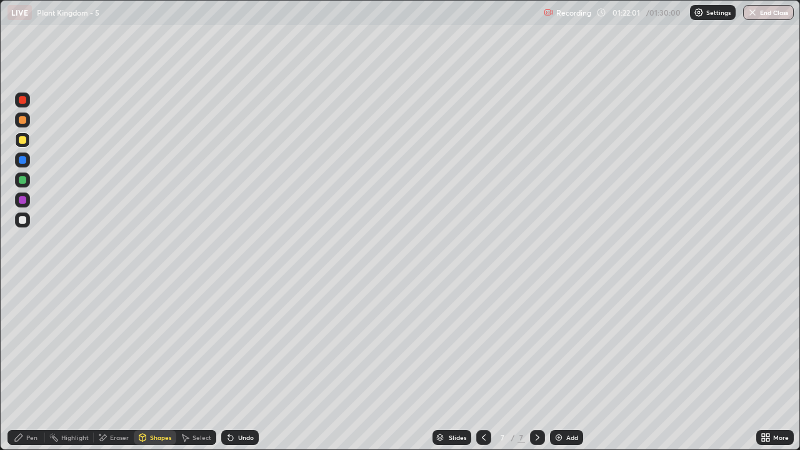
click at [537, 365] on icon at bounding box center [537, 437] width 10 height 10
click at [557, 365] on img at bounding box center [559, 437] width 10 height 10
click at [34, 365] on div "Pen" at bounding box center [31, 437] width 11 height 6
click at [23, 222] on div at bounding box center [22, 219] width 7 height 7
click at [24, 120] on div at bounding box center [22, 119] width 7 height 7
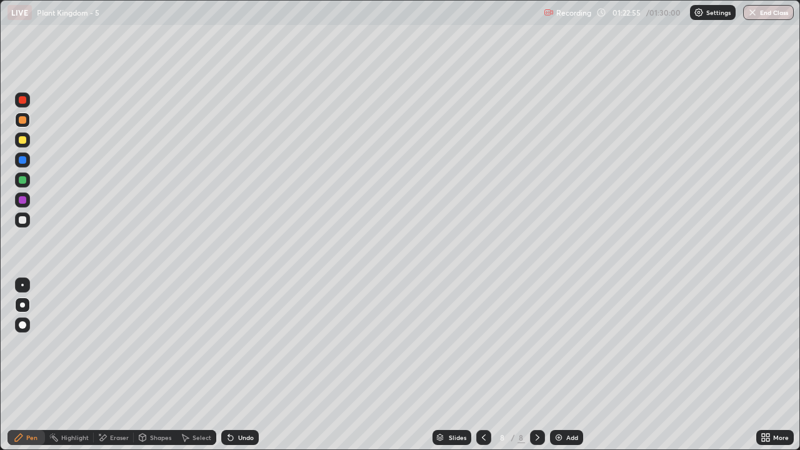
click at [22, 140] on div at bounding box center [22, 139] width 7 height 7
click at [22, 223] on div at bounding box center [22, 219] width 7 height 7
click at [116, 365] on div "Eraser" at bounding box center [119, 437] width 19 height 6
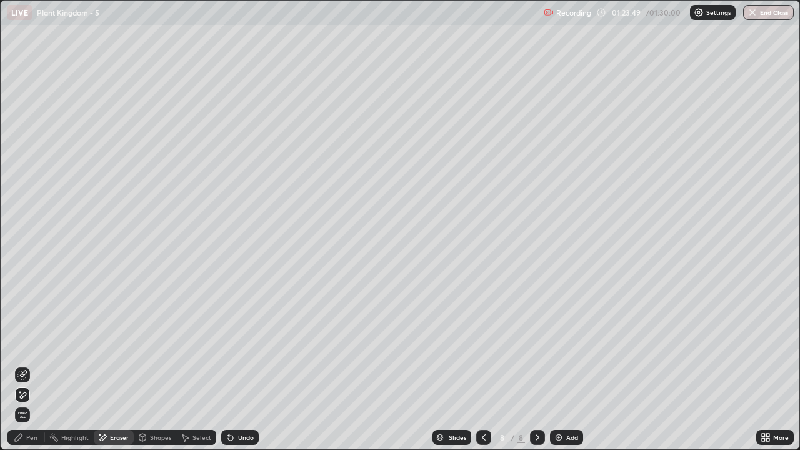
click at [31, 365] on div "Pen" at bounding box center [31, 437] width 11 height 6
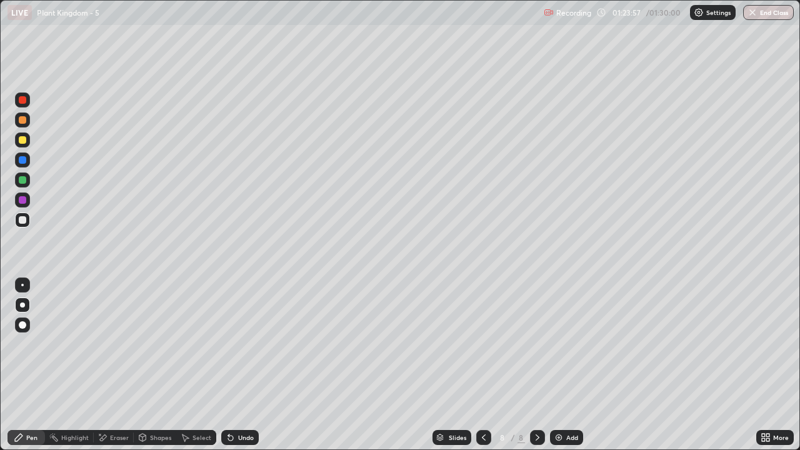
click at [482, 365] on icon at bounding box center [484, 437] width 10 height 10
click at [539, 365] on icon at bounding box center [537, 437] width 10 height 10
click at [155, 365] on div "Shapes" at bounding box center [160, 437] width 21 height 6
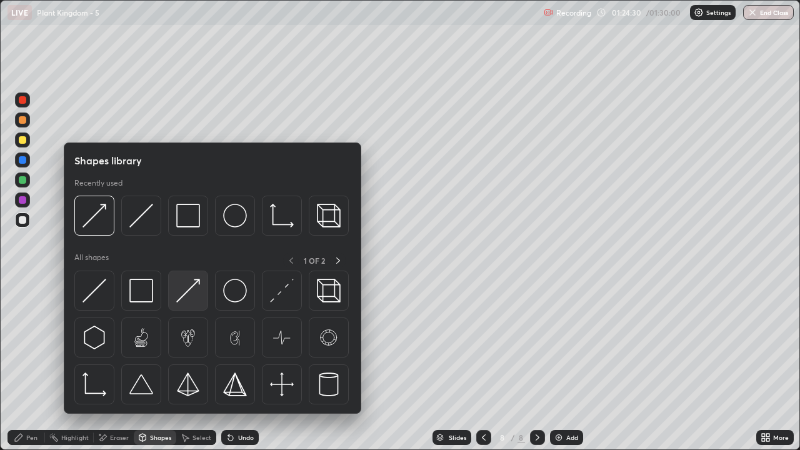
click at [189, 294] on img at bounding box center [188, 291] width 24 height 24
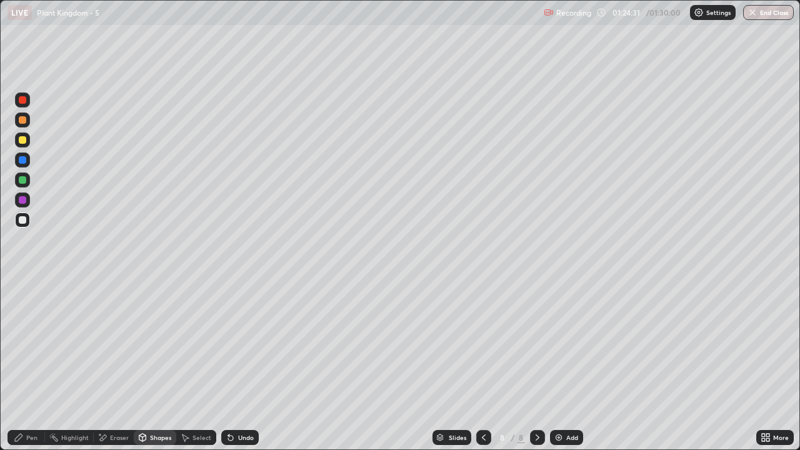
click at [22, 137] on div at bounding box center [22, 139] width 7 height 7
click at [35, 365] on div "Pen" at bounding box center [31, 437] width 11 height 6
click at [34, 365] on div "Pen" at bounding box center [25, 437] width 37 height 15
click at [117, 365] on div "Eraser" at bounding box center [119, 437] width 19 height 6
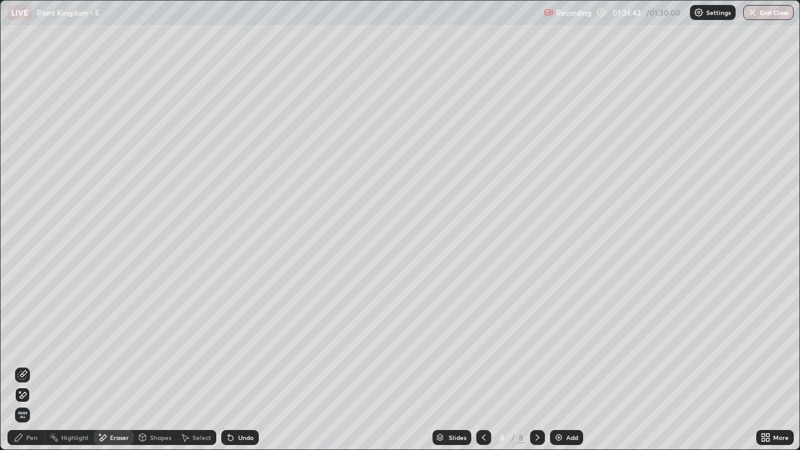
click at [33, 365] on div "Pen" at bounding box center [31, 437] width 11 height 6
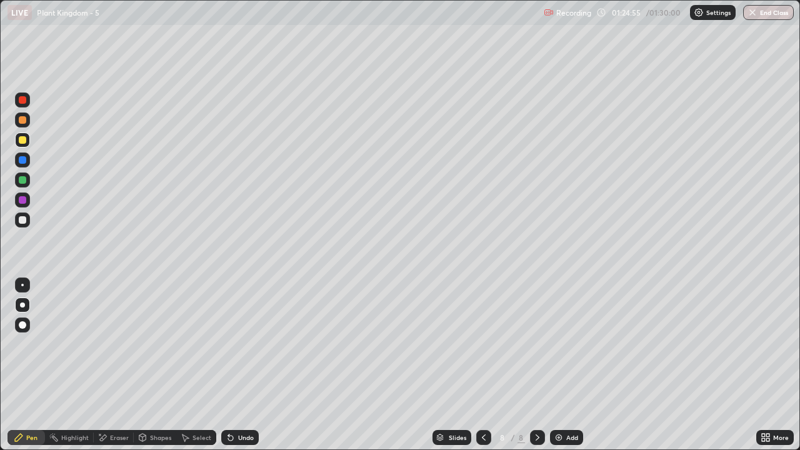
click at [24, 220] on div at bounding box center [22, 219] width 7 height 7
click at [36, 365] on div "Pen" at bounding box center [31, 437] width 11 height 6
click at [23, 140] on div at bounding box center [22, 139] width 7 height 7
click at [122, 365] on div "Eraser" at bounding box center [119, 437] width 19 height 6
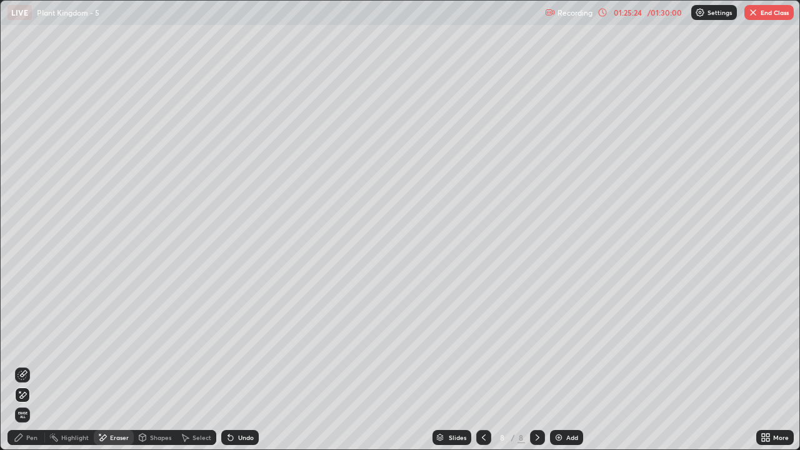
click at [35, 365] on div "Pen" at bounding box center [31, 437] width 11 height 6
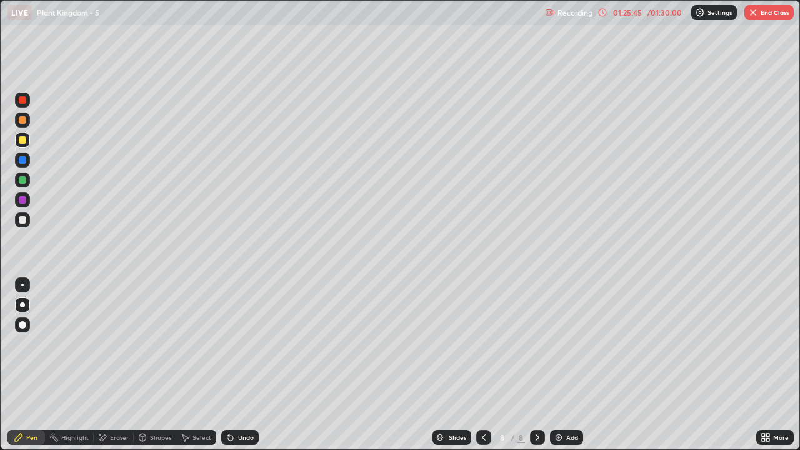
click at [22, 121] on div at bounding box center [22, 119] width 7 height 7
click at [115, 365] on div "Eraser" at bounding box center [119, 437] width 19 height 6
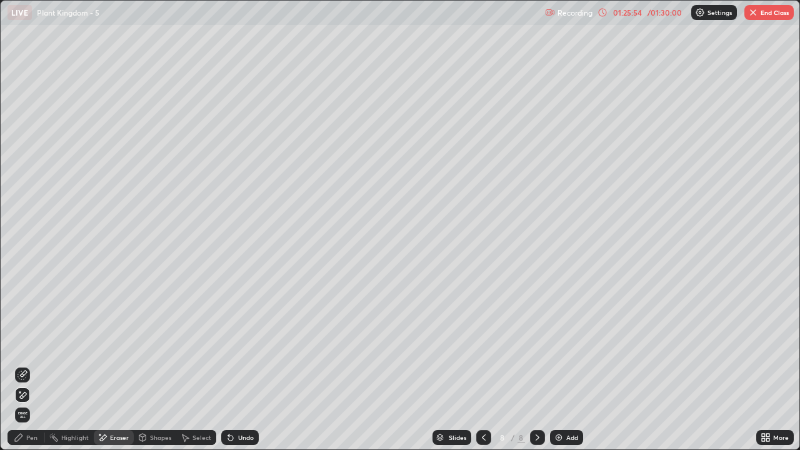
click at [31, 365] on div "Pen" at bounding box center [31, 437] width 11 height 6
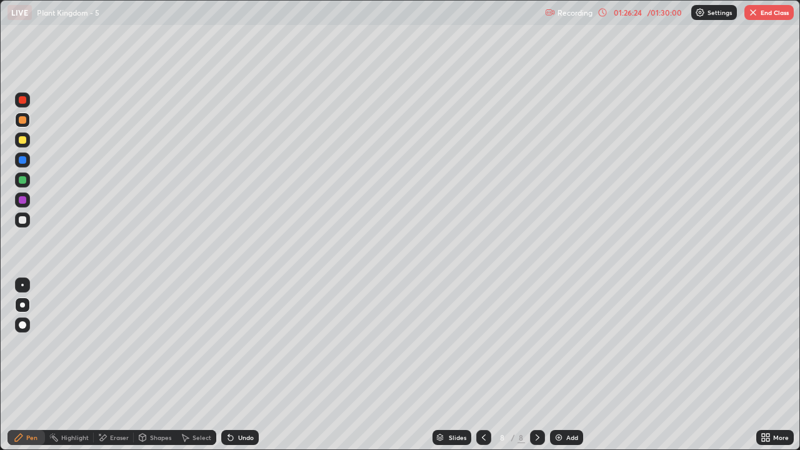
click at [23, 219] on div at bounding box center [22, 219] width 7 height 7
click at [155, 365] on div "Shapes" at bounding box center [160, 437] width 21 height 6
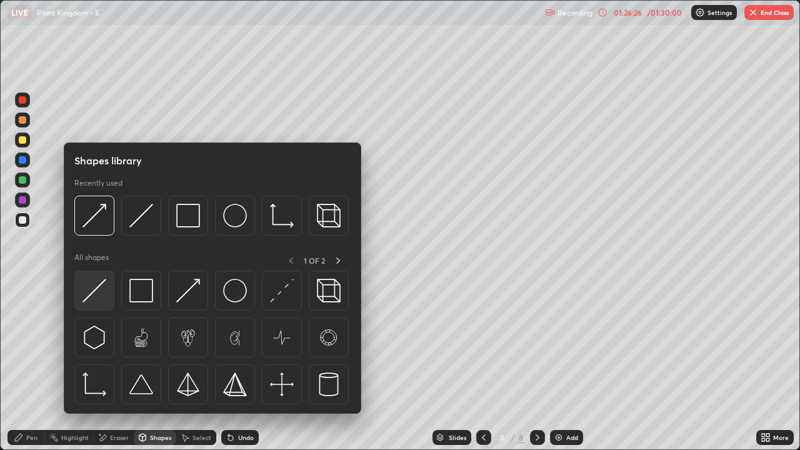
click at [101, 310] on div at bounding box center [94, 291] width 40 height 40
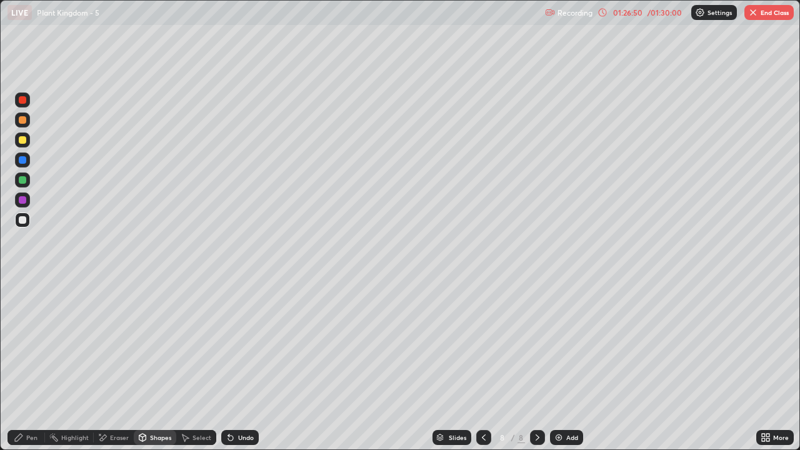
click at [152, 365] on div "Shapes" at bounding box center [160, 437] width 21 height 6
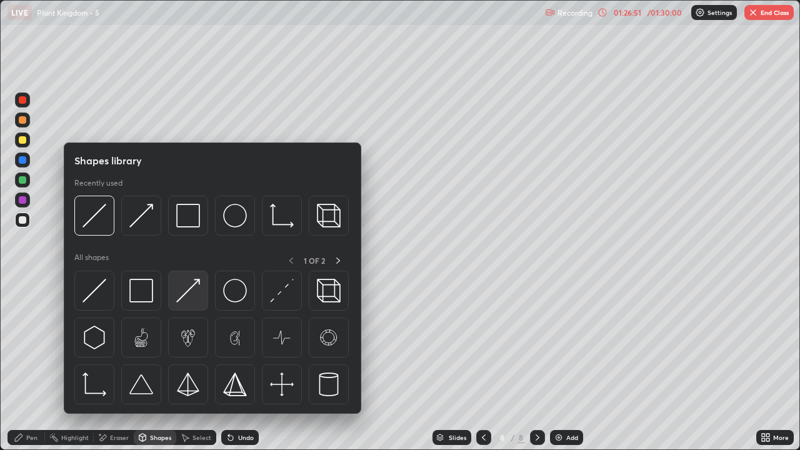
click at [192, 297] on img at bounding box center [188, 291] width 24 height 24
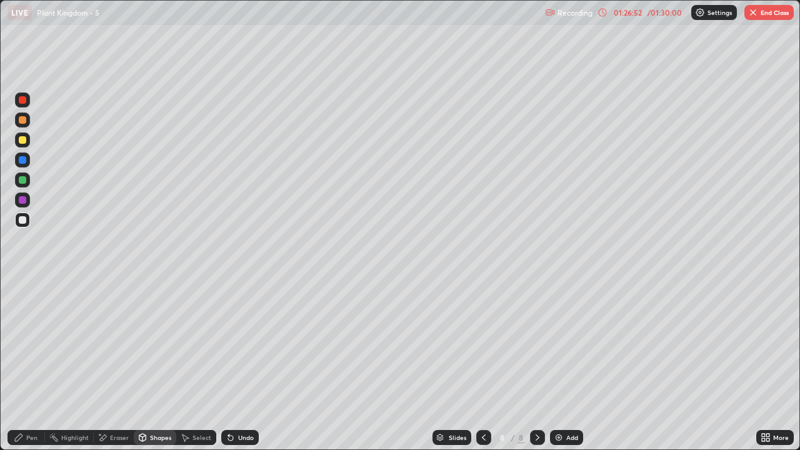
click at [22, 122] on div at bounding box center [22, 119] width 7 height 7
click at [35, 365] on div "Pen" at bounding box center [25, 437] width 37 height 15
click at [27, 222] on div at bounding box center [22, 219] width 15 height 15
click at [157, 365] on div "Shapes" at bounding box center [160, 437] width 21 height 6
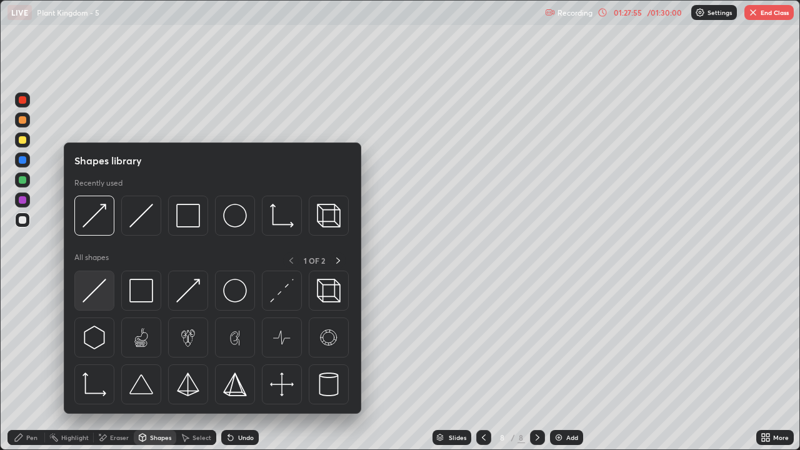
click at [104, 295] on img at bounding box center [94, 291] width 24 height 24
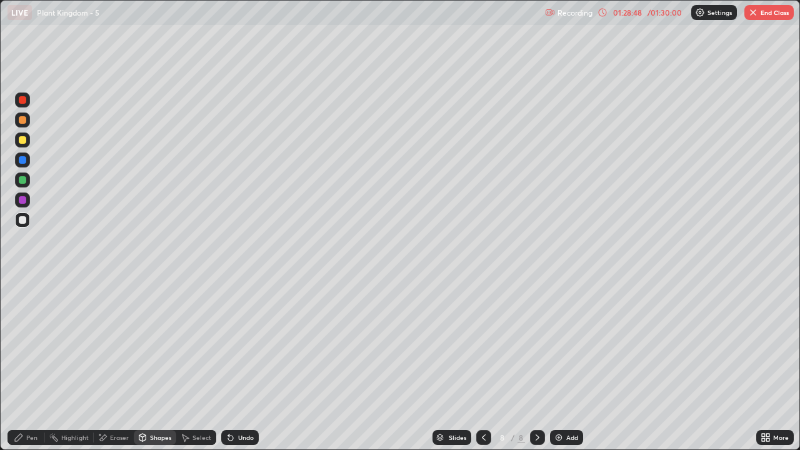
click at [21, 205] on div at bounding box center [22, 199] width 15 height 15
click at [25, 365] on div "Pen" at bounding box center [25, 437] width 37 height 15
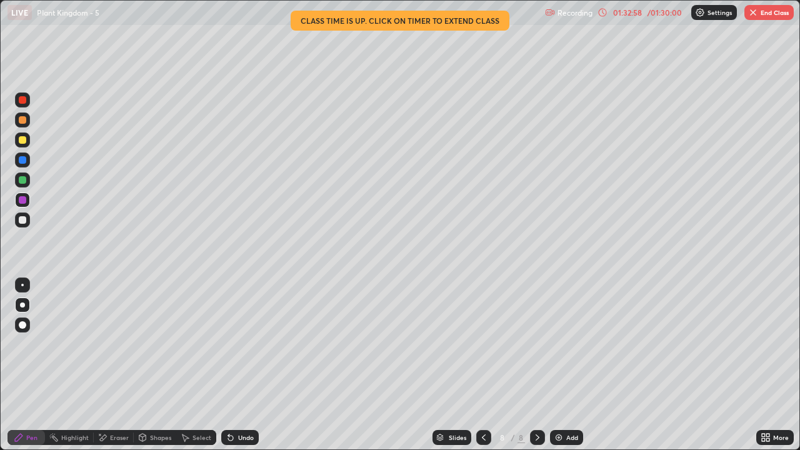
click at [752, 12] on img "button" at bounding box center [753, 12] width 10 height 10
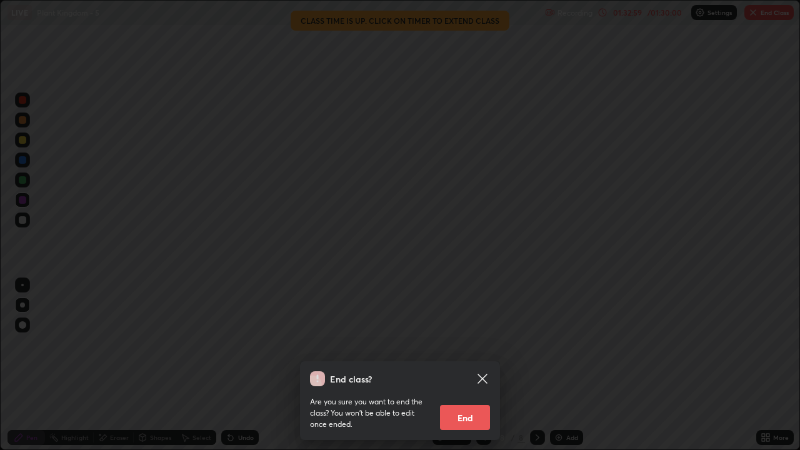
click at [476, 365] on button "End" at bounding box center [465, 417] width 50 height 25
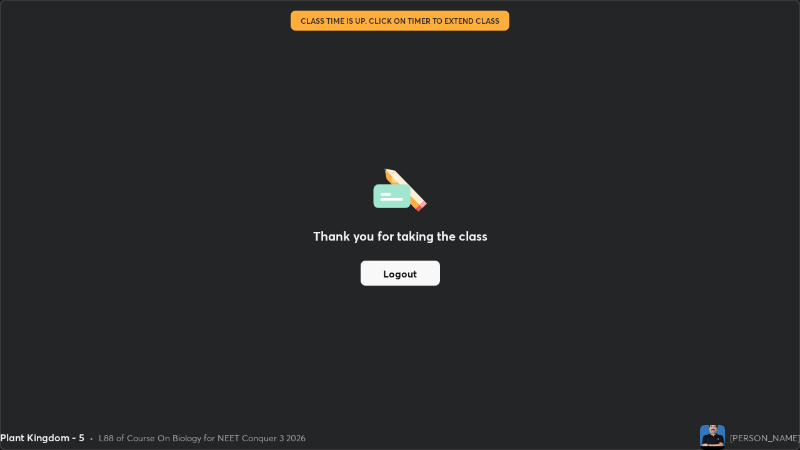
click at [433, 266] on button "Logout" at bounding box center [400, 273] width 79 height 25
click at [417, 273] on button "Logout" at bounding box center [400, 273] width 79 height 25
click at [419, 273] on button "Logout" at bounding box center [400, 273] width 79 height 25
